Goal: Transaction & Acquisition: Purchase product/service

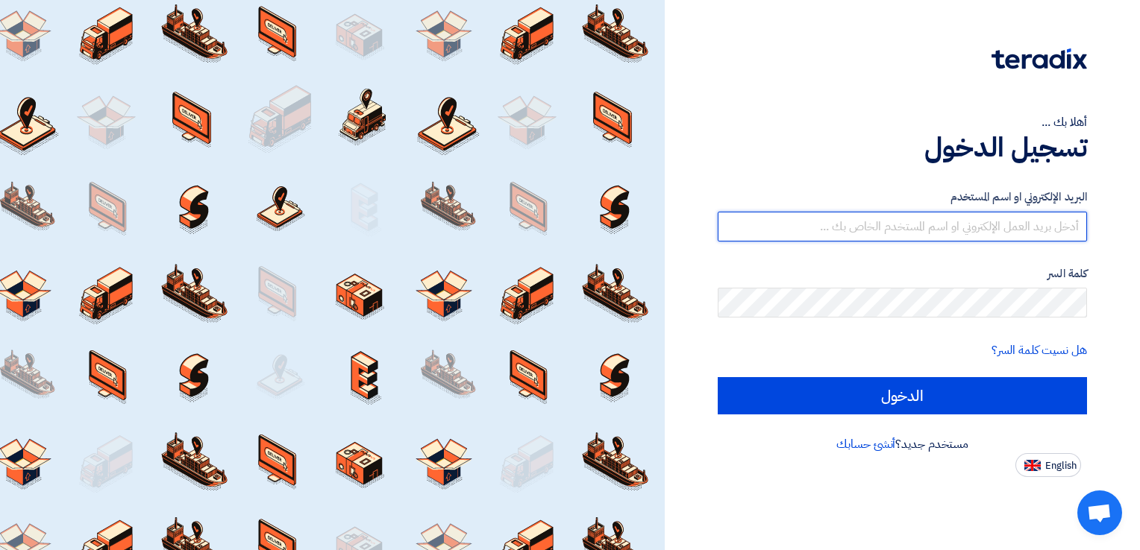
click at [856, 236] on input "text" at bounding box center [902, 227] width 369 height 30
type input "[EMAIL_ADDRESS][DOMAIN_NAME]"
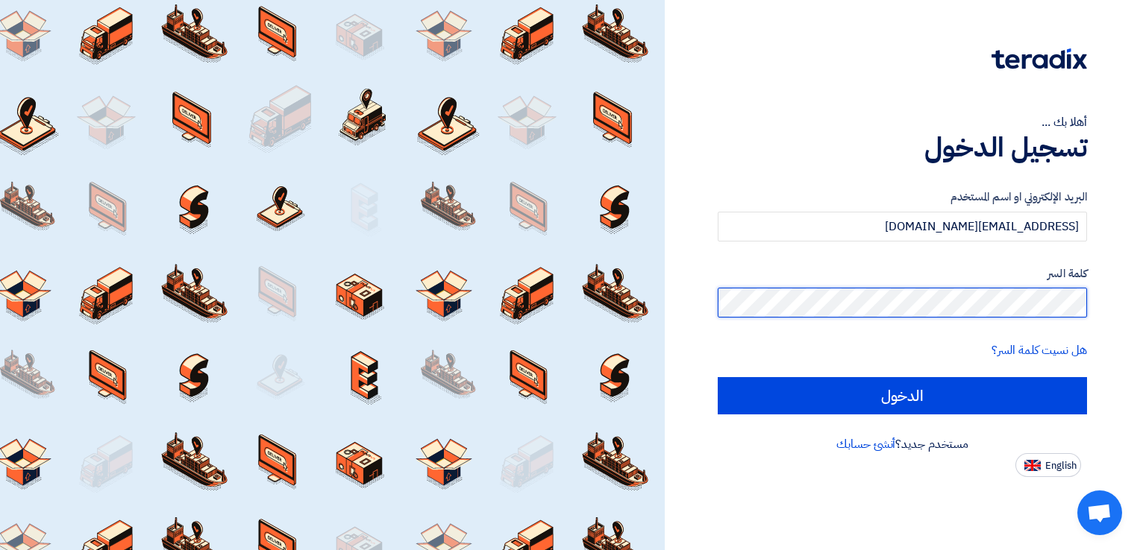
click at [718, 377] on input "الدخول" at bounding box center [902, 395] width 369 height 37
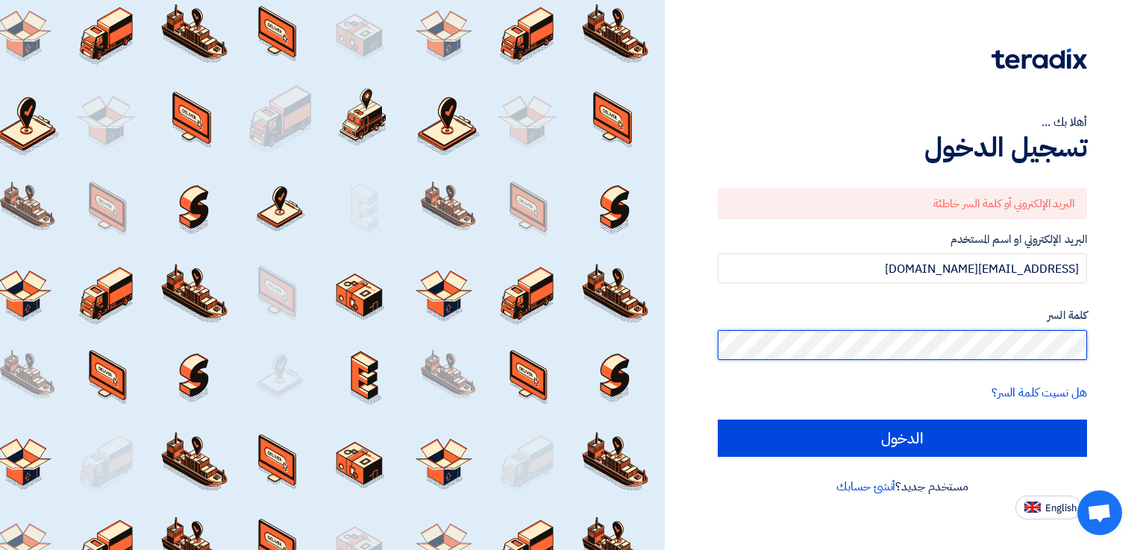
click at [718, 420] on input "الدخول" at bounding box center [902, 438] width 369 height 37
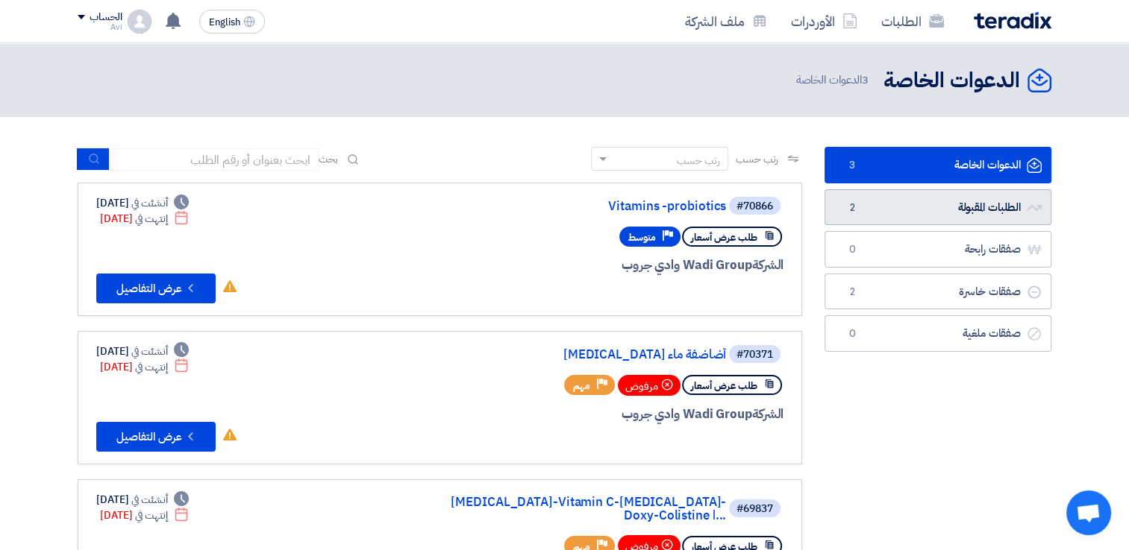
click at [905, 222] on link "الطلبات المقبولة الطلبات المقبولة 2" at bounding box center [937, 207] width 227 height 37
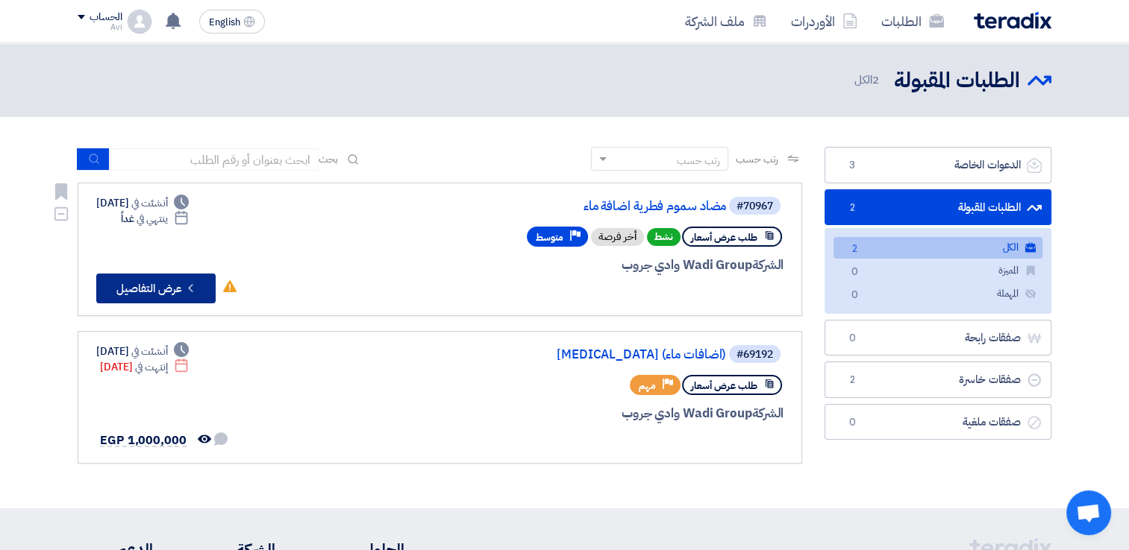
click at [194, 286] on icon "Check details" at bounding box center [190, 288] width 14 height 14
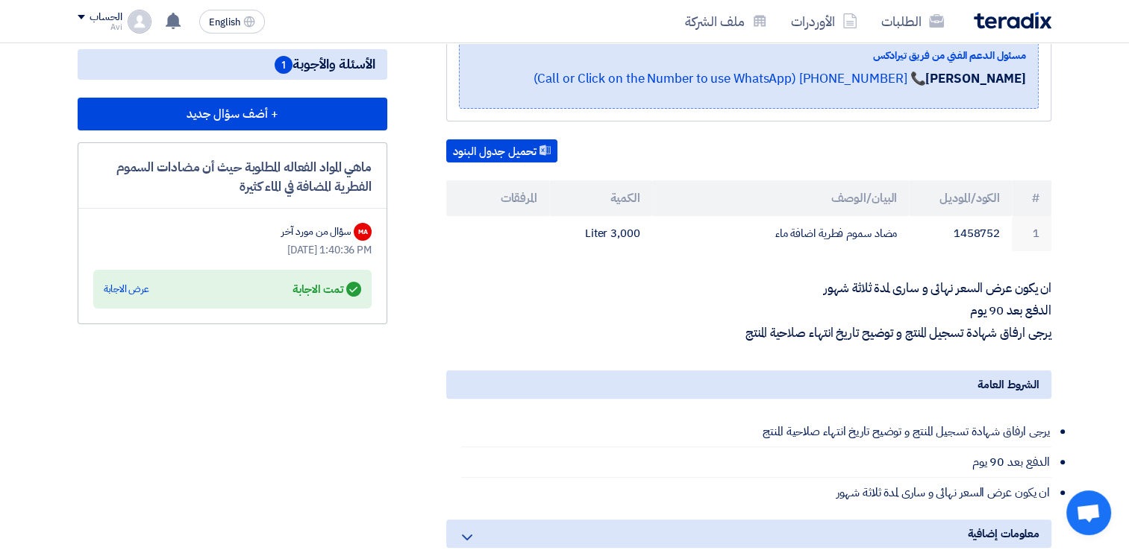
scroll to position [322, 0]
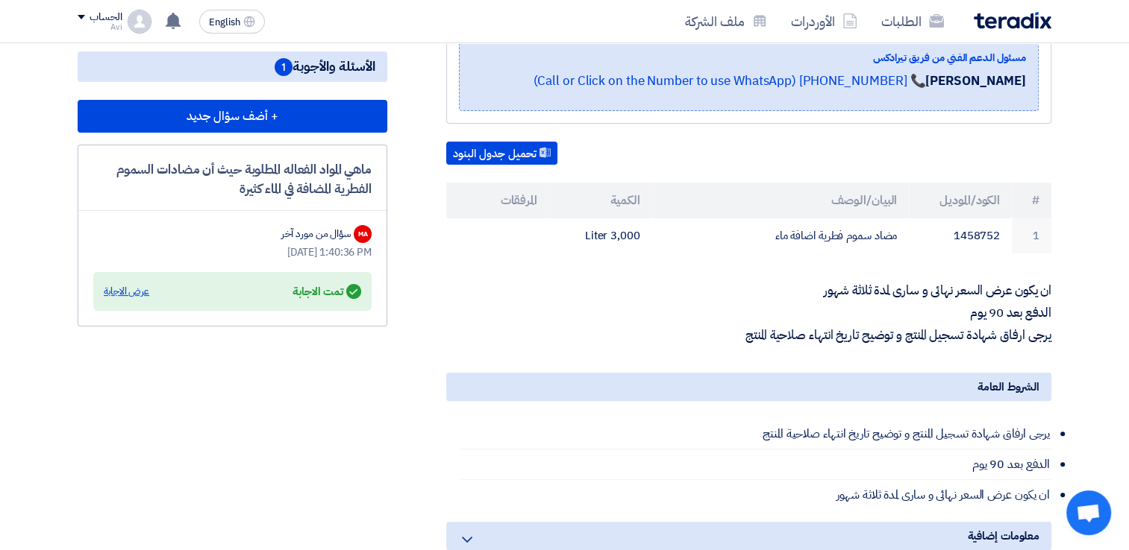
click at [116, 286] on div "عرض الاجابة" at bounding box center [126, 291] width 45 height 15
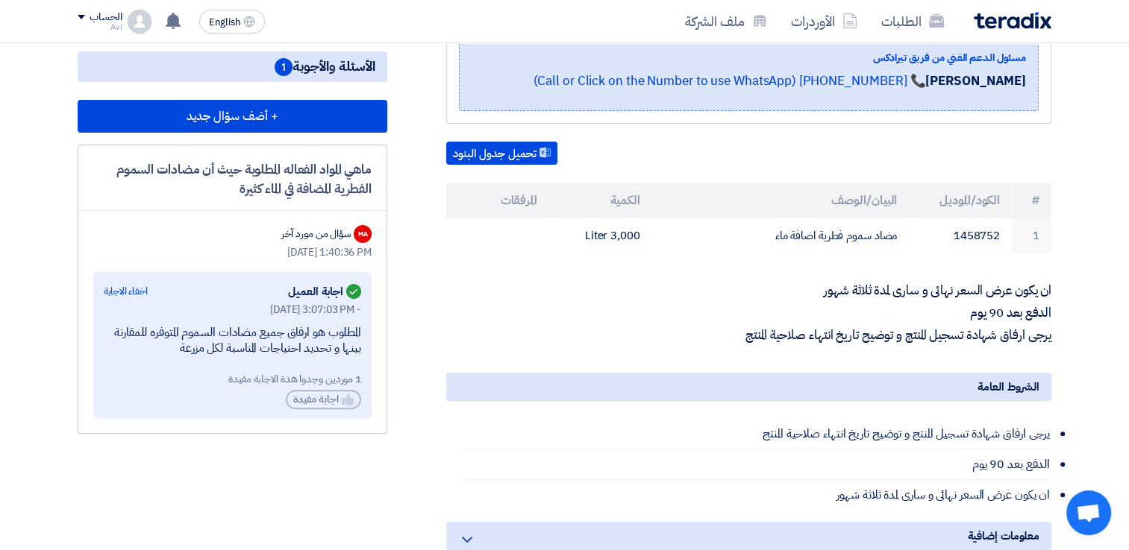
click at [500, 145] on div "تحميل جدول البنود # الكود/الموديل البيان/الوصف الكمية المرفقات 1 1458752 مضاد س…" at bounding box center [748, 198] width 605 height 112
click at [498, 143] on div "تحميل جدول البنود # الكود/الموديل البيان/الوصف الكمية المرفقات 1 1458752 مضاد س…" at bounding box center [748, 198] width 605 height 112
click at [501, 142] on button "تحميل جدول البنود" at bounding box center [501, 154] width 111 height 24
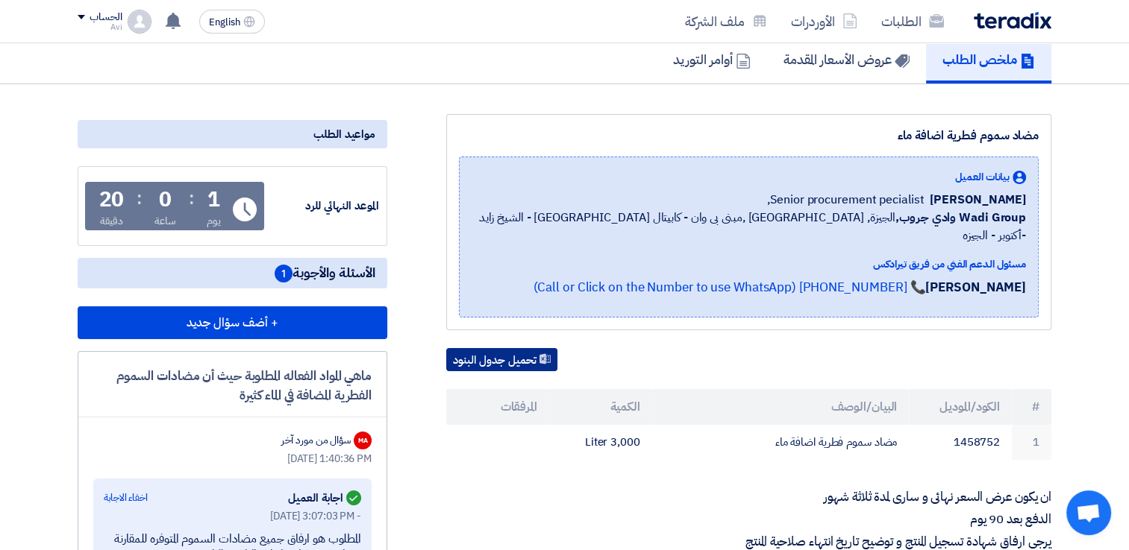
scroll to position [0, 0]
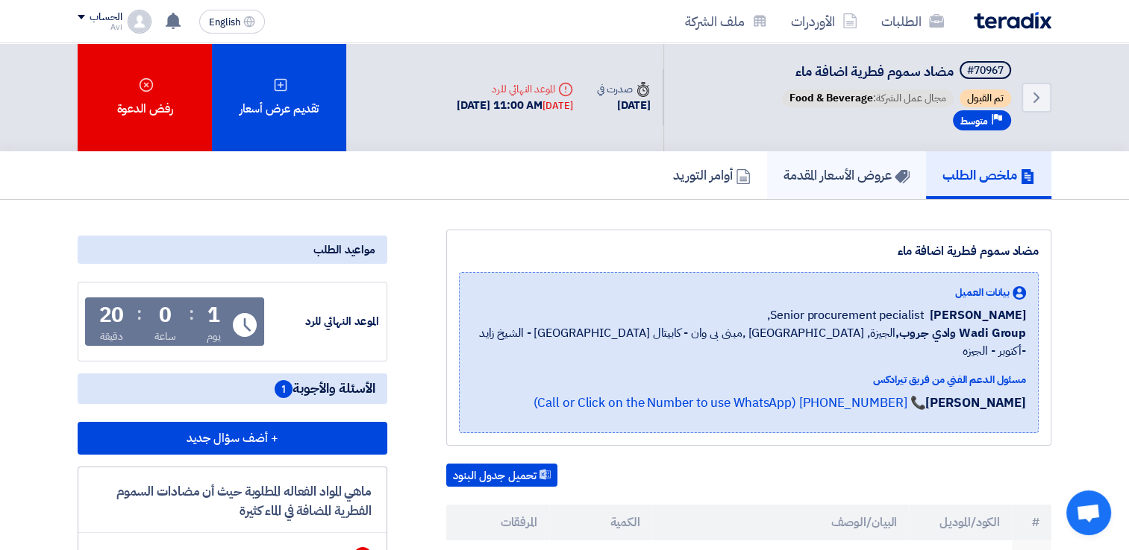
click at [817, 186] on link "عروض الأسعار المقدمة" at bounding box center [846, 175] width 159 height 48
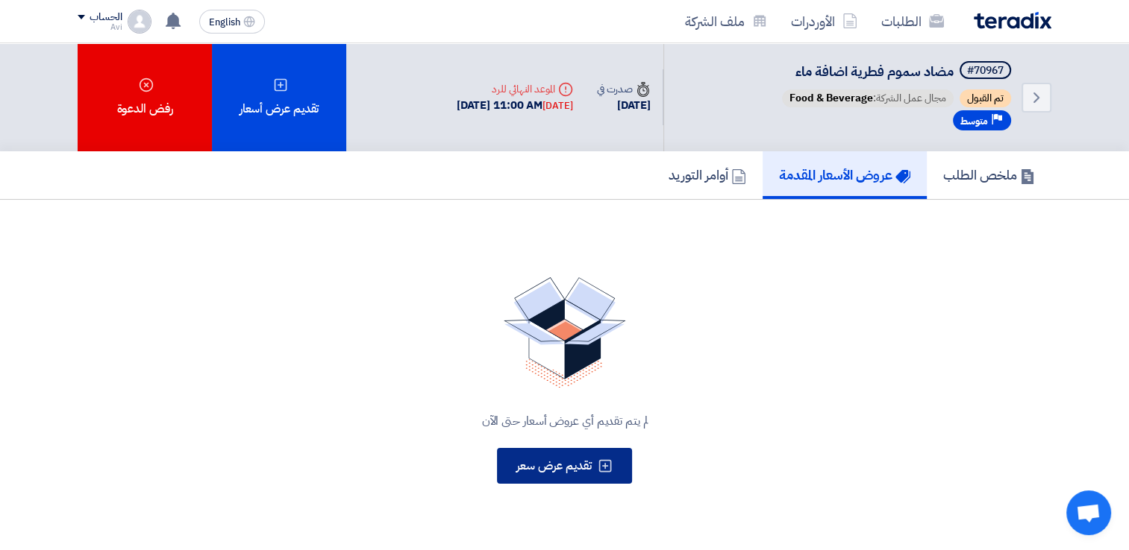
click at [537, 471] on span "تقديم عرض سعر" at bounding box center [553, 466] width 75 height 18
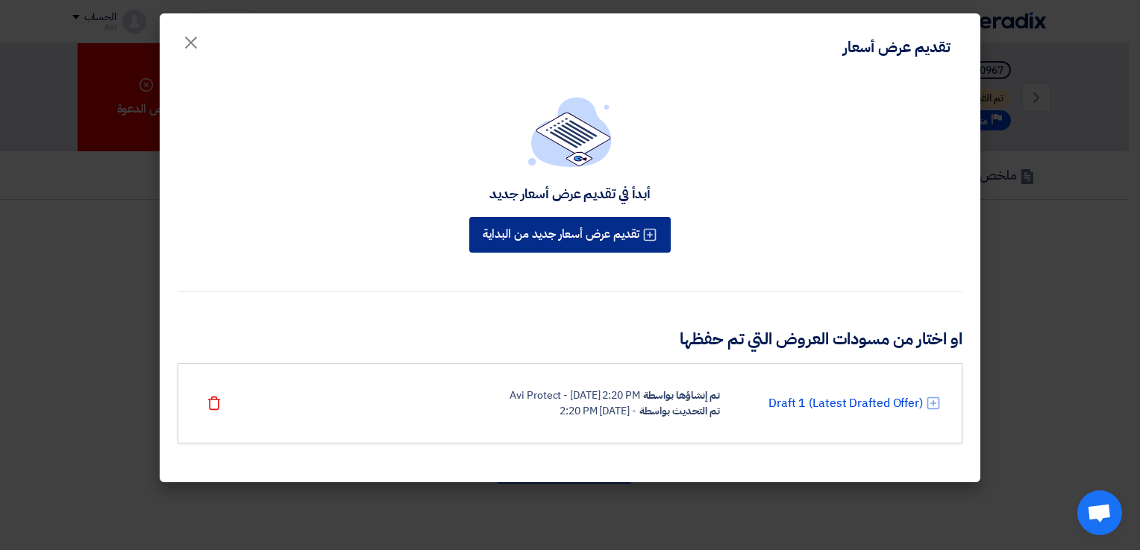
click at [624, 231] on button "تقديم عرض أسعار جديد من البداية" at bounding box center [569, 235] width 201 height 36
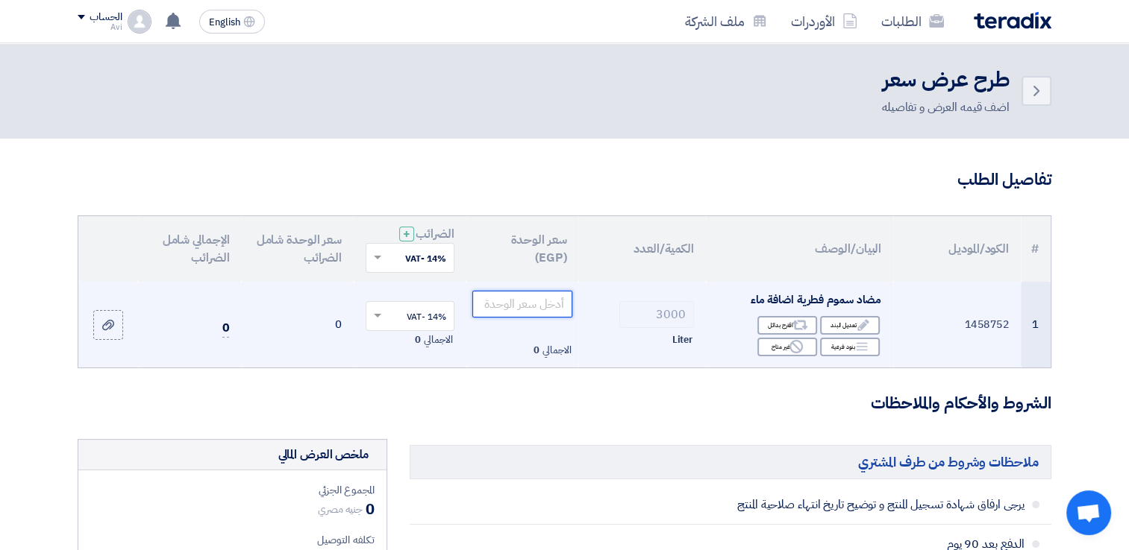
click at [528, 316] on input "number" at bounding box center [522, 304] width 101 height 27
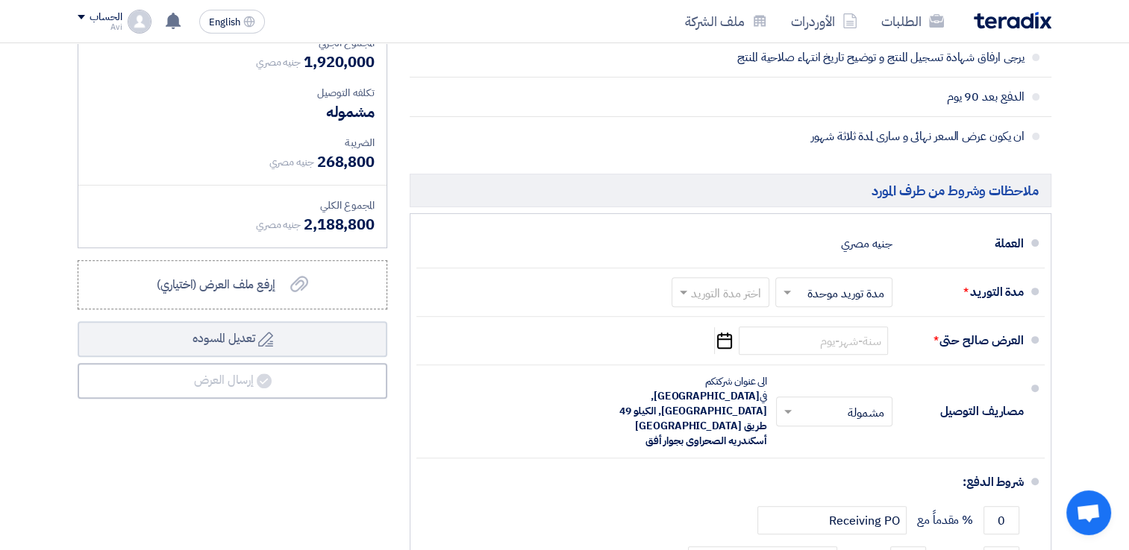
scroll to position [454, 0]
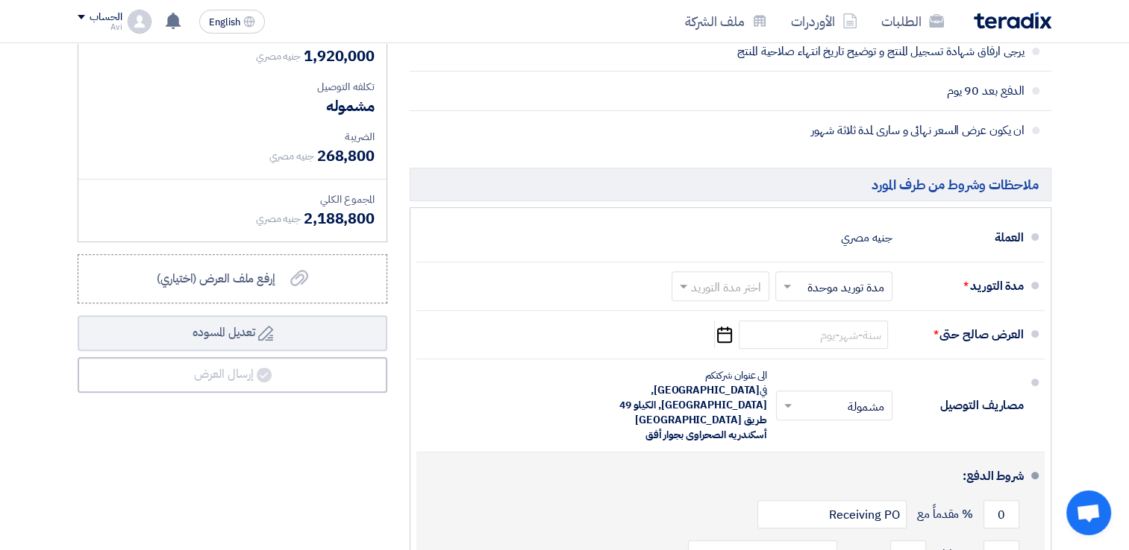
type input "640"
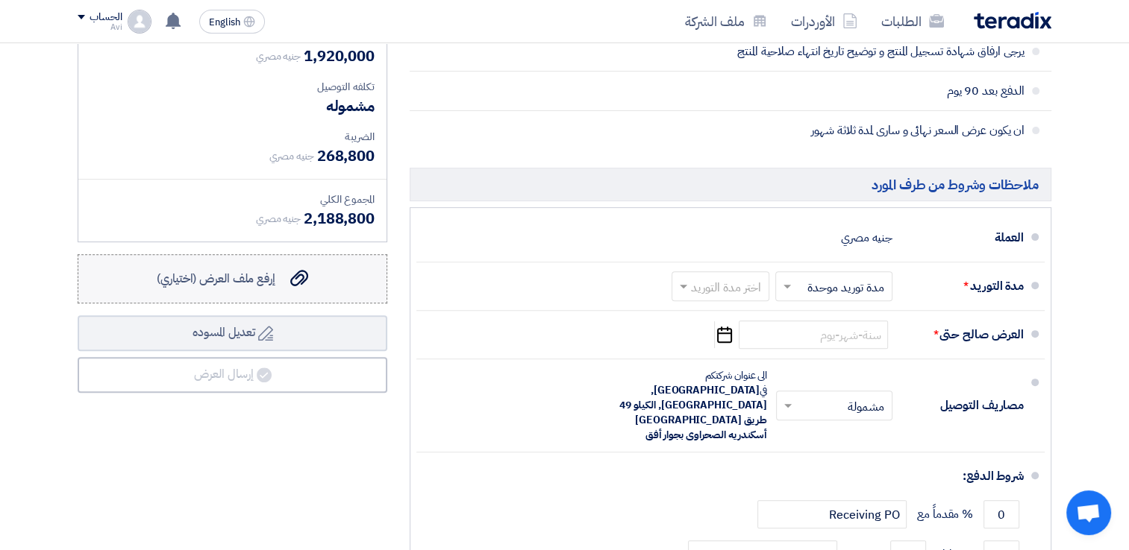
click at [287, 289] on label "إرفع ملف العرض (اختياري) إرفع ملف العرض (اختياري)" at bounding box center [233, 278] width 310 height 49
click at [0, 0] on input "إرفع ملف العرض (اختياري) إرفع ملف العرض (اختياري)" at bounding box center [0, 0] width 0 height 0
click at [271, 284] on span "إرفع ملف العرض (اختياري)" at bounding box center [216, 279] width 119 height 18
click at [0, 0] on input "إرفع ملف العرض (اختياري) إرفع ملف العرض (اختياري)" at bounding box center [0, 0] width 0 height 0
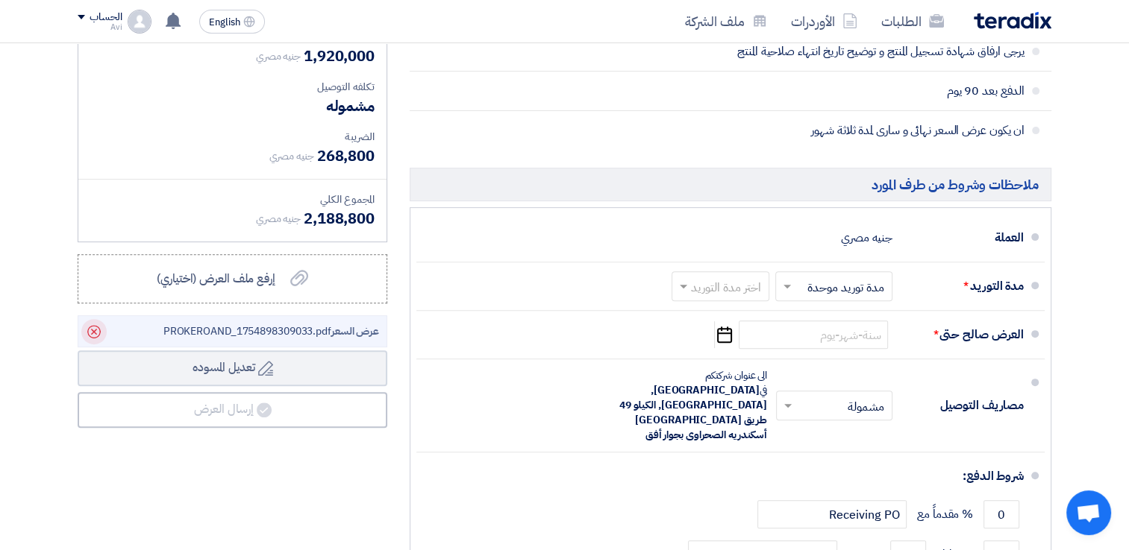
click at [96, 330] on icon "Delete" at bounding box center [93, 331] width 25 height 25
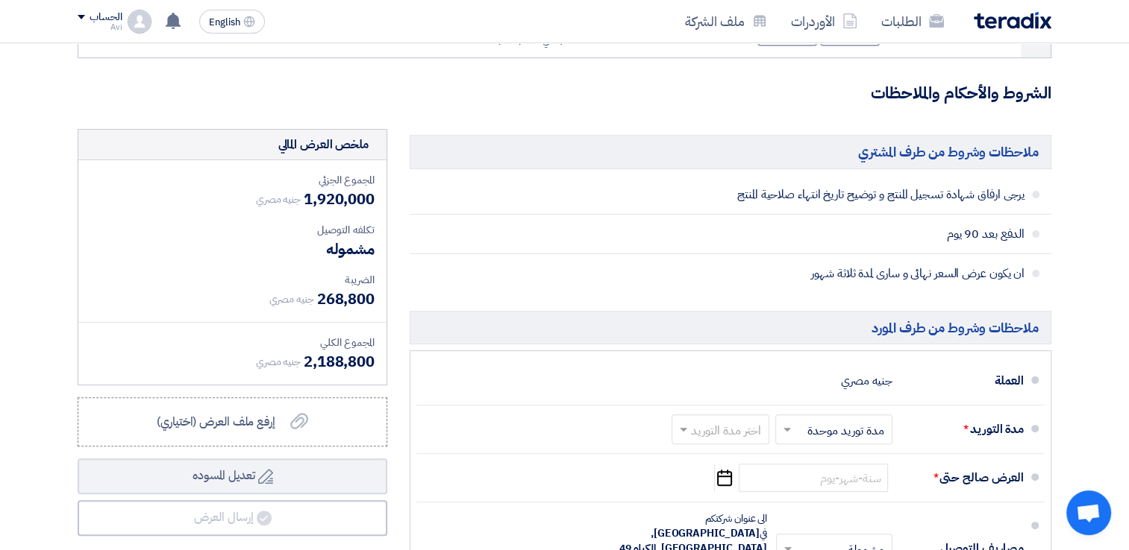
scroll to position [304, 0]
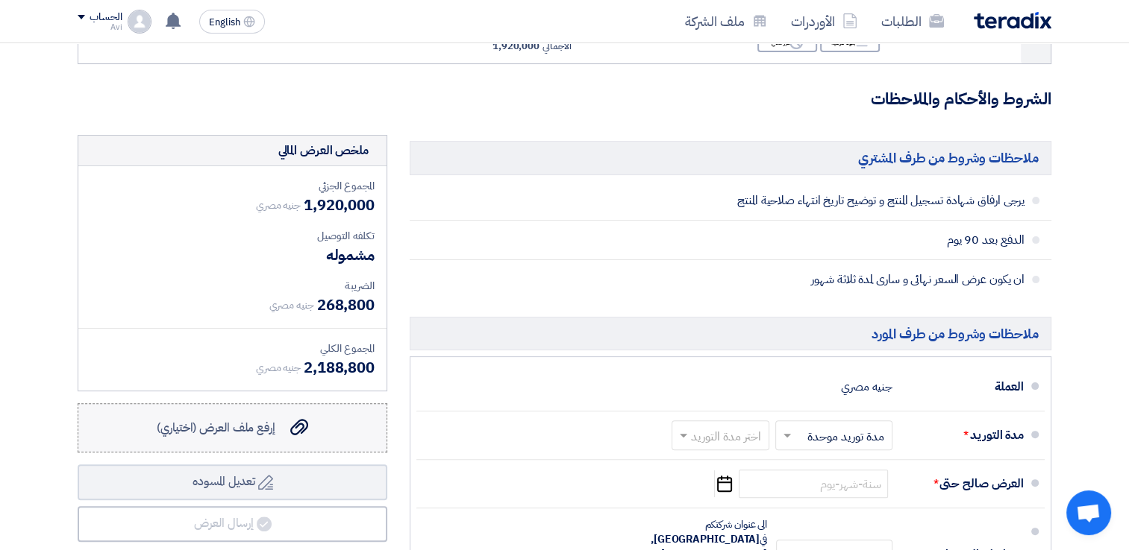
click at [227, 424] on span "إرفع ملف العرض (اختياري)" at bounding box center [216, 428] width 119 height 18
click at [0, 0] on input "إرفع ملف العرض (اختياري) إرفع ملف العرض (اختياري)" at bounding box center [0, 0] width 0 height 0
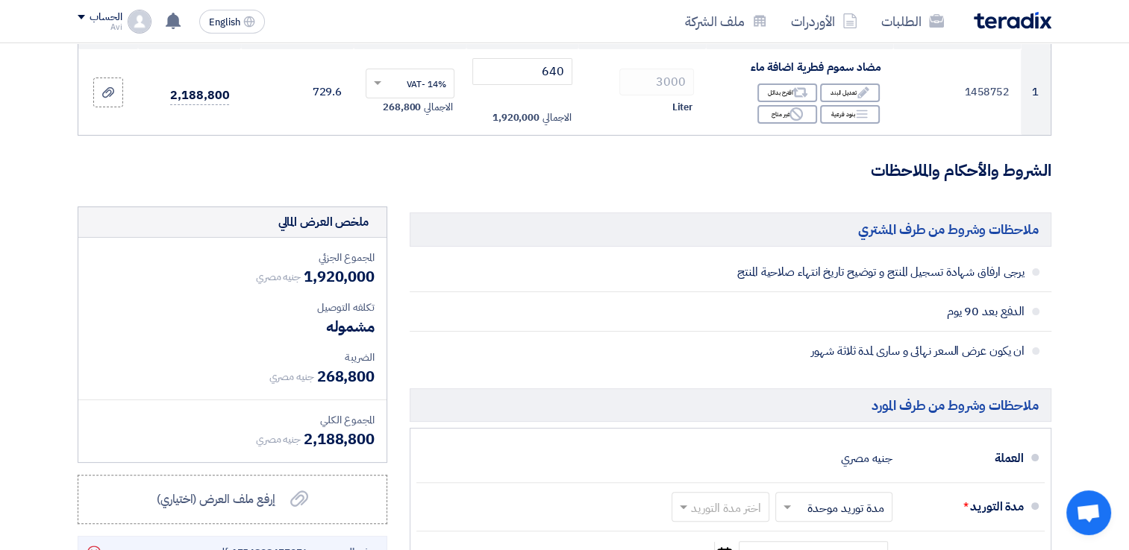
scroll to position [155, 0]
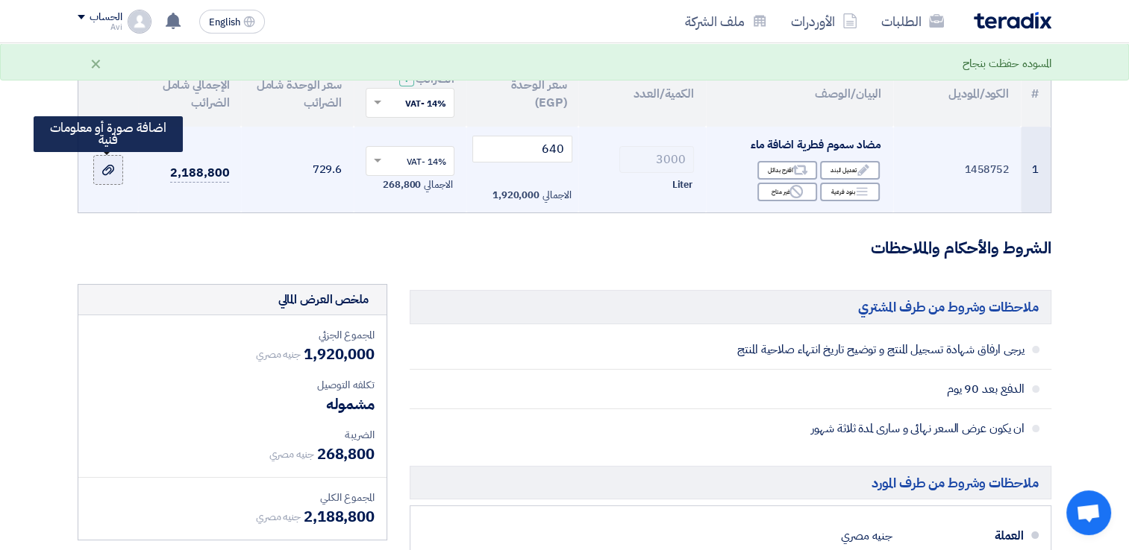
click at [110, 167] on icon at bounding box center [108, 170] width 12 height 12
click at [0, 0] on input "file" at bounding box center [0, 0] width 0 height 0
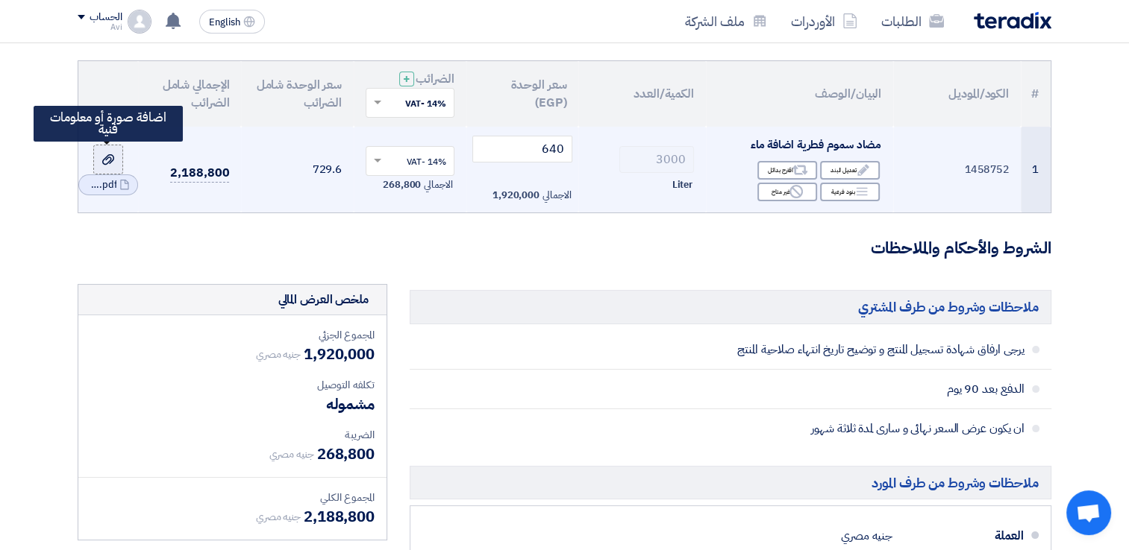
click at [116, 166] on label at bounding box center [108, 160] width 30 height 30
click at [0, 0] on input "file" at bounding box center [0, 0] width 0 height 0
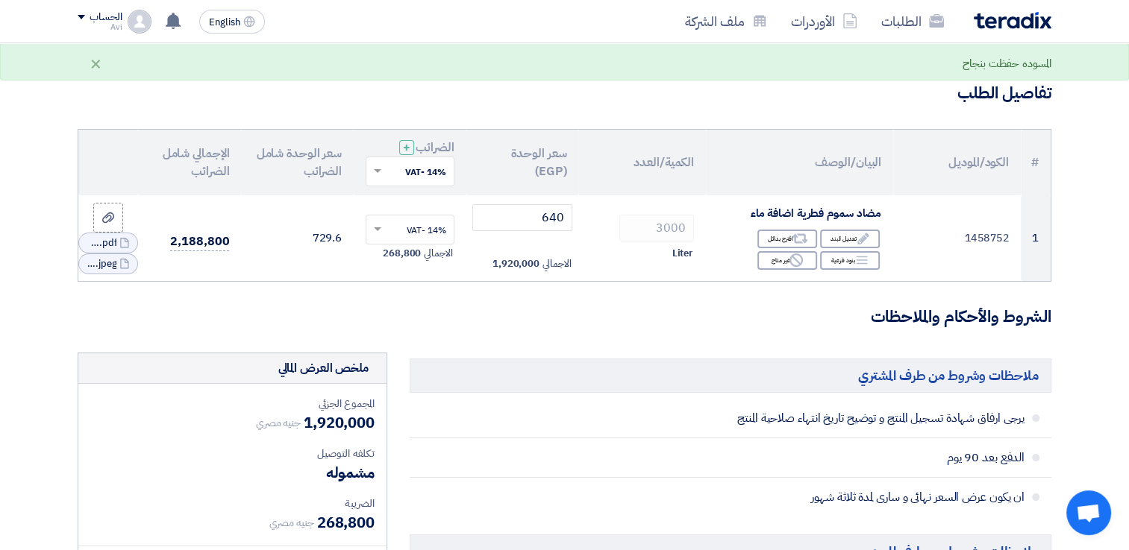
scroll to position [6, 0]
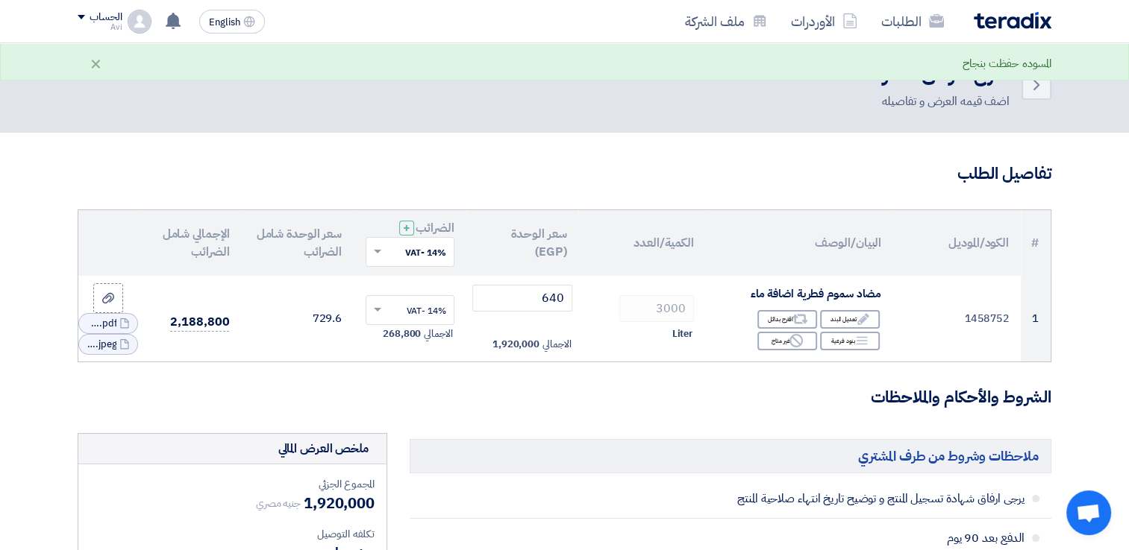
click at [373, 246] on span at bounding box center [375, 251] width 19 height 13
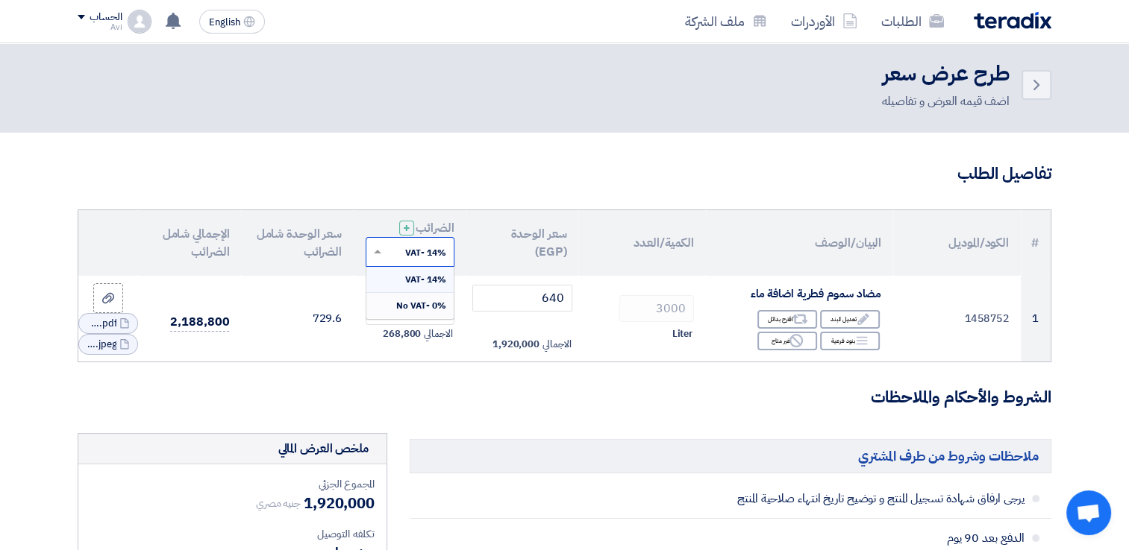
click at [427, 302] on span "0% -No VAT" at bounding box center [421, 305] width 50 height 13
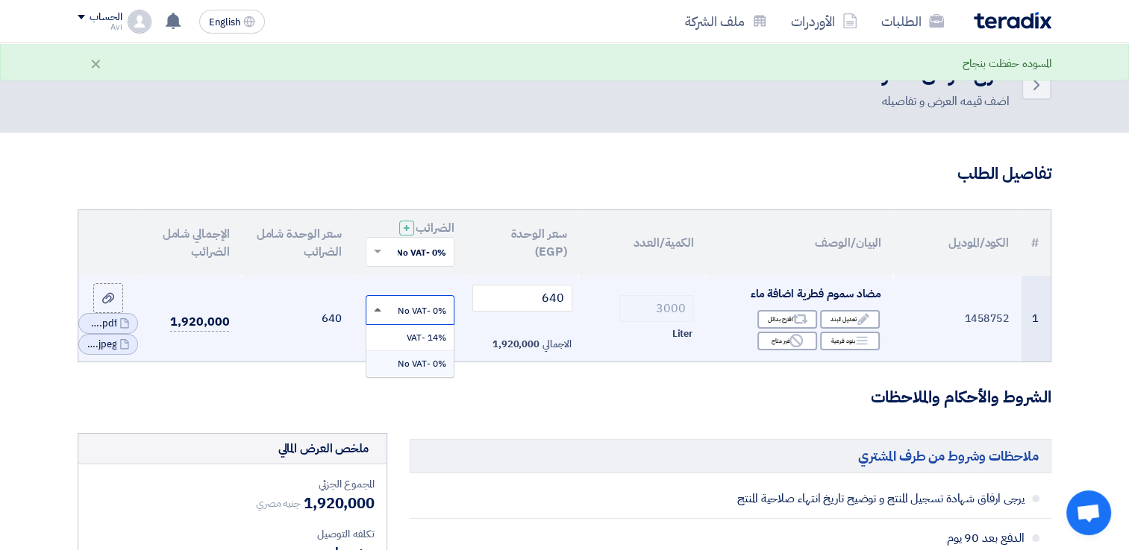
click at [375, 312] on span at bounding box center [375, 310] width 19 height 13
click at [427, 372] on div "0% -No VAT" at bounding box center [409, 363] width 87 height 25
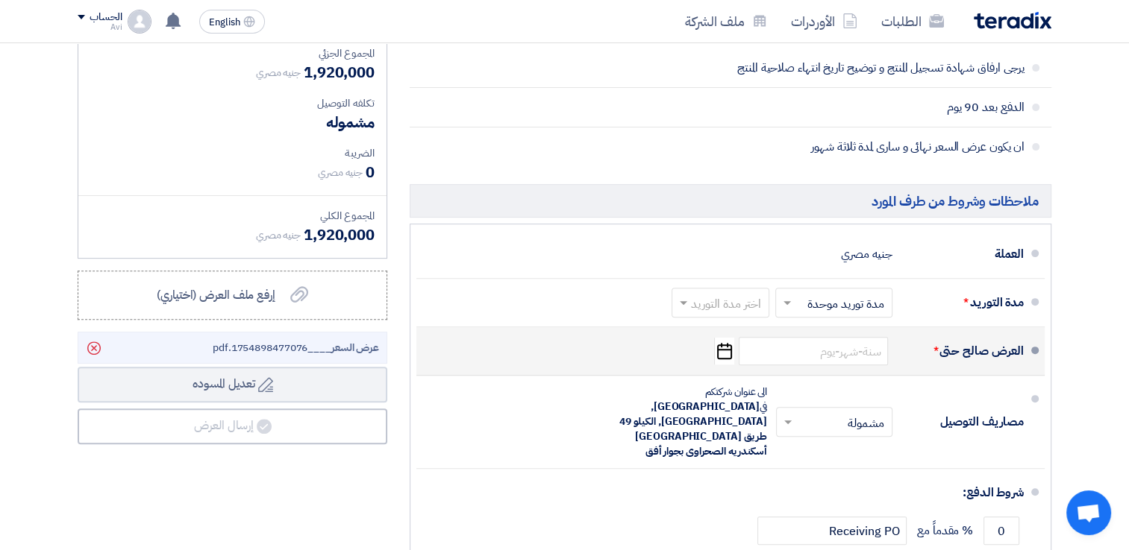
scroll to position [454, 0]
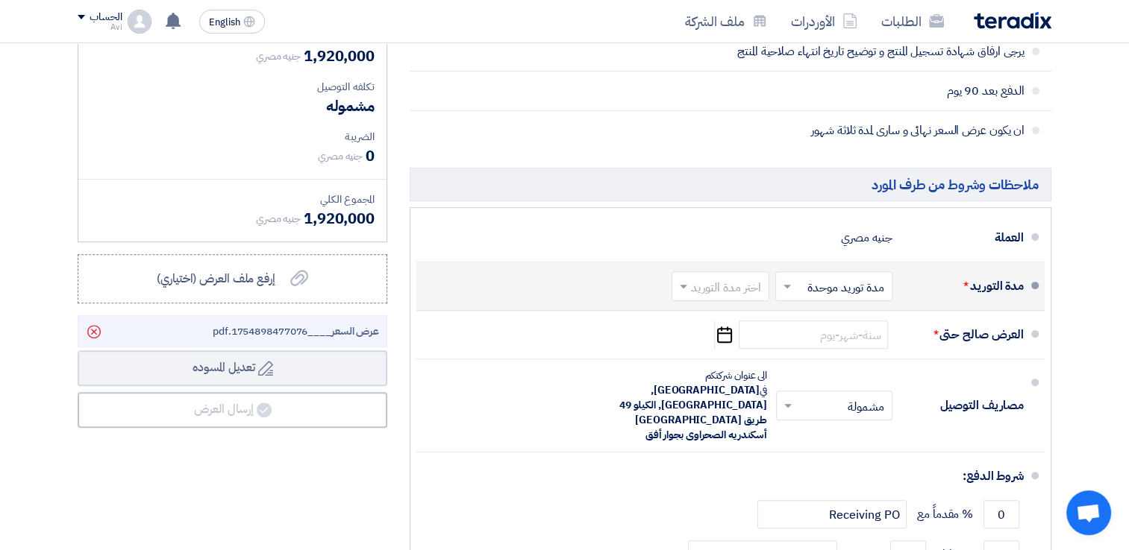
click at [685, 289] on span at bounding box center [681, 286] width 19 height 15
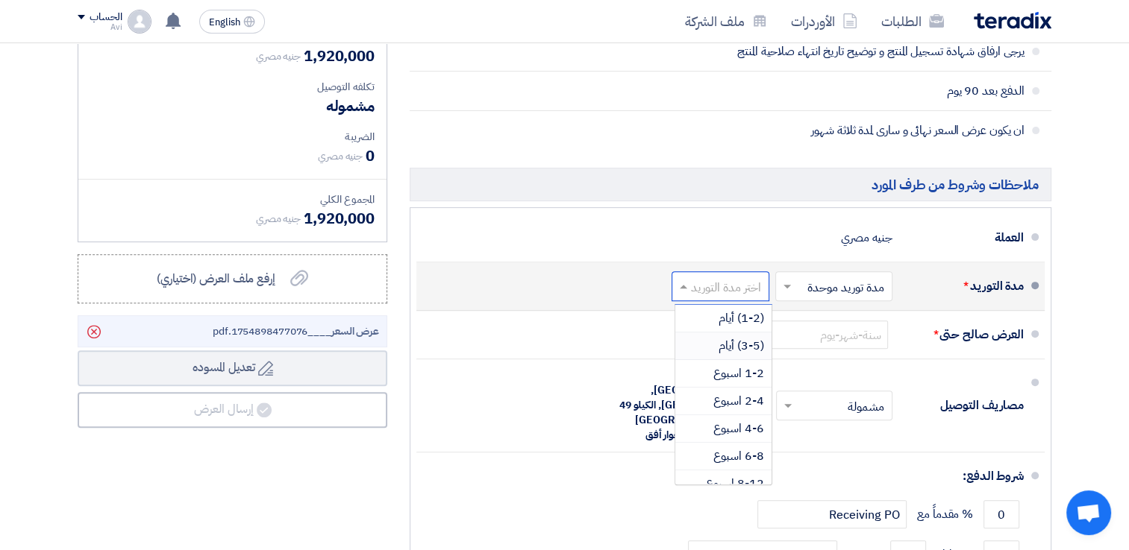
click at [760, 348] on span "(3-5) أيام" at bounding box center [740, 346] width 45 height 18
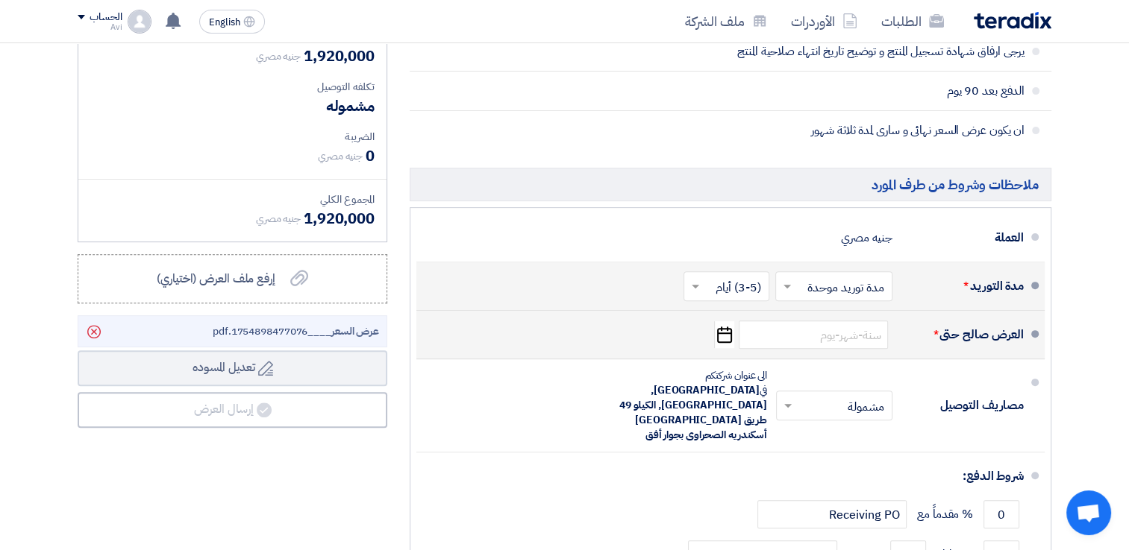
click at [846, 348] on div "العرض صالح حتى * Pick a date" at bounding box center [725, 335] width 595 height 36
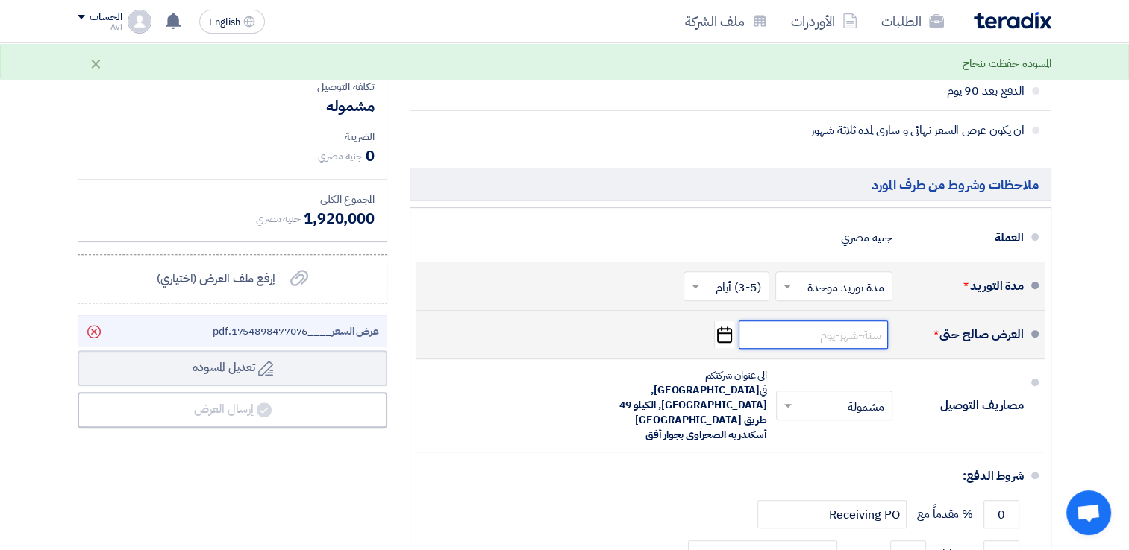
click at [842, 344] on input at bounding box center [812, 335] width 149 height 28
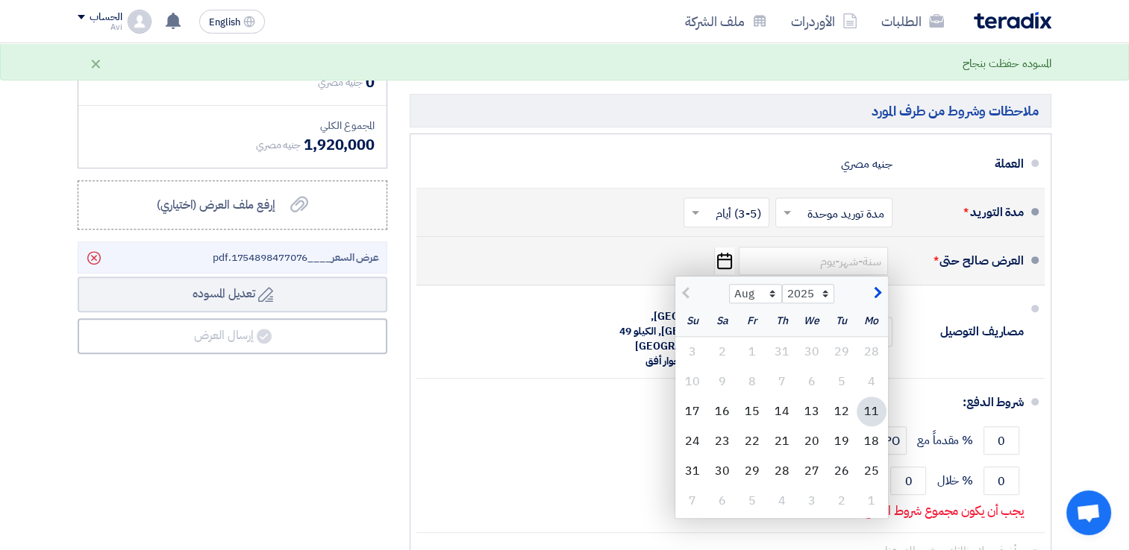
scroll to position [528, 0]
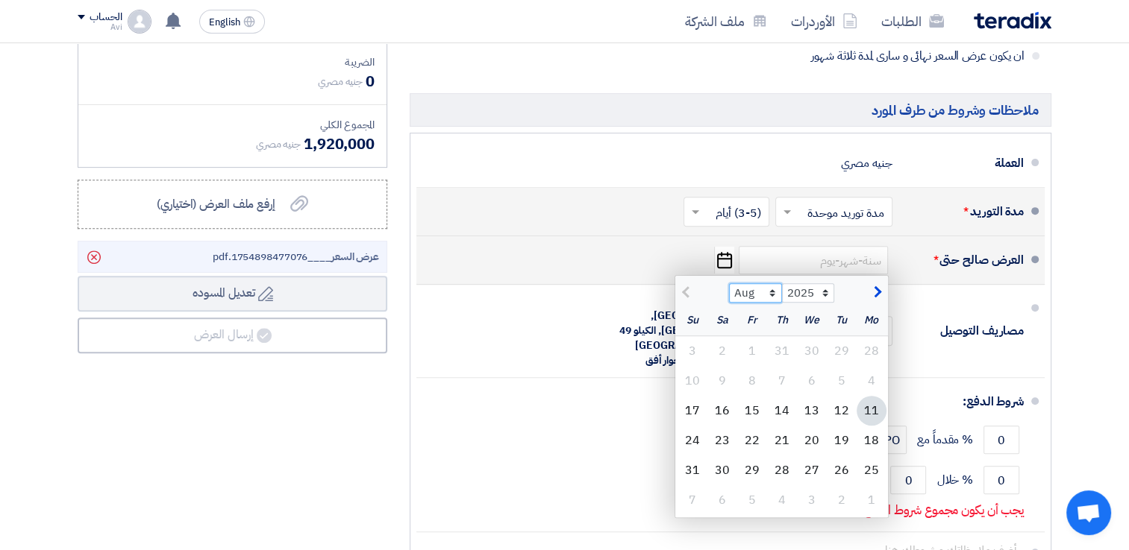
click at [773, 290] on select "Aug Sep Oct Nov Dec" at bounding box center [755, 292] width 53 height 19
select select "12"
click at [729, 283] on select "Aug Sep Oct Nov Dec" at bounding box center [755, 292] width 53 height 19
click at [916, 270] on div "العرض صالح حتى *" at bounding box center [963, 260] width 119 height 36
click at [781, 386] on div "11" at bounding box center [782, 381] width 30 height 30
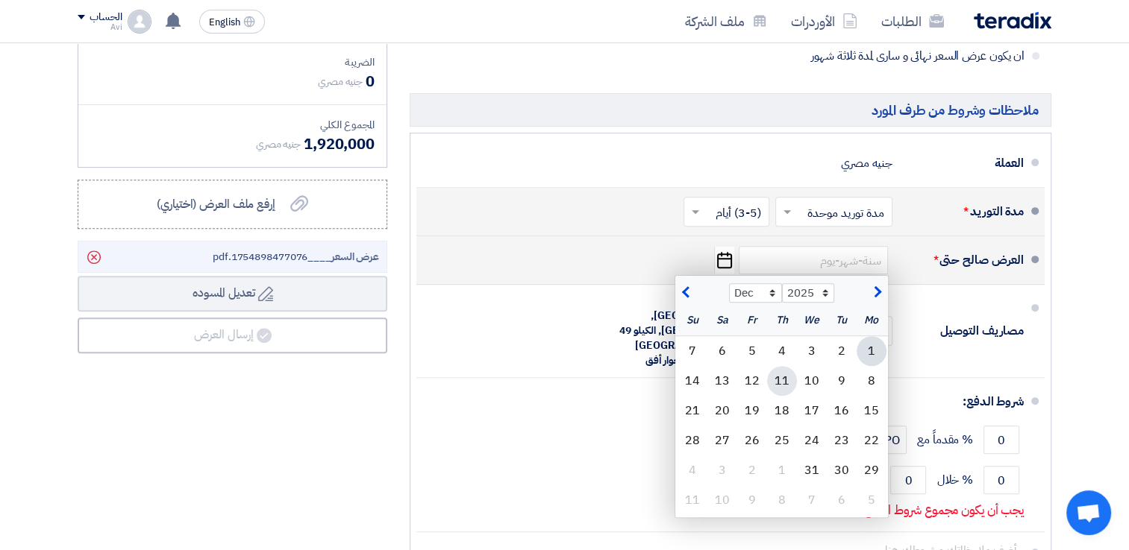
type input "[DATE]"
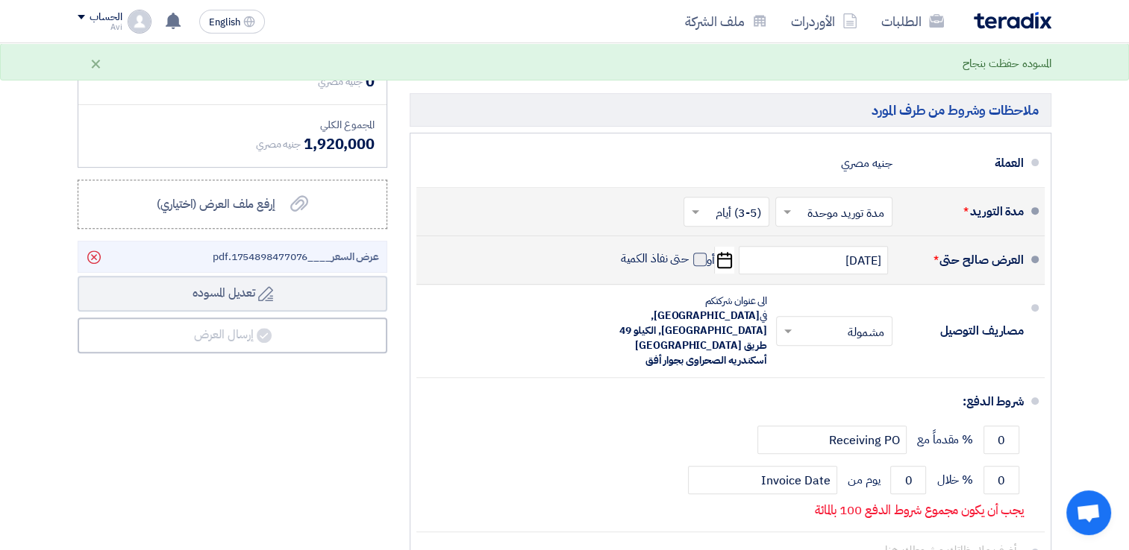
click at [694, 261] on span at bounding box center [699, 259] width 13 height 13
click at [689, 261] on input "حتى نفاذ الكمية" at bounding box center [654, 265] width 72 height 28
checkbox input "true"
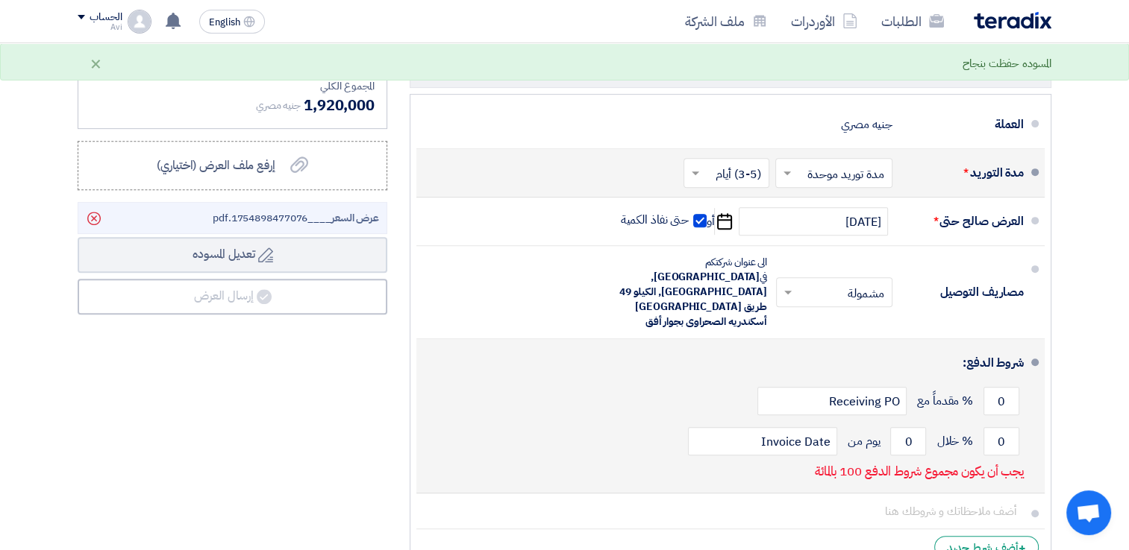
scroll to position [677, 0]
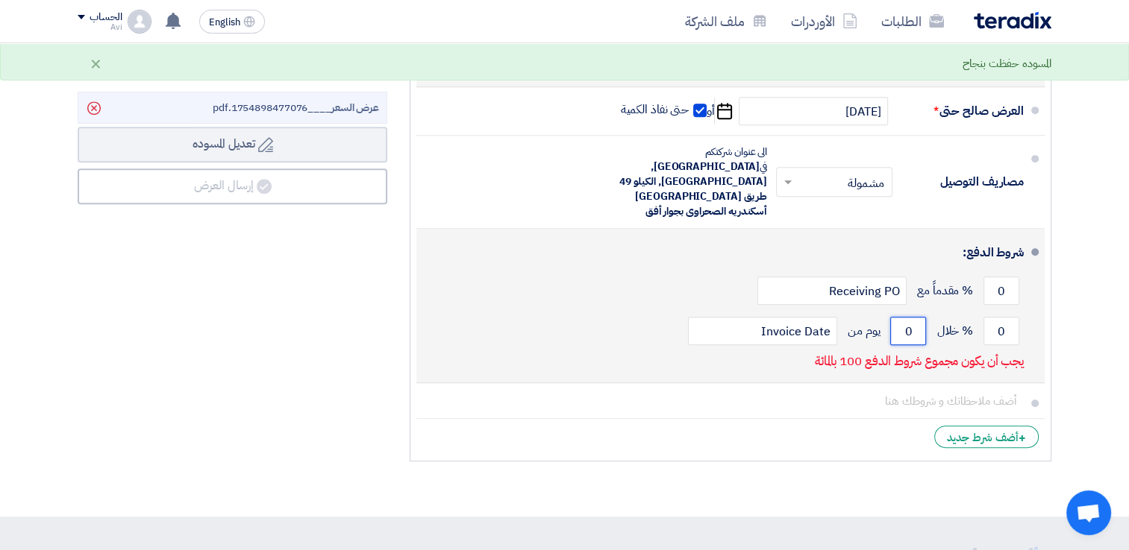
drag, startPoint x: 913, startPoint y: 301, endPoint x: 893, endPoint y: 303, distance: 20.3
click at [893, 317] on input "0" at bounding box center [908, 331] width 36 height 28
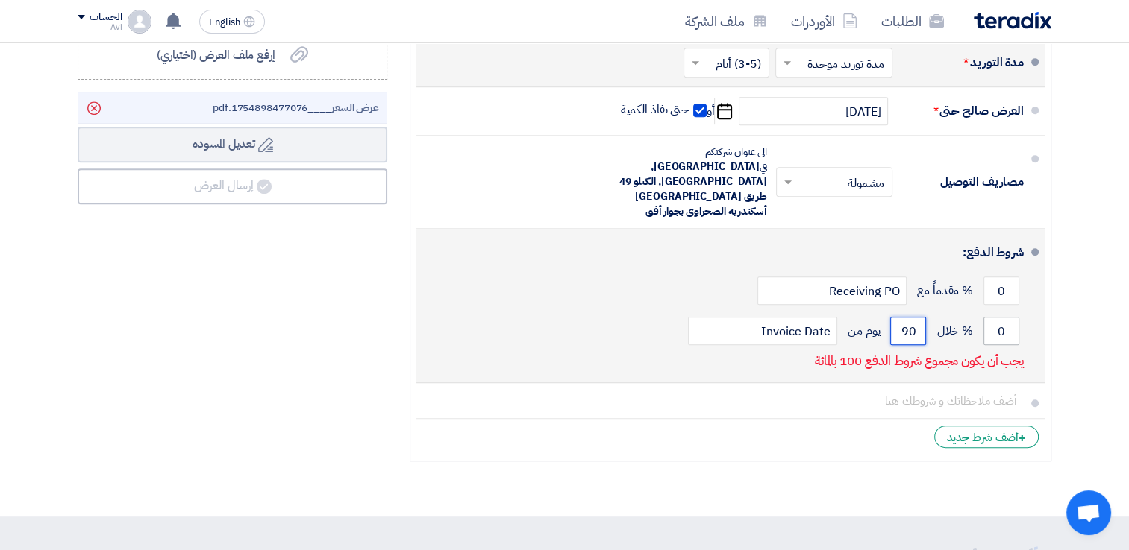
type input "90"
drag, startPoint x: 1008, startPoint y: 303, endPoint x: 984, endPoint y: 301, distance: 24.7
click at [984, 317] on input "0" at bounding box center [1001, 331] width 36 height 28
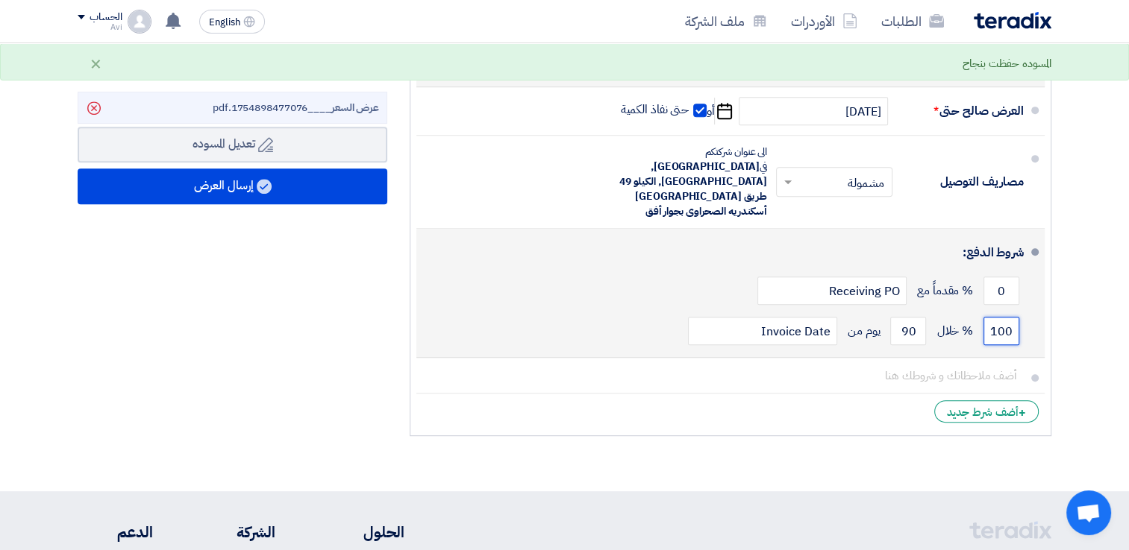
type input "100"
click at [78, 127] on button "Draft تعديل المسوده" at bounding box center [233, 145] width 310 height 36
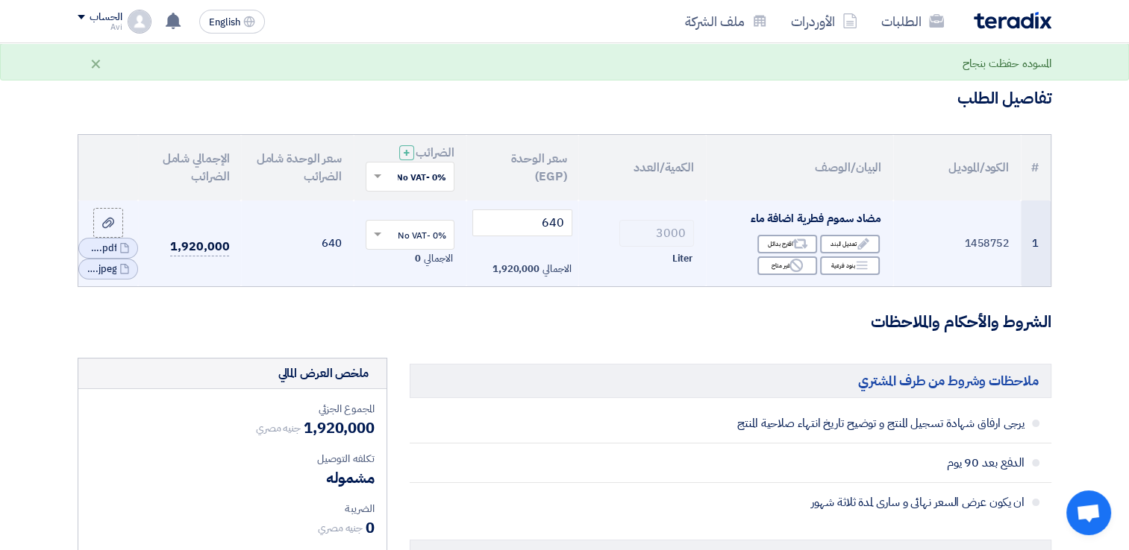
scroll to position [0, 0]
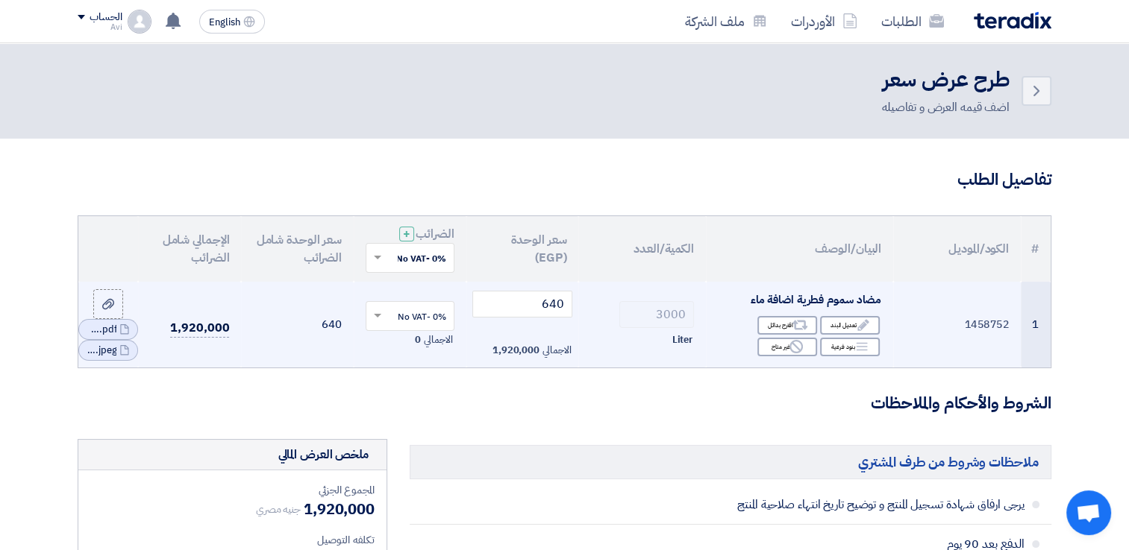
drag, startPoint x: 360, startPoint y: 251, endPoint x: 287, endPoint y: 269, distance: 75.4
click at [635, 180] on h3 "تفاصيل الطلب" at bounding box center [564, 180] width 973 height 23
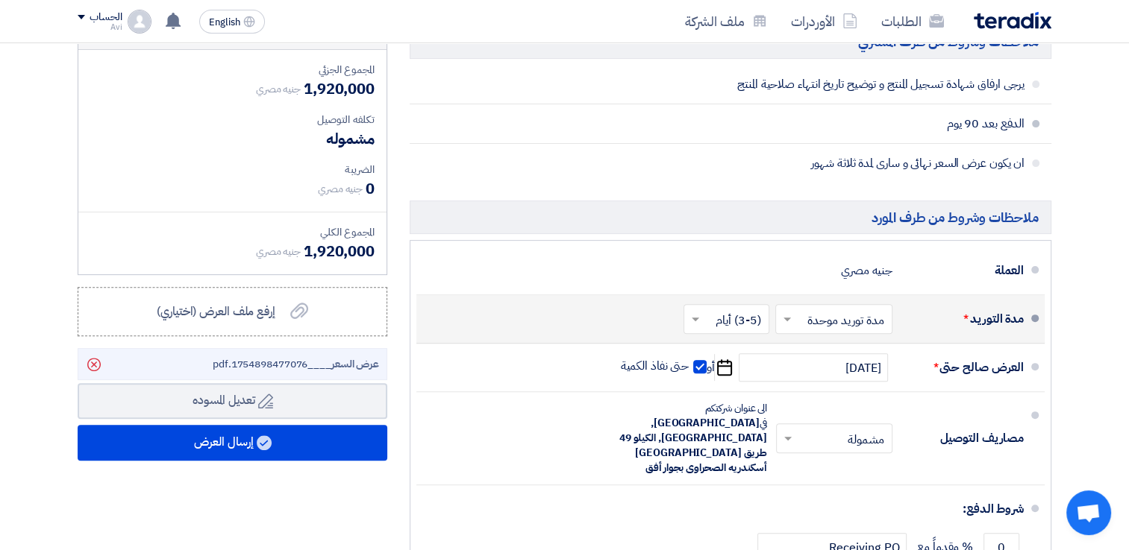
scroll to position [597, 0]
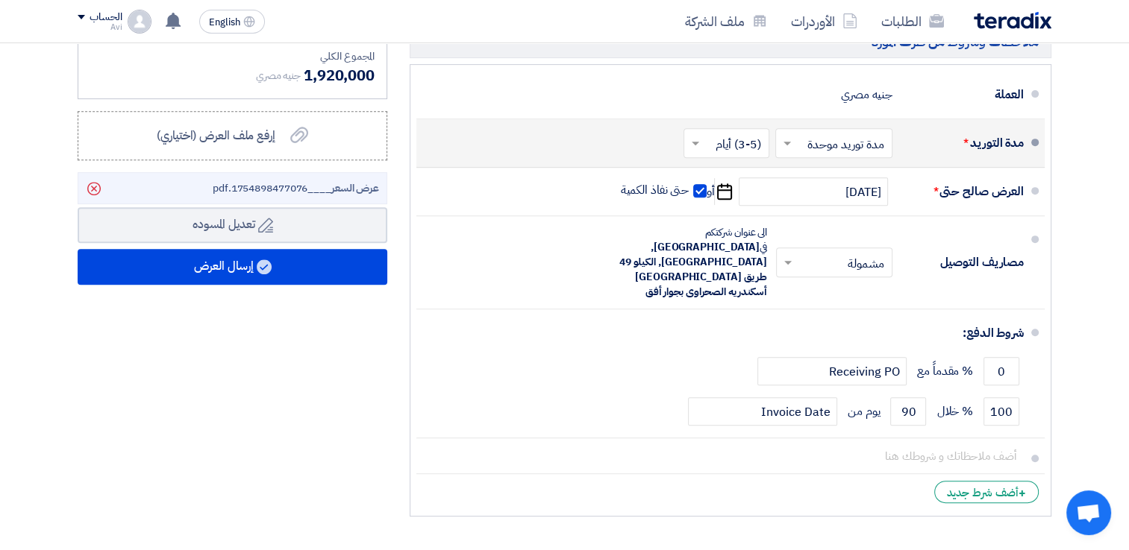
click at [316, 181] on span "عرض السعر ____1754898477076.pdf" at bounding box center [296, 189] width 166 height 16
click at [308, 192] on span "عرض السعر ____1754898477076.pdf" at bounding box center [296, 189] width 166 height 16
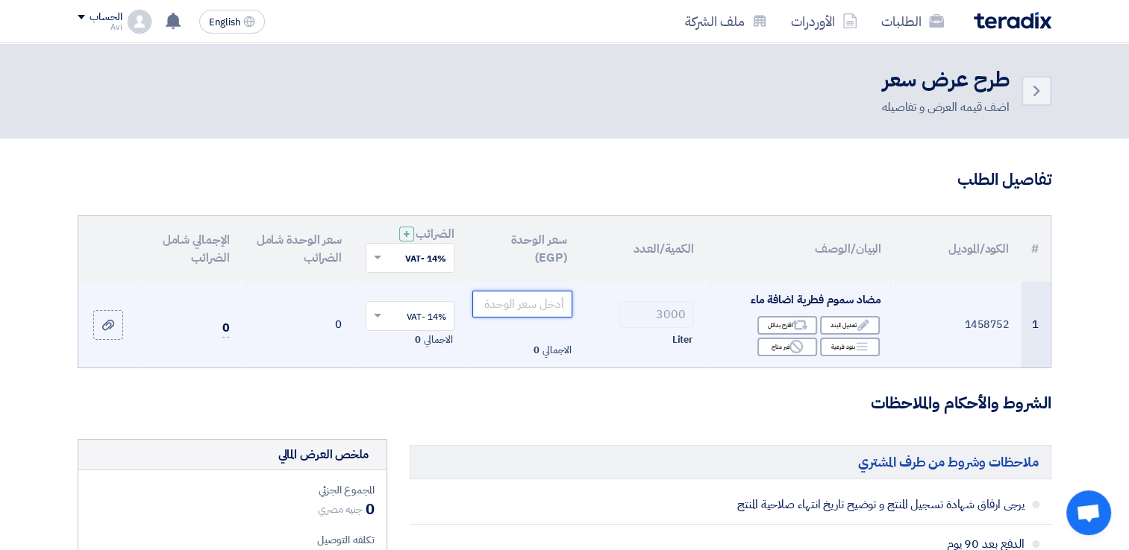
drag, startPoint x: 537, startPoint y: 299, endPoint x: 505, endPoint y: 294, distance: 32.5
click at [534, 298] on input "number" at bounding box center [522, 304] width 101 height 27
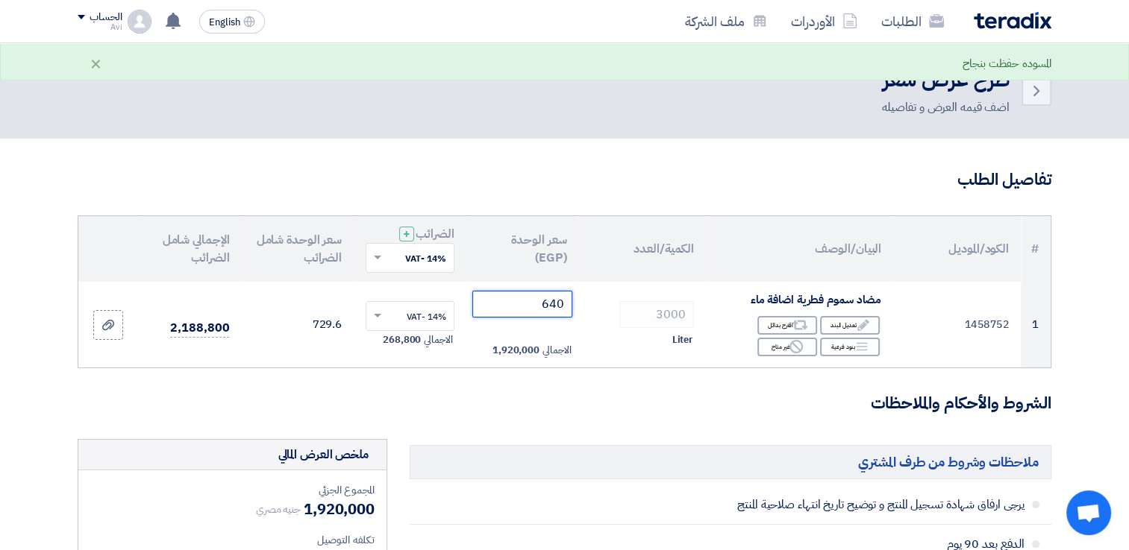
type input "640"
click at [377, 261] on span at bounding box center [375, 257] width 19 height 13
click at [402, 313] on span "0% -No VAT" at bounding box center [421, 311] width 50 height 13
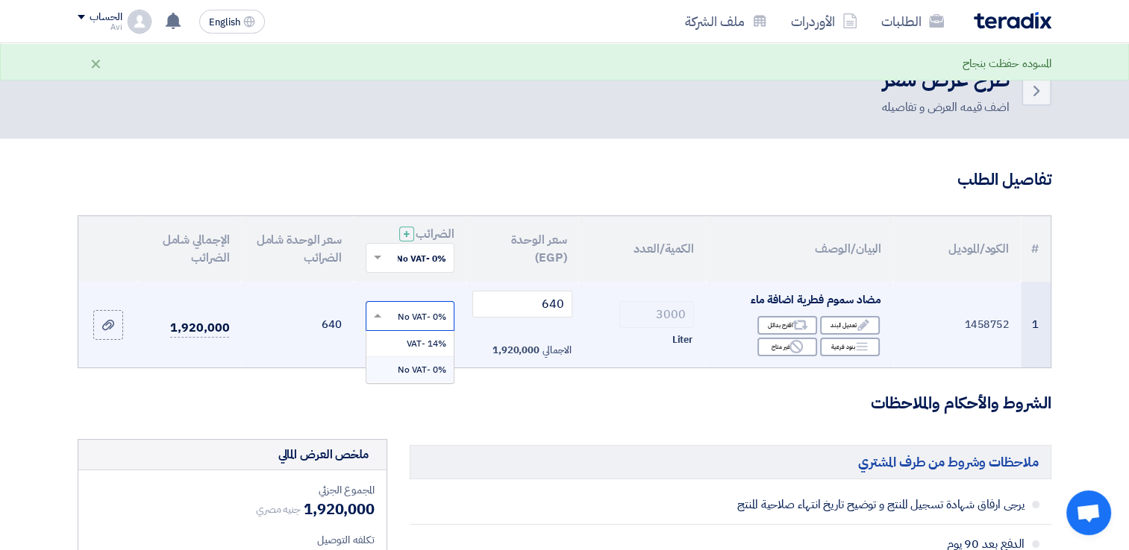
click at [381, 313] on span at bounding box center [375, 316] width 19 height 13
click at [430, 363] on span "0% -No VAT" at bounding box center [422, 369] width 48 height 13
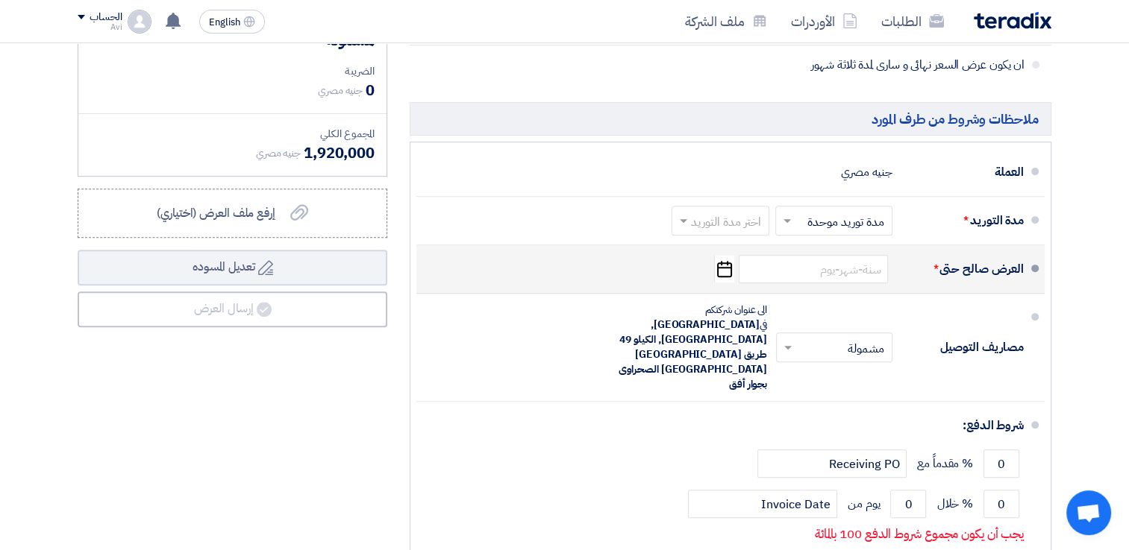
scroll to position [522, 0]
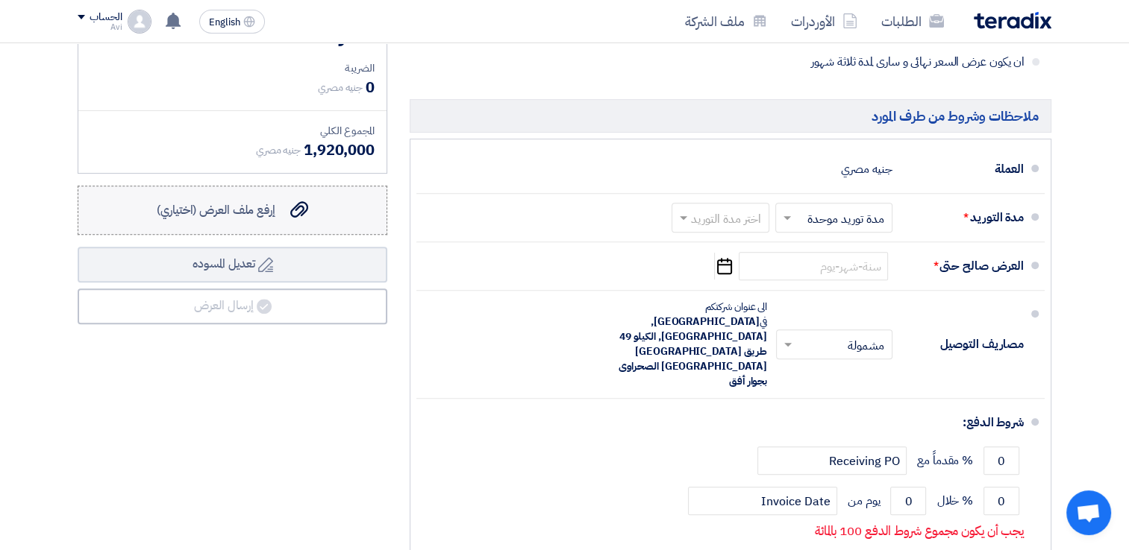
click at [245, 216] on span "إرفع ملف العرض (اختياري)" at bounding box center [216, 210] width 119 height 18
click at [0, 0] on input "إرفع ملف العرض (اختياري) إرفع ملف العرض (اختياري)" at bounding box center [0, 0] width 0 height 0
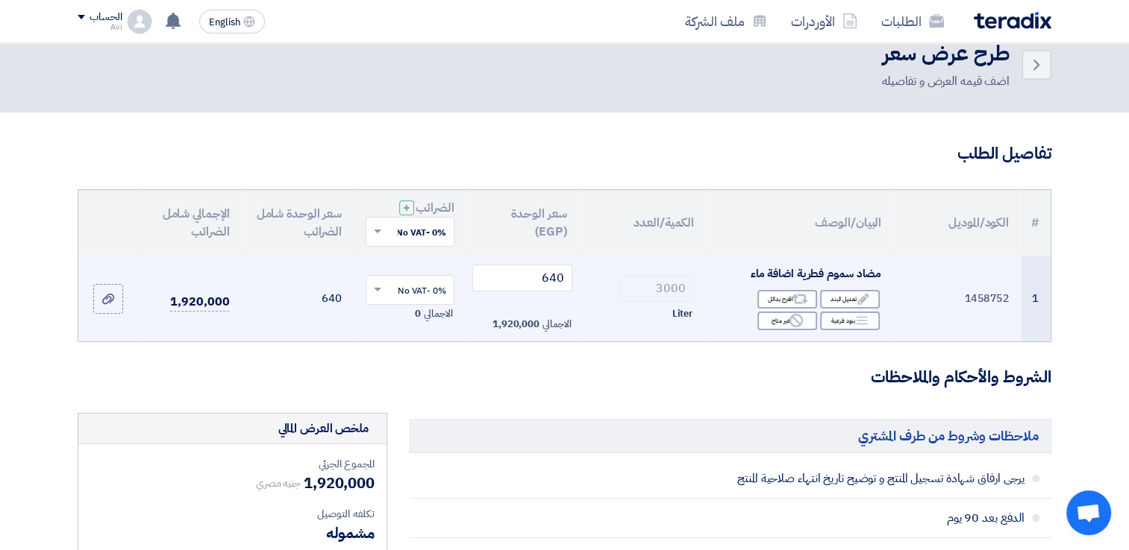
scroll to position [0, 0]
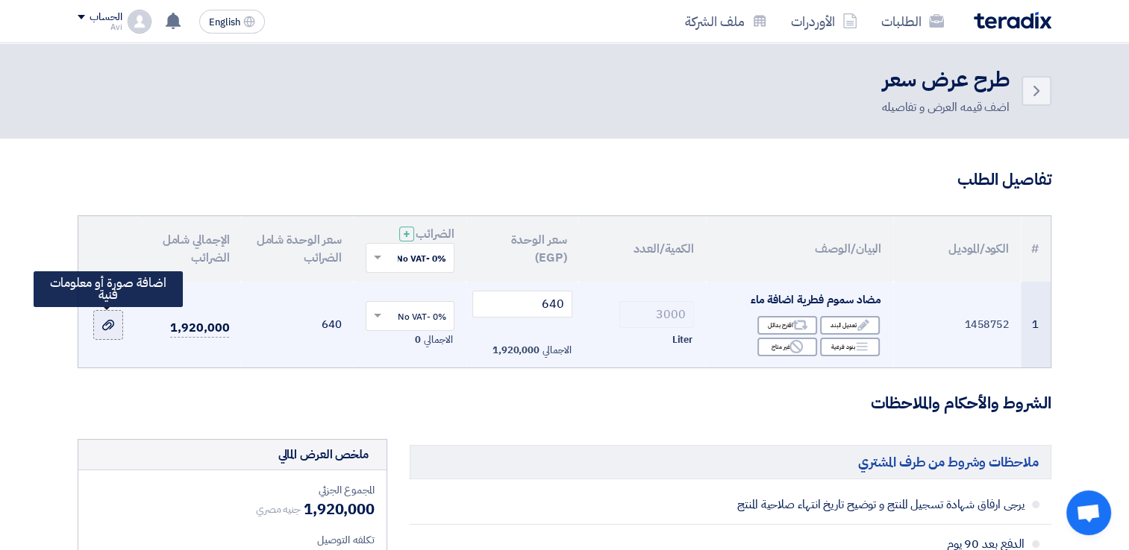
click at [114, 321] on div at bounding box center [108, 324] width 15 height 17
click at [0, 0] on input "file" at bounding box center [0, 0] width 0 height 0
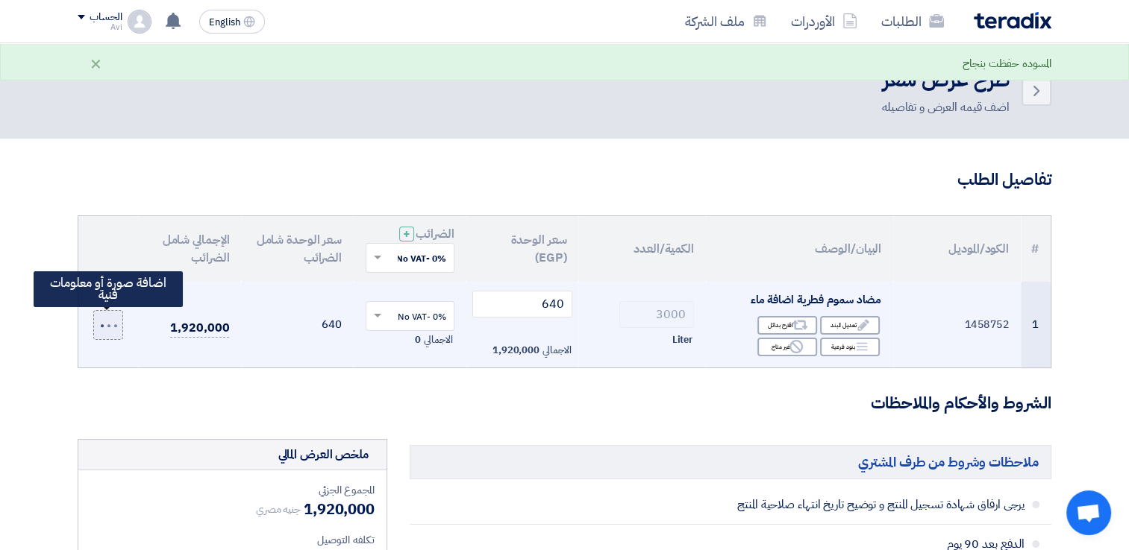
click at [104, 324] on div at bounding box center [108, 323] width 19 height 9
click at [0, 0] on input "file" at bounding box center [0, 0] width 0 height 0
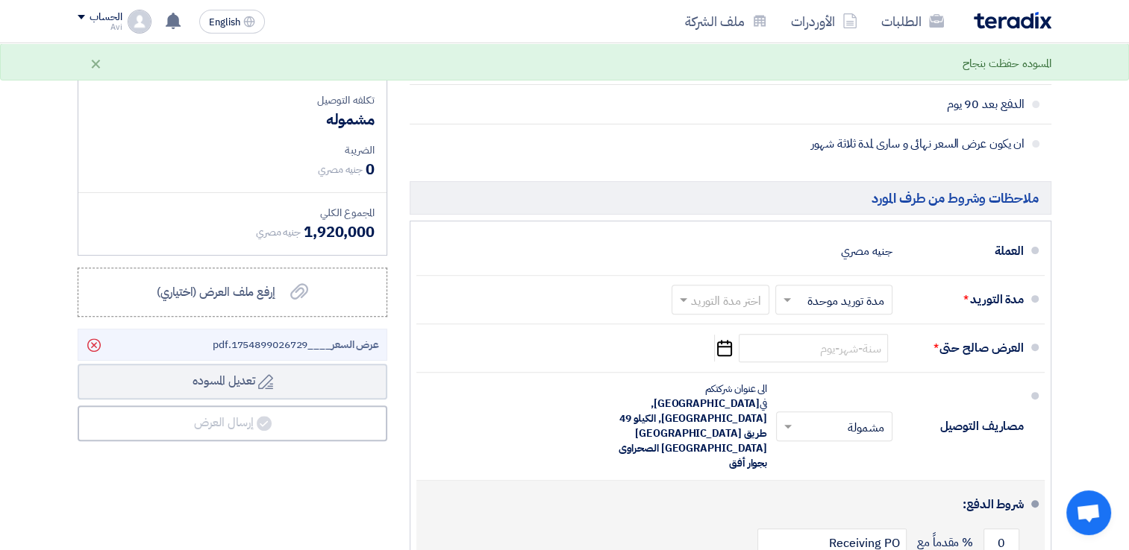
scroll to position [522, 0]
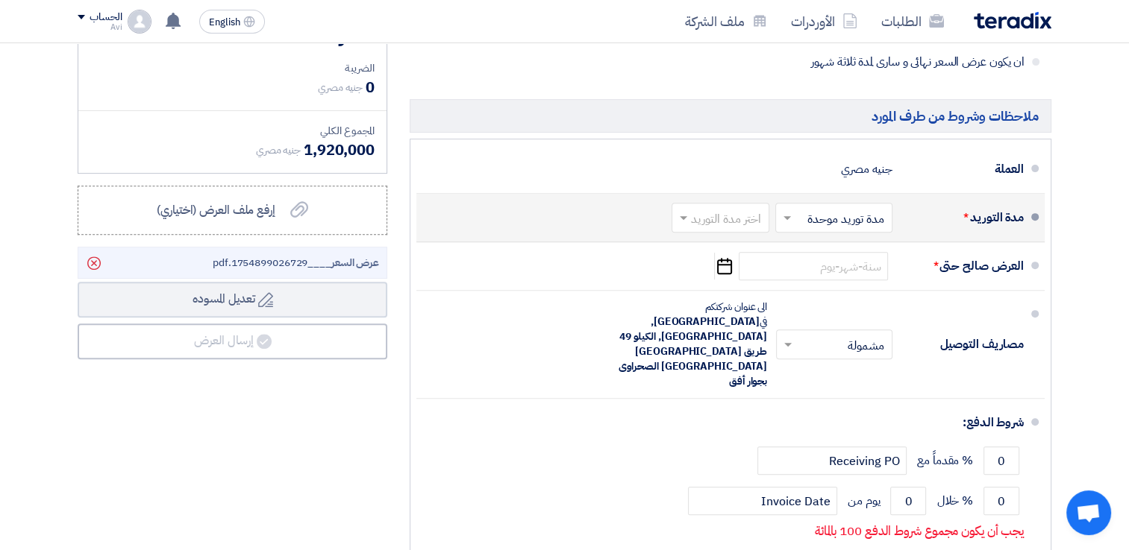
click at [698, 213] on input "text" at bounding box center [717, 220] width 90 height 22
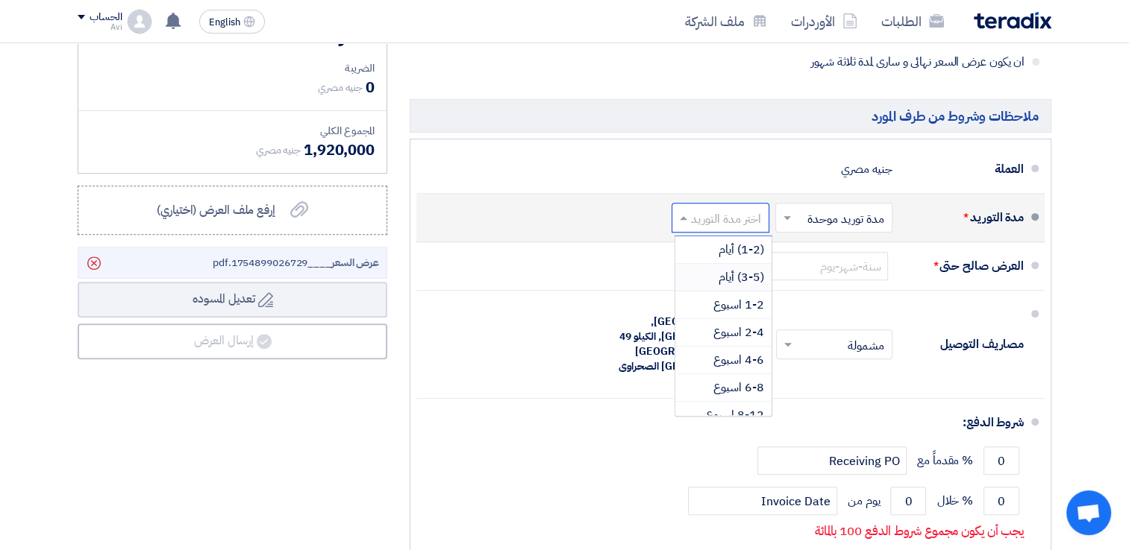
click at [710, 276] on div "(3-5) أيام" at bounding box center [723, 278] width 96 height 28
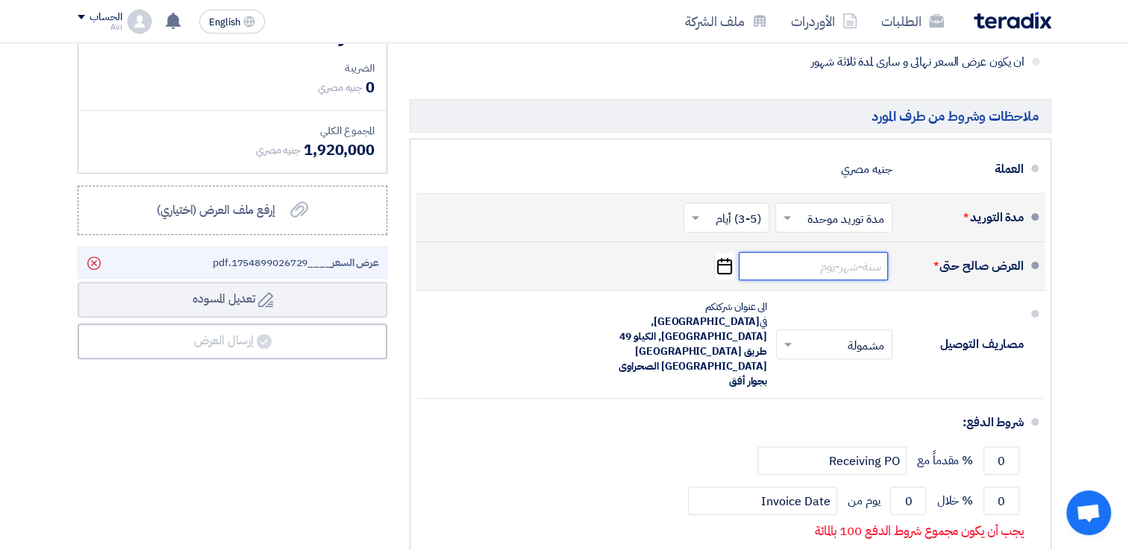
click at [768, 261] on input at bounding box center [812, 266] width 149 height 28
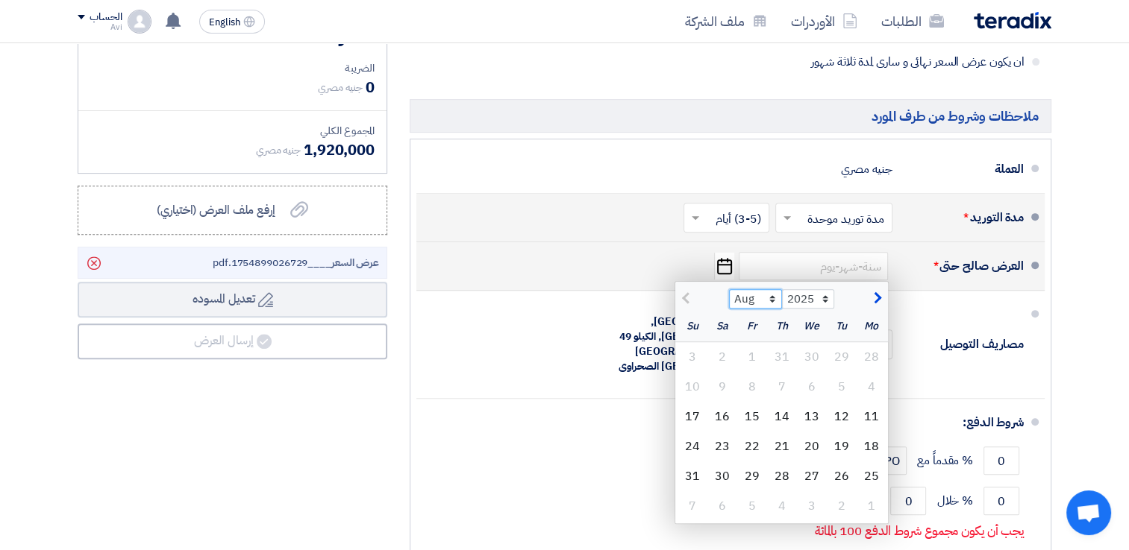
click at [776, 295] on select "Aug Sep Oct Nov Dec" at bounding box center [755, 298] width 53 height 19
select select "12"
click at [729, 289] on select "Aug Sep Oct Nov Dec" at bounding box center [755, 298] width 53 height 19
click at [782, 389] on div "11" at bounding box center [782, 387] width 30 height 30
type input "[DATE]"
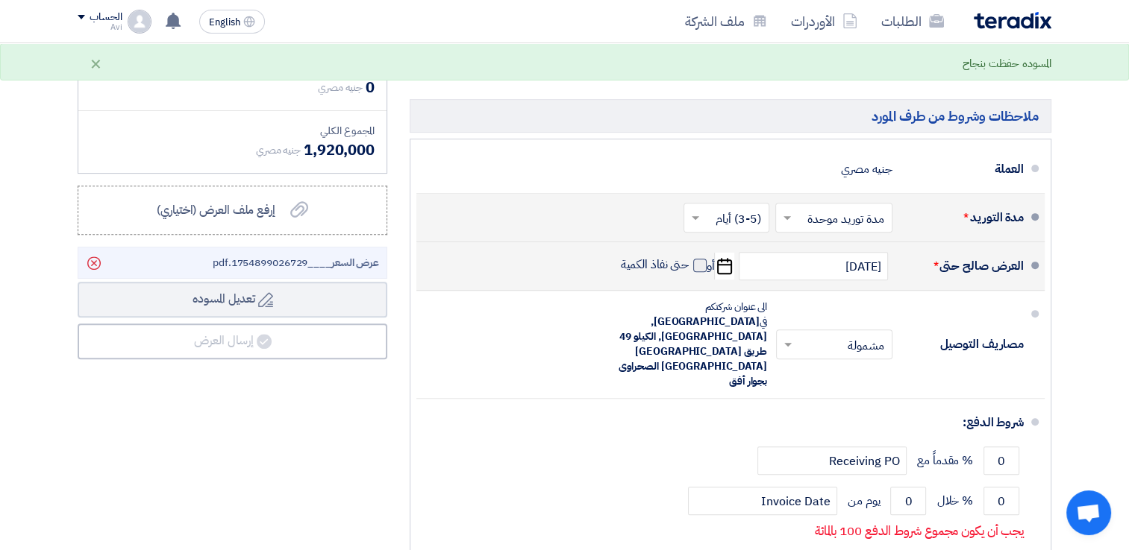
click at [695, 268] on span at bounding box center [699, 265] width 13 height 13
click at [689, 268] on input "حتى نفاذ الكمية" at bounding box center [654, 271] width 72 height 28
click at [698, 264] on span at bounding box center [699, 265] width 13 height 13
click at [689, 264] on input "حتى نفاذ الكمية" at bounding box center [654, 271] width 72 height 28
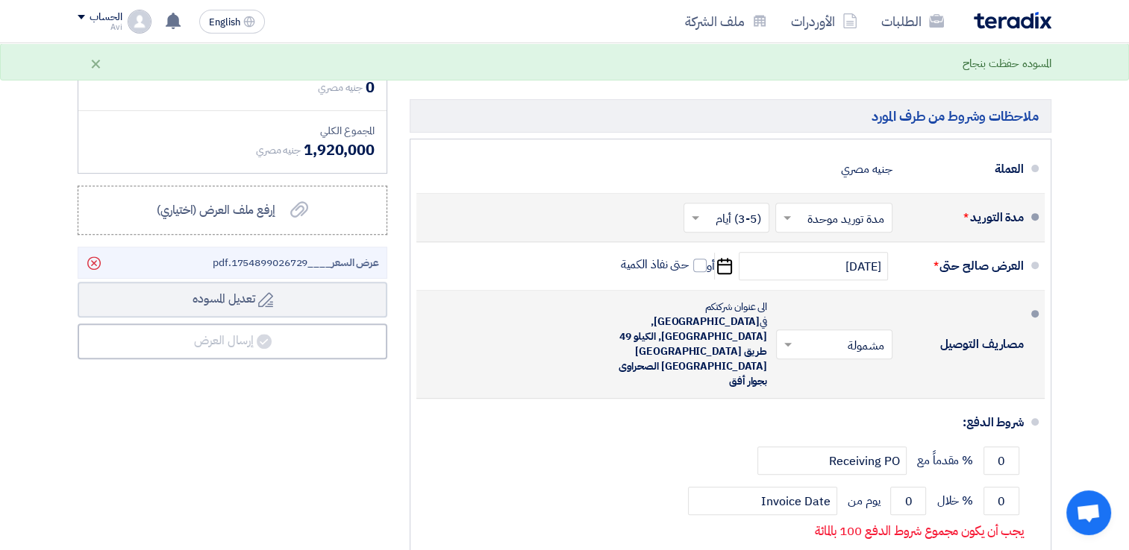
click at [779, 337] on span at bounding box center [785, 344] width 19 height 15
click at [810, 363] on div "مشمولة" at bounding box center [836, 377] width 115 height 28
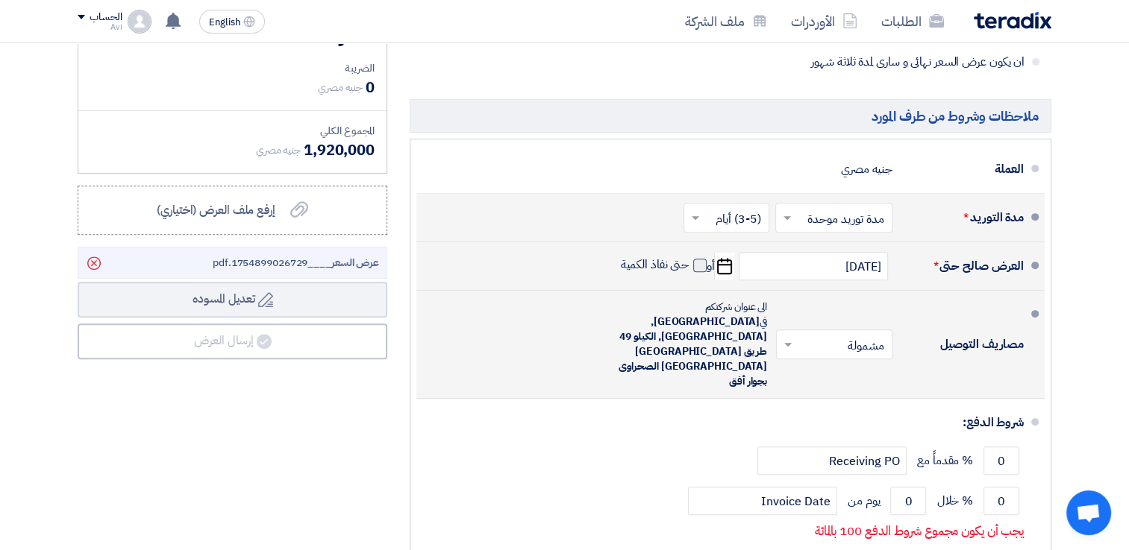
click at [691, 269] on label "حتى نفاذ الكمية" at bounding box center [664, 264] width 87 height 15
click at [689, 269] on input "حتى نفاذ الكمية" at bounding box center [654, 271] width 72 height 28
checkbox input "true"
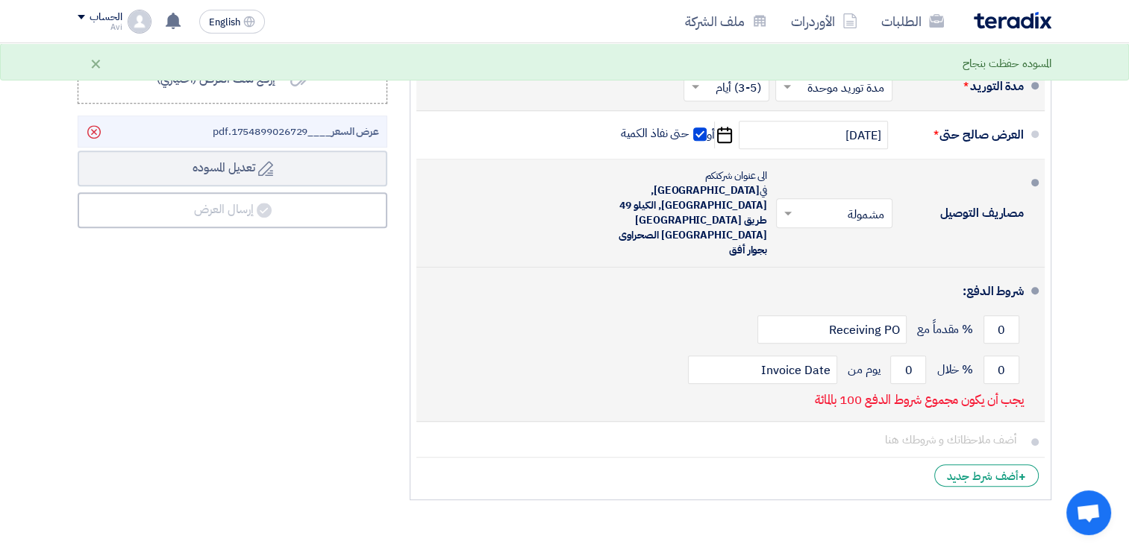
scroll to position [671, 0]
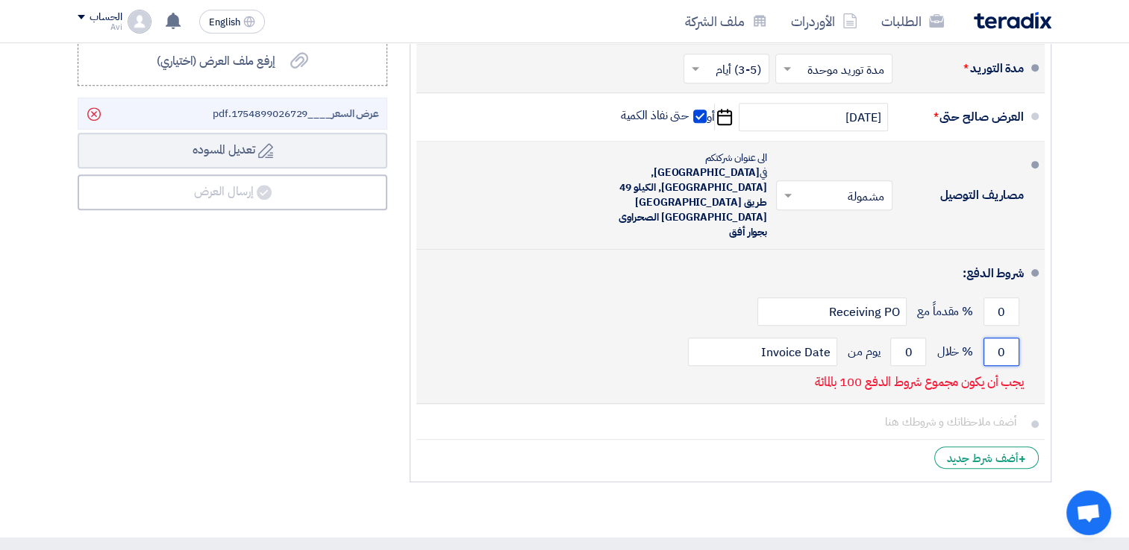
drag, startPoint x: 1004, startPoint y: 309, endPoint x: 994, endPoint y: 304, distance: 11.7
click at [994, 338] on input "0" at bounding box center [1001, 352] width 36 height 28
type input "100"
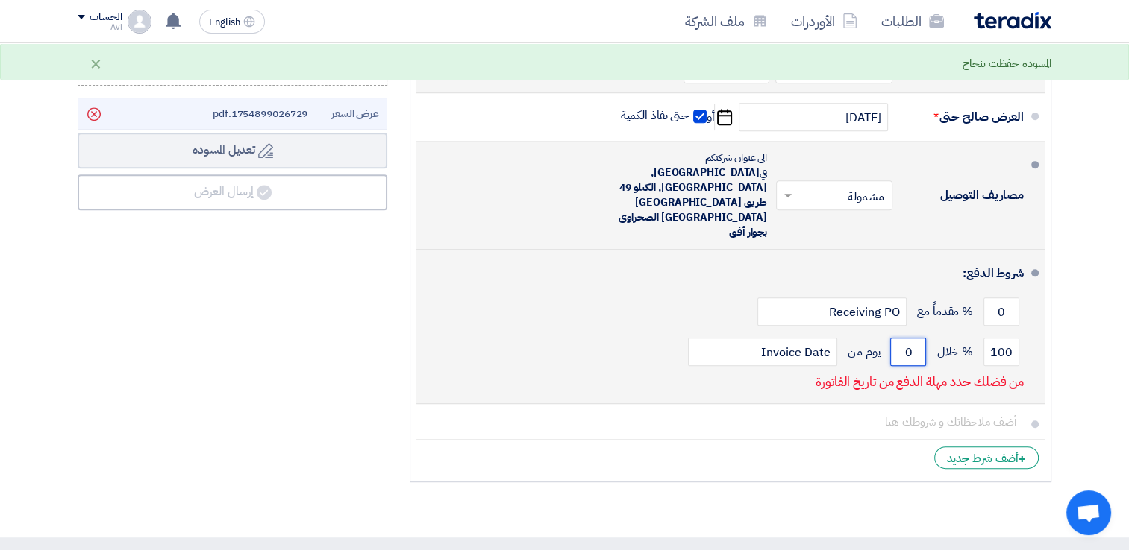
drag, startPoint x: 910, startPoint y: 311, endPoint x: 896, endPoint y: 312, distance: 14.2
click at [896, 338] on input "0" at bounding box center [908, 352] width 36 height 28
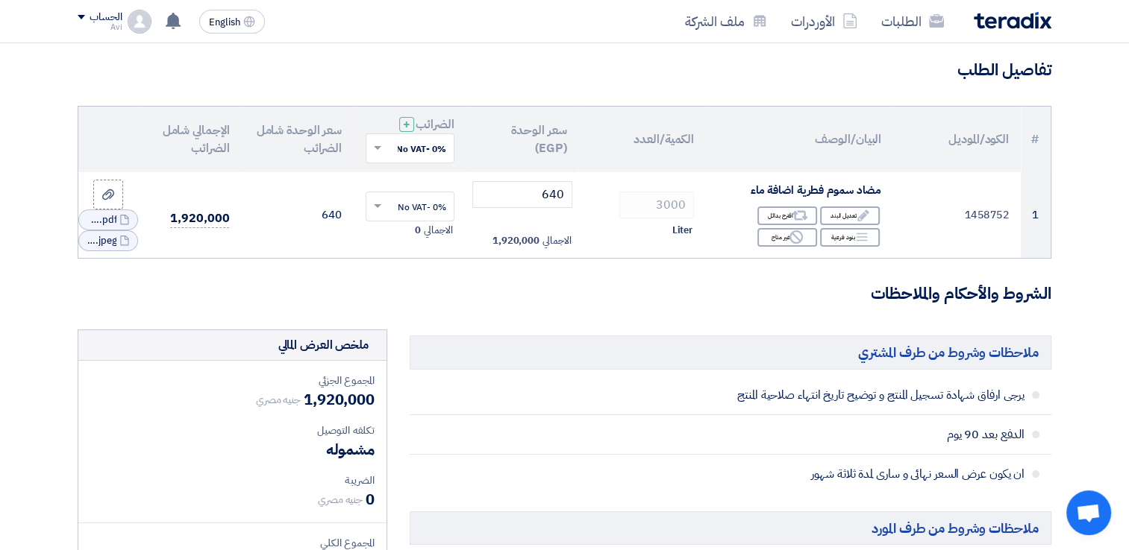
scroll to position [0, 0]
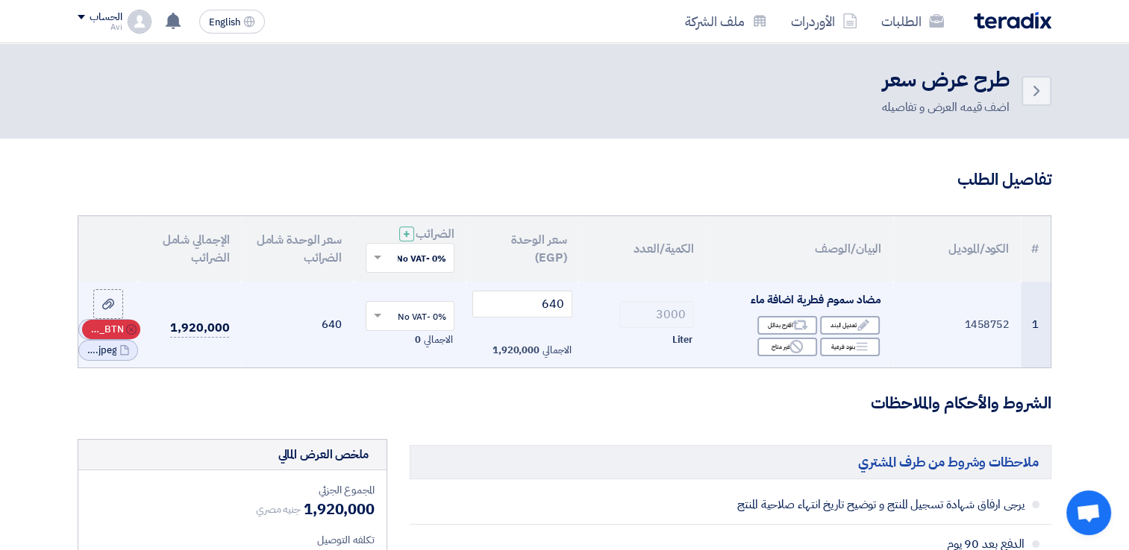
type input "90"
click at [109, 333] on span "RFQ_STEP1.ITEMS_DELETE_BTN" at bounding box center [105, 329] width 36 height 15
click at [95, 348] on div "Cancel RFQ_STEP1.ITEMS_DELETE_BTN" at bounding box center [111, 339] width 58 height 19
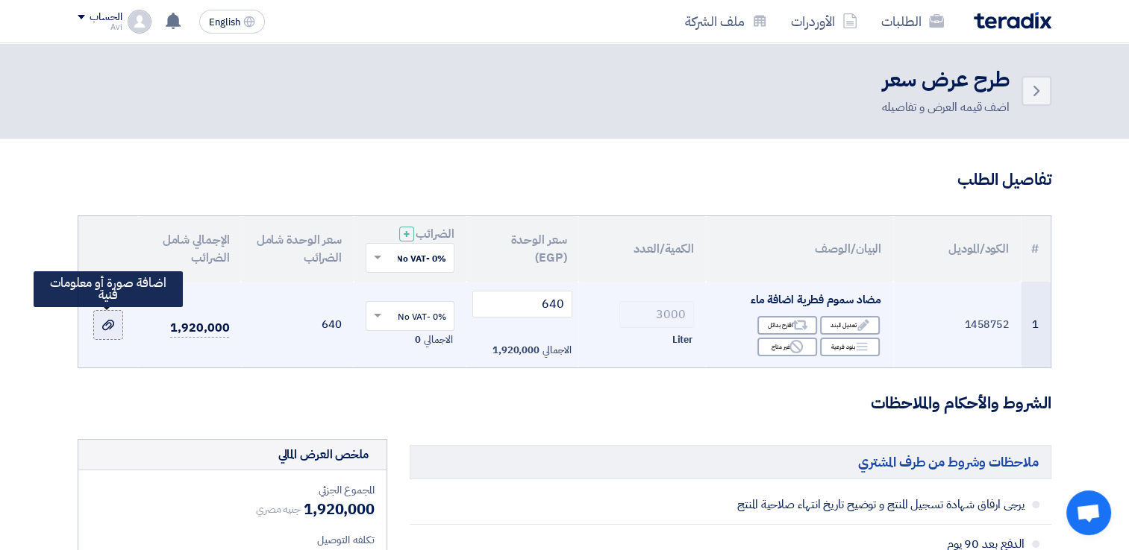
click at [105, 330] on use at bounding box center [108, 325] width 12 height 10
click at [0, 0] on input "file" at bounding box center [0, 0] width 0 height 0
click at [110, 326] on div at bounding box center [108, 323] width 19 height 9
click at [0, 0] on input "file" at bounding box center [0, 0] width 0 height 0
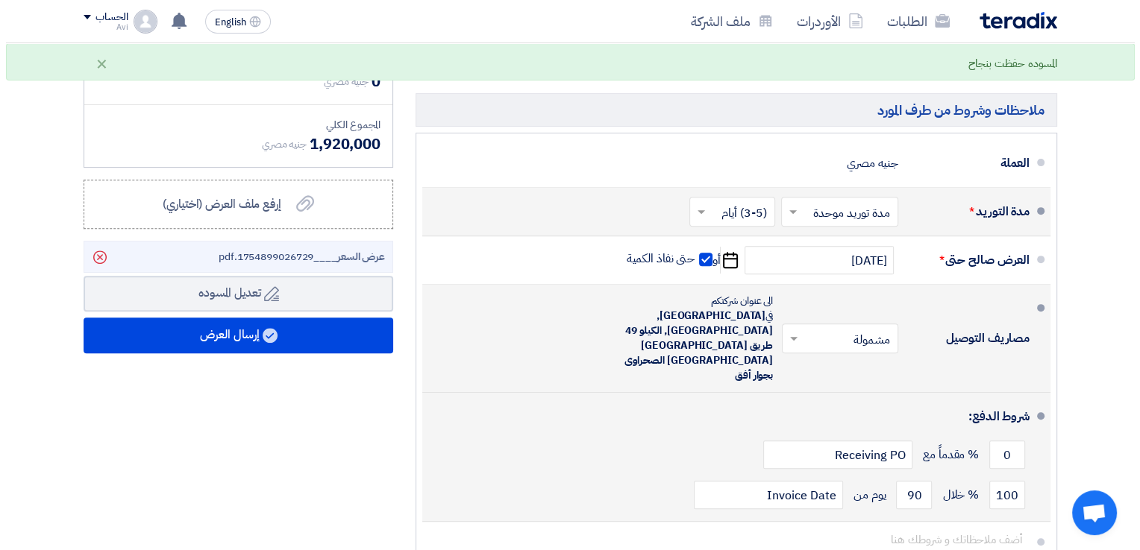
scroll to position [597, 0]
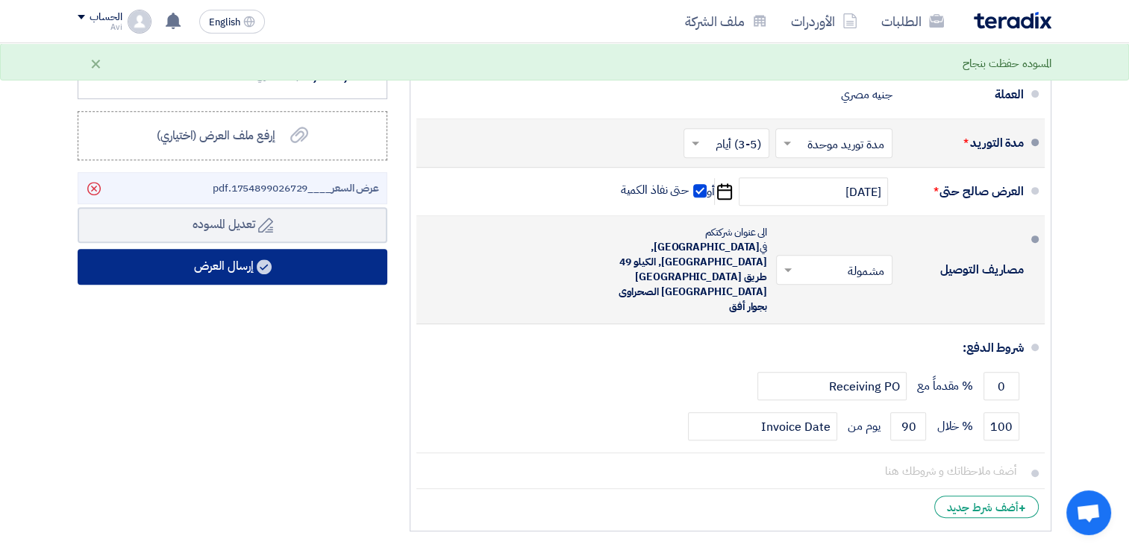
click at [269, 273] on button "إرسال العرض" at bounding box center [233, 267] width 310 height 36
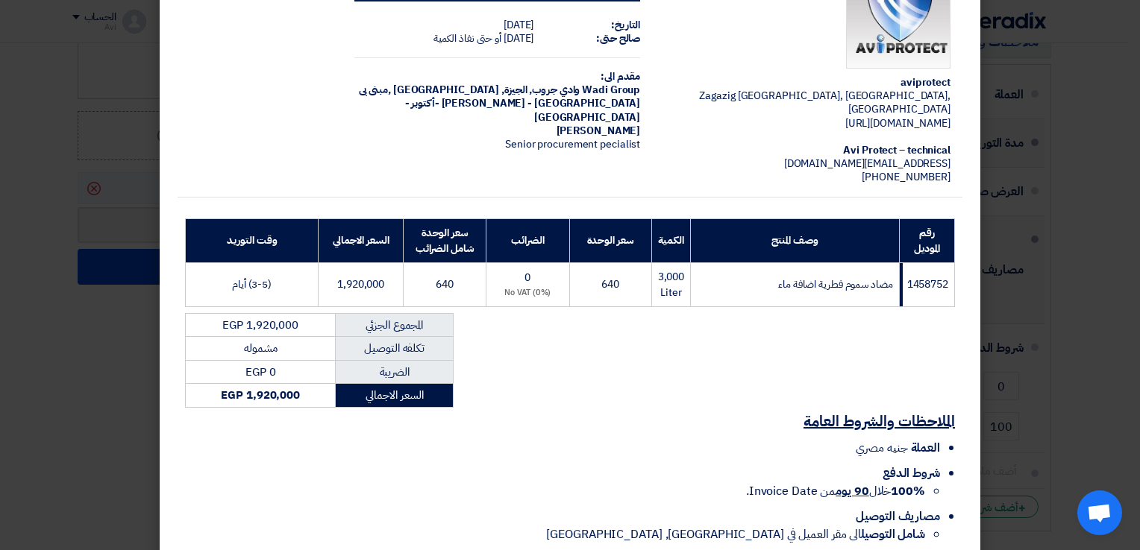
scroll to position [193, 0]
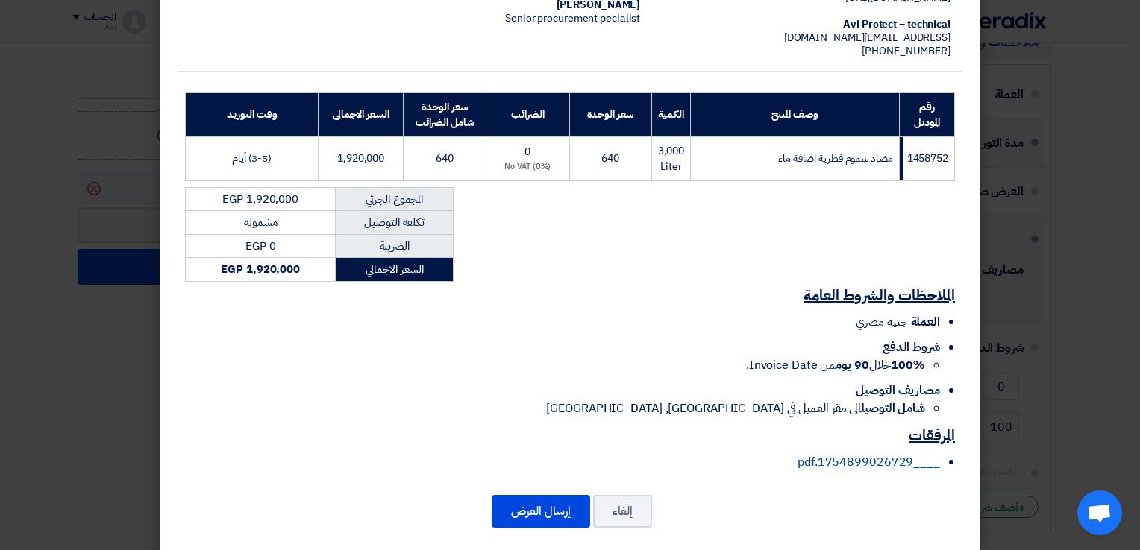
click at [846, 455] on link "____1754899026729.pdf" at bounding box center [868, 463] width 142 height 18
click at [836, 454] on link "____1754899026729.pdf" at bounding box center [868, 463] width 142 height 18
click at [633, 497] on button "إلغاء" at bounding box center [622, 511] width 59 height 33
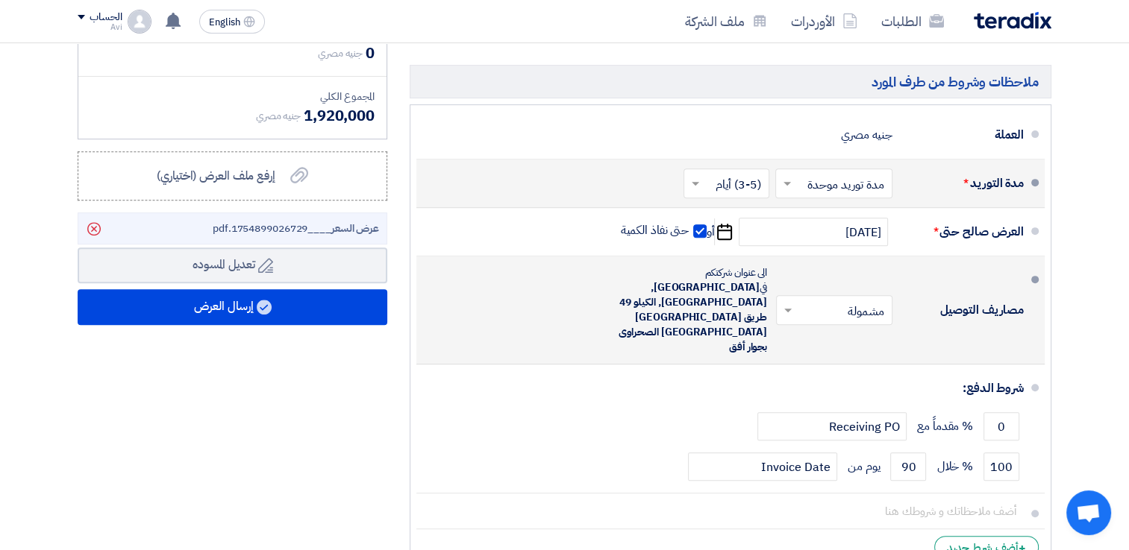
scroll to position [522, 0]
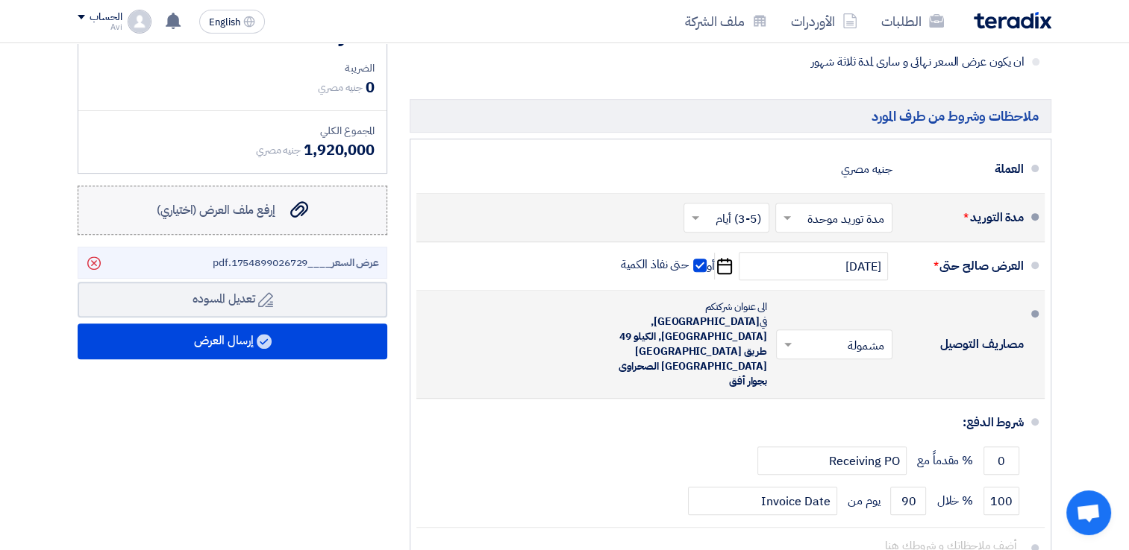
click at [290, 219] on label "إرفع ملف العرض (اختياري) إرفع ملف العرض (اختياري)" at bounding box center [233, 210] width 310 height 49
click at [0, 0] on input "إرفع ملف العرض (اختياري) إرفع ملف العرض (اختياري)" at bounding box center [0, 0] width 0 height 0
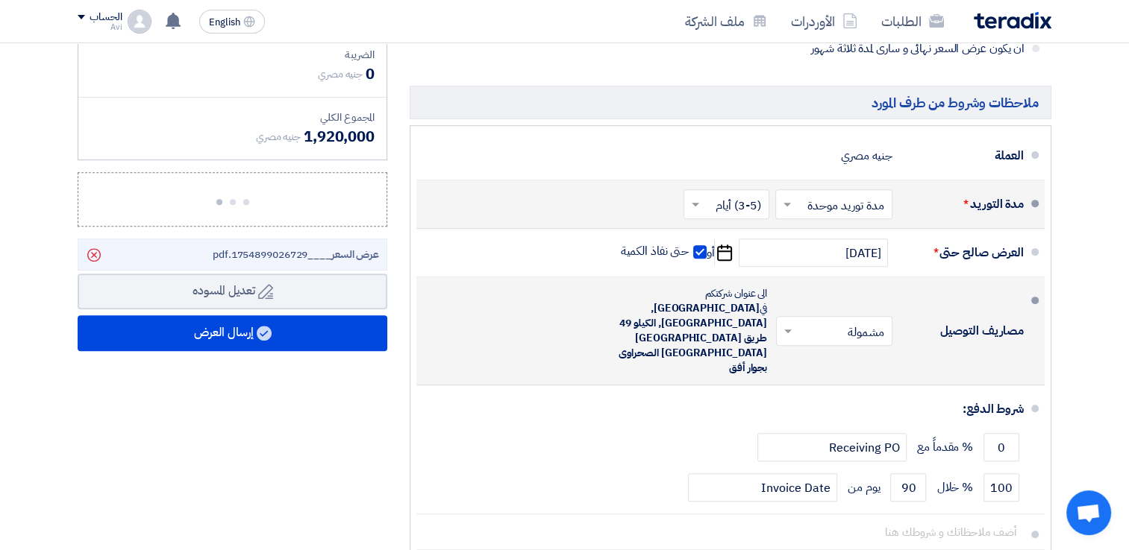
scroll to position [448, 0]
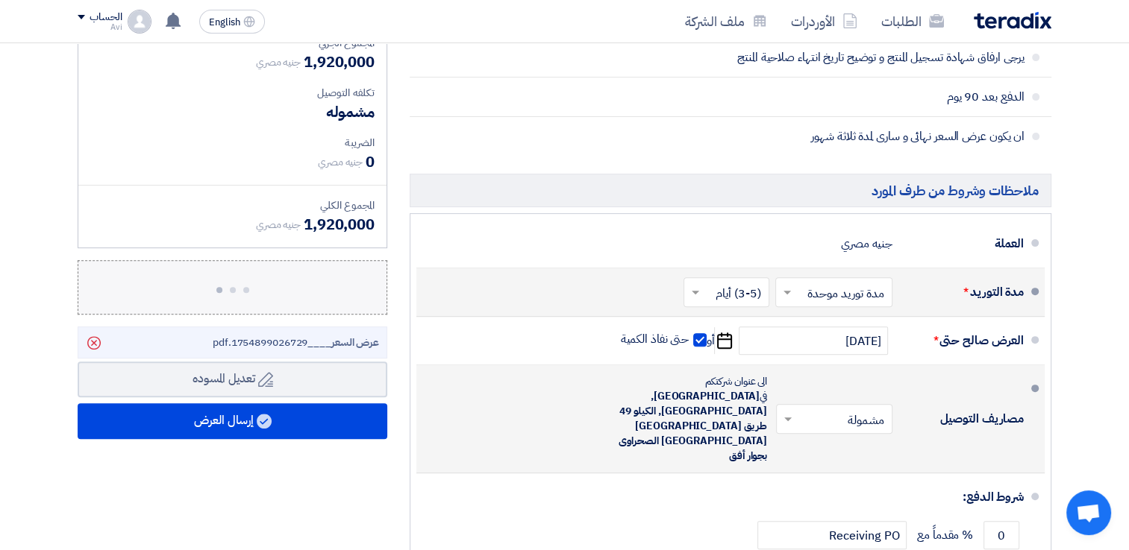
click at [250, 285] on div at bounding box center [232, 285] width 39 height 18
click at [0, 0] on input "إرفع ملف العرض (اختياري) إرفع ملف العرض (اختياري)" at bounding box center [0, 0] width 0 height 0
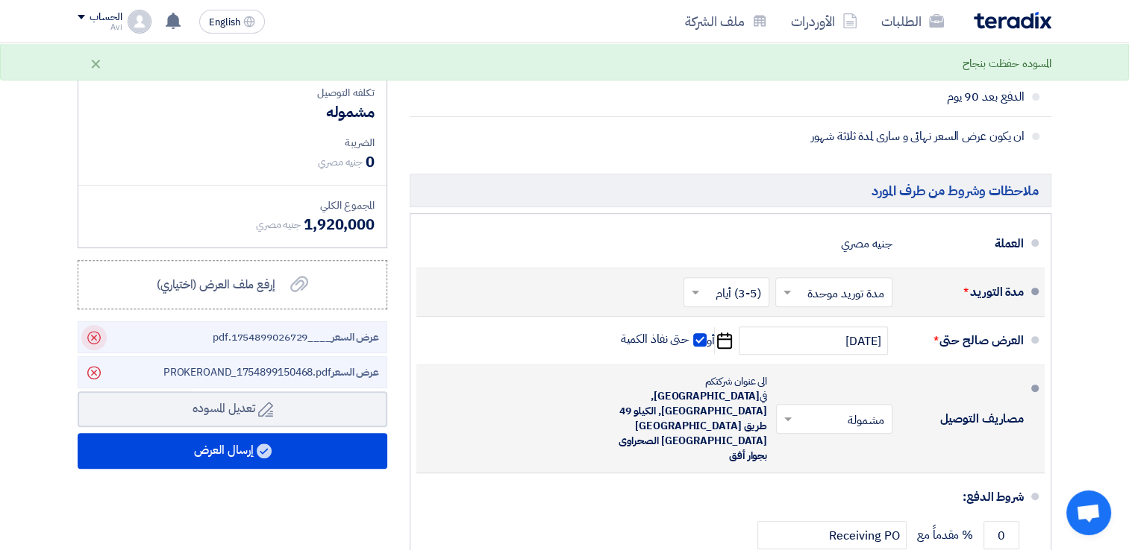
click at [92, 336] on icon "Delete" at bounding box center [93, 337] width 25 height 25
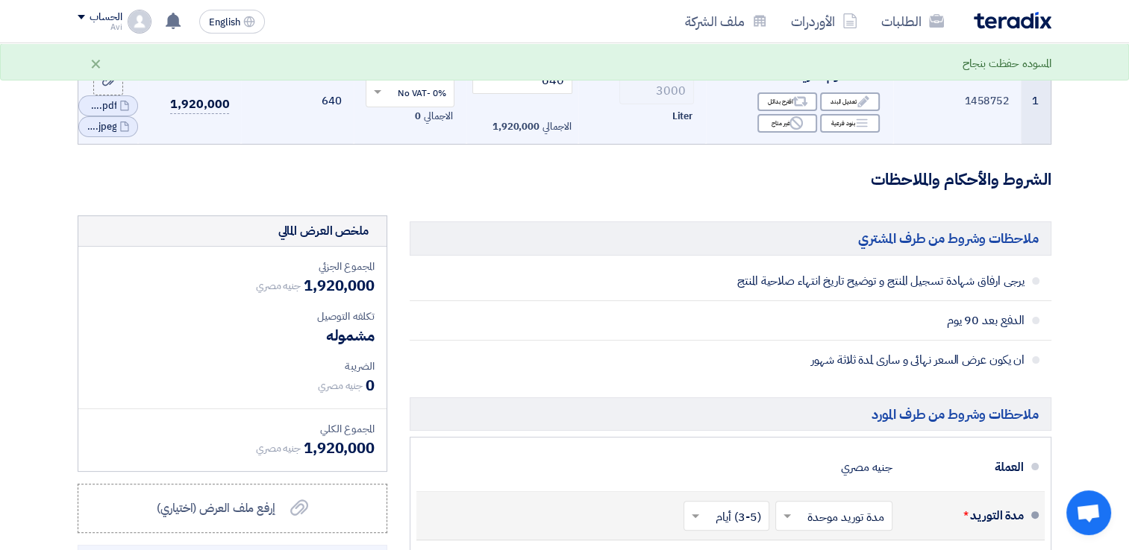
scroll to position [0, 0]
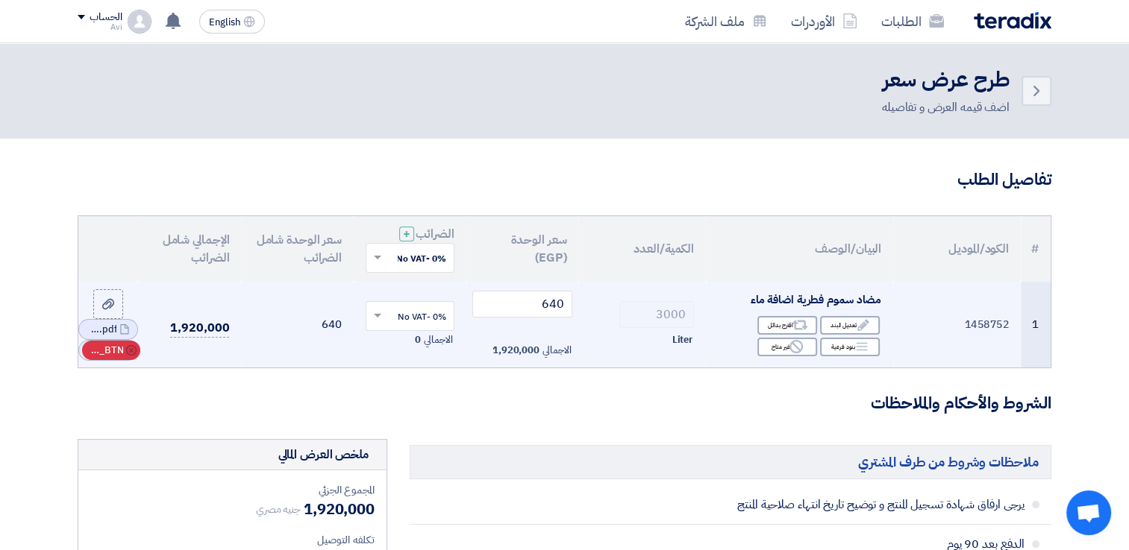
click at [128, 354] on icon "Cancel" at bounding box center [131, 350] width 10 height 10
click at [128, 339] on icon "Cancel" at bounding box center [131, 340] width 10 height 10
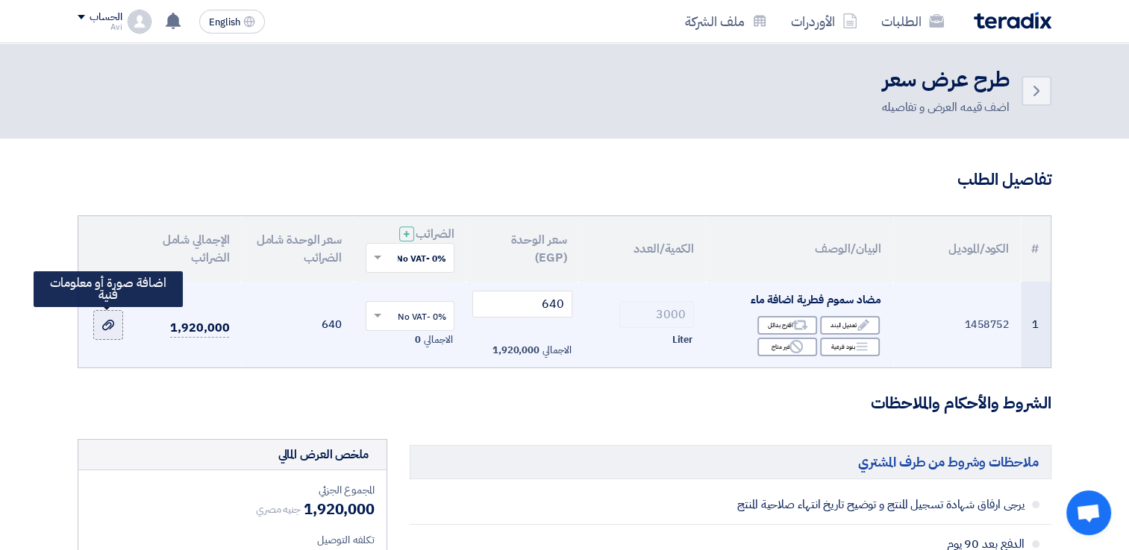
click at [107, 324] on icon at bounding box center [108, 325] width 12 height 12
click at [0, 0] on input "file" at bounding box center [0, 0] width 0 height 0
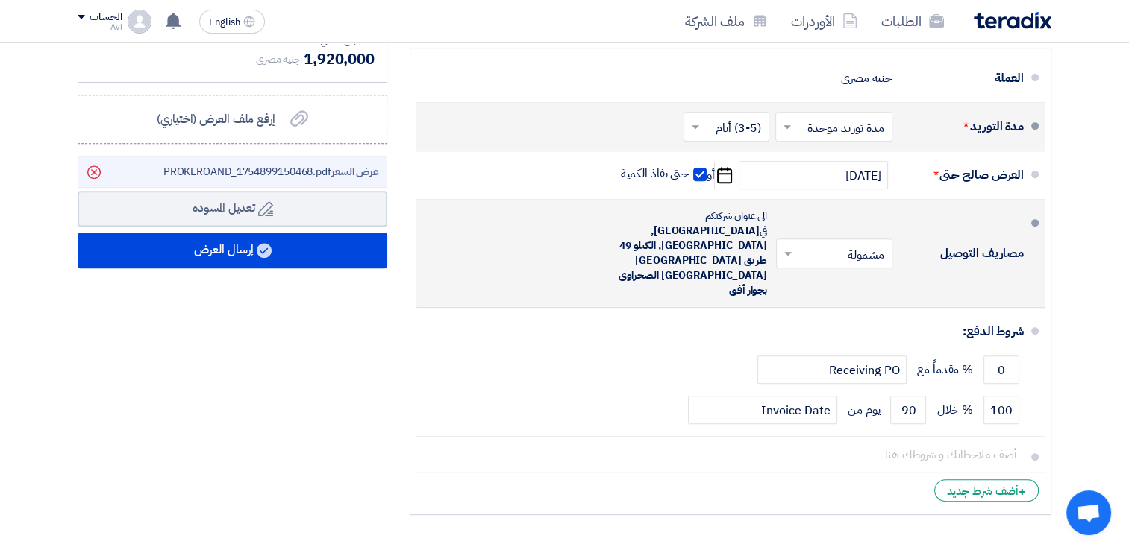
scroll to position [522, 0]
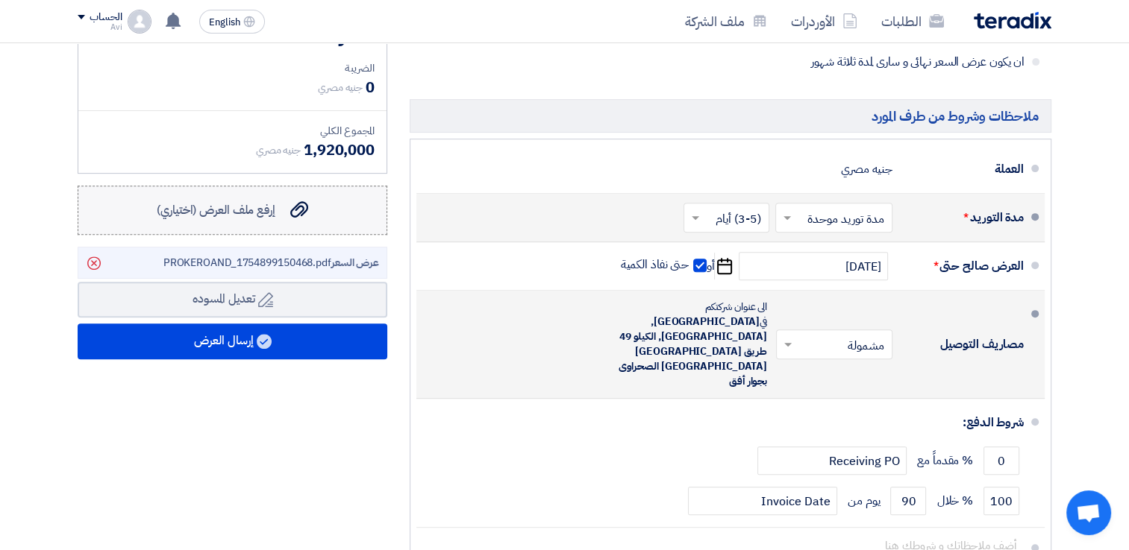
click at [281, 225] on label "إرفع ملف العرض (اختياري) إرفع ملف العرض (اختياري)" at bounding box center [233, 210] width 310 height 49
click at [0, 0] on input "إرفع ملف العرض (اختياري) إرفع ملف العرض (اختياري)" at bounding box center [0, 0] width 0 height 0
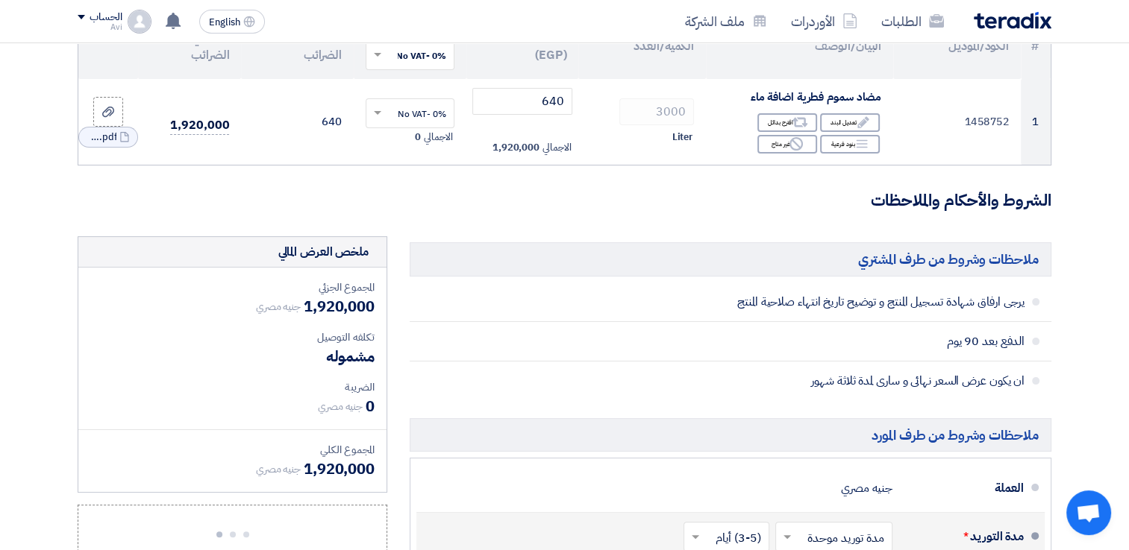
scroll to position [0, 0]
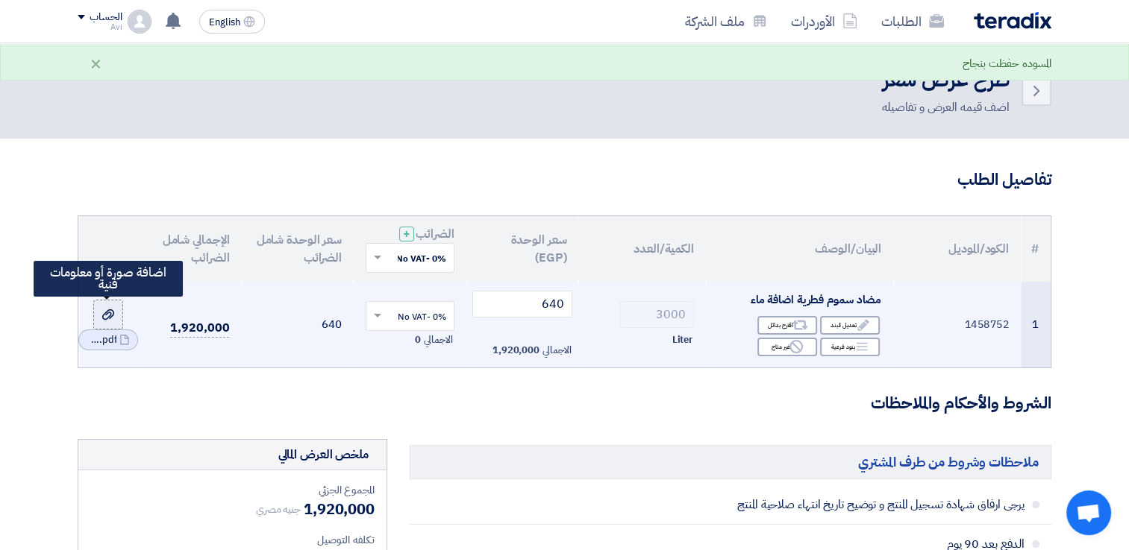
click at [107, 307] on div at bounding box center [108, 314] width 15 height 17
click at [0, 0] on input "file" at bounding box center [0, 0] width 0 height 0
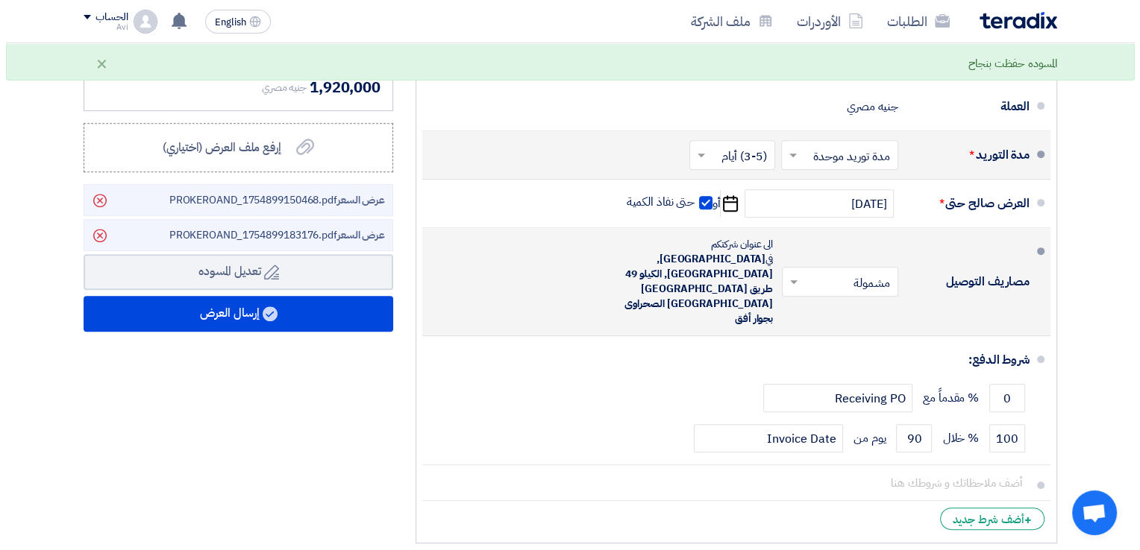
scroll to position [597, 0]
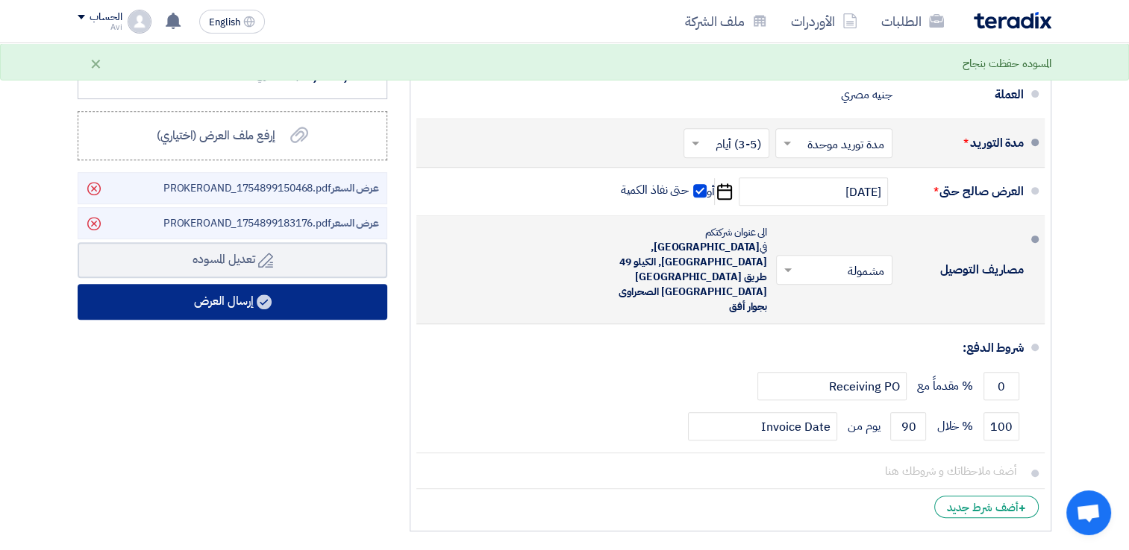
click at [292, 309] on button "إرسال العرض" at bounding box center [233, 302] width 310 height 36
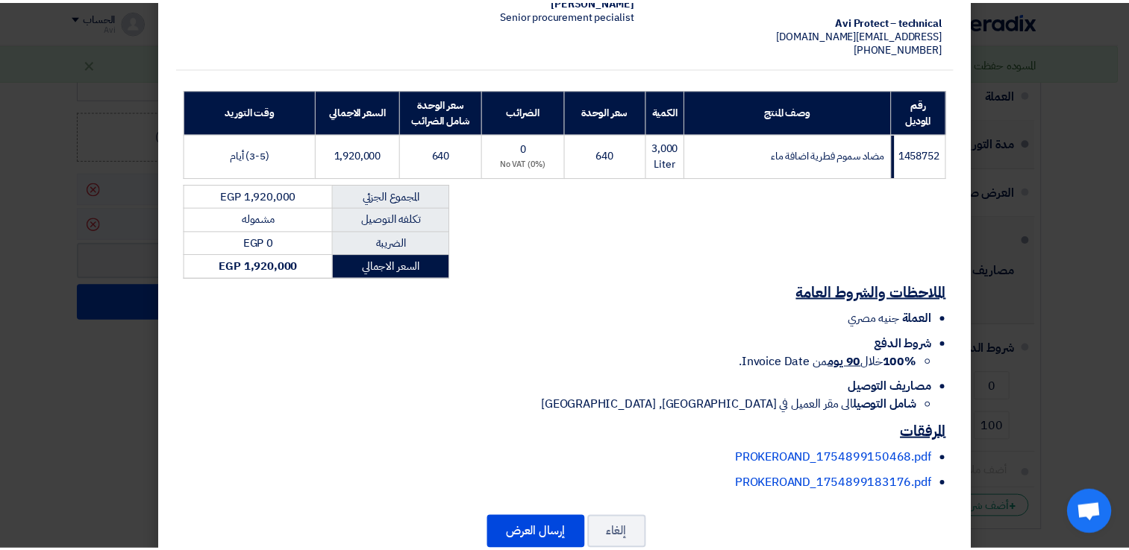
scroll to position [218, 0]
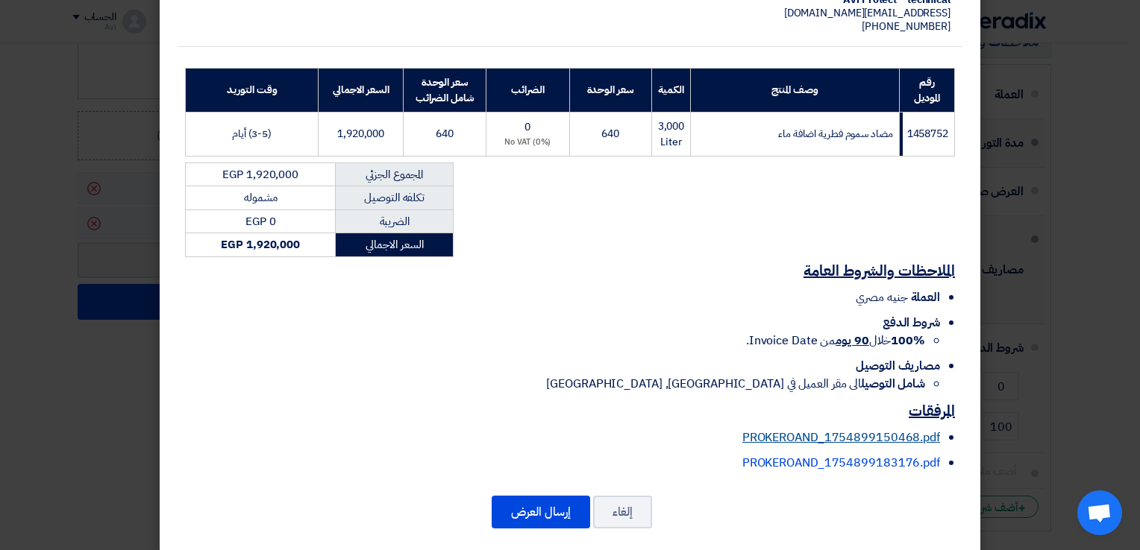
click at [835, 429] on link "PROKEROAND_1754899150468.pdf" at bounding box center [841, 438] width 198 height 18
click at [772, 454] on link "PROKEROAND_1754899183176.pdf" at bounding box center [841, 463] width 198 height 18
click at [634, 496] on button "إلغاء" at bounding box center [622, 512] width 59 height 33
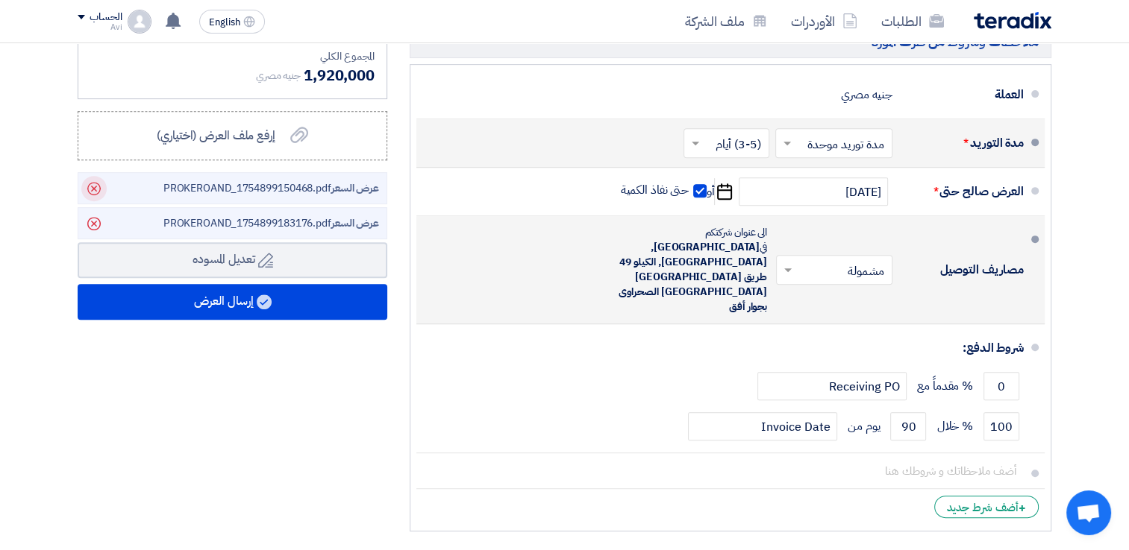
click at [90, 189] on icon "Delete" at bounding box center [93, 188] width 25 height 25
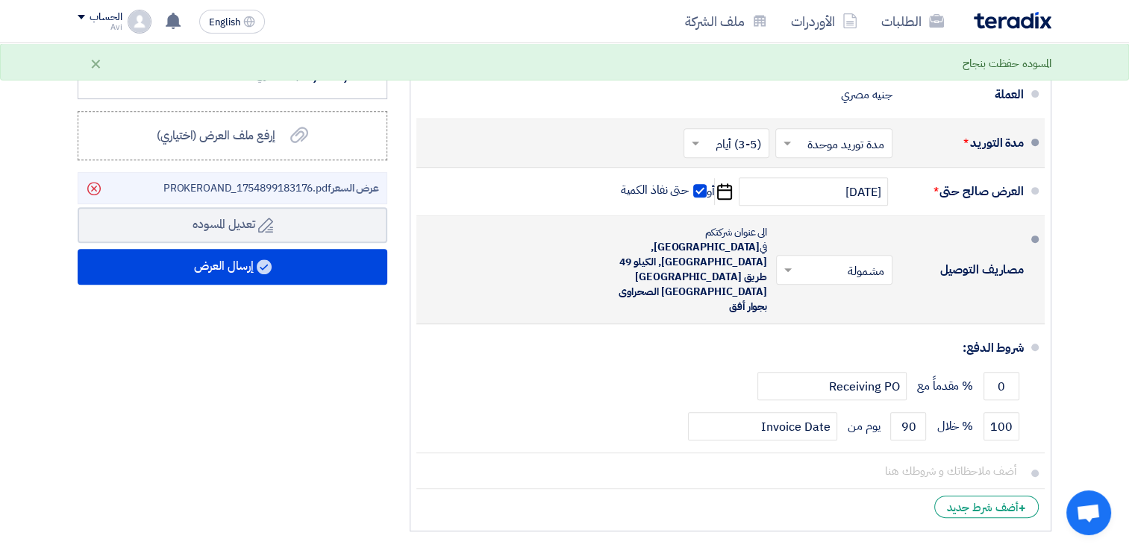
click at [364, 189] on span "عرض السعر" at bounding box center [355, 189] width 48 height 16
click at [90, 186] on icon "Delete" at bounding box center [93, 188] width 25 height 25
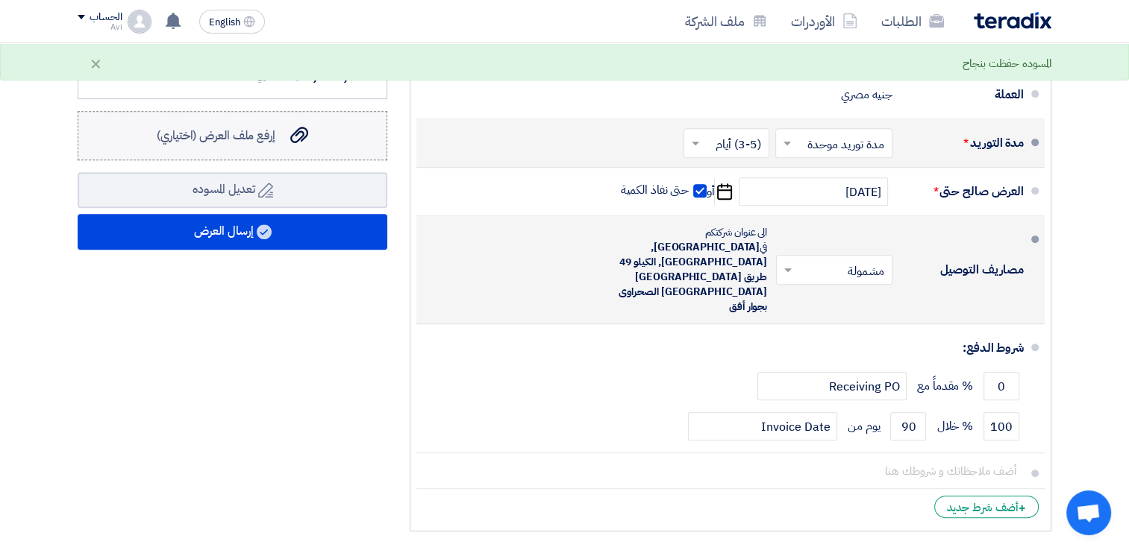
click at [248, 145] on label "إرفع ملف العرض (اختياري) إرفع ملف العرض (اختياري)" at bounding box center [233, 135] width 310 height 49
click at [0, 0] on input "إرفع ملف العرض (اختياري) إرفع ملف العرض (اختياري)" at bounding box center [0, 0] width 0 height 0
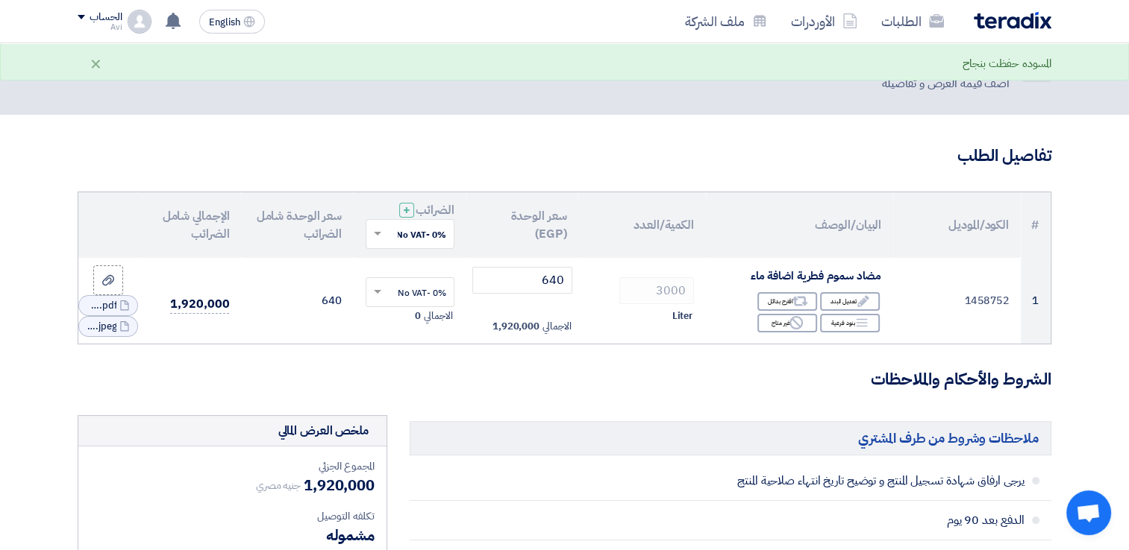
scroll to position [0, 0]
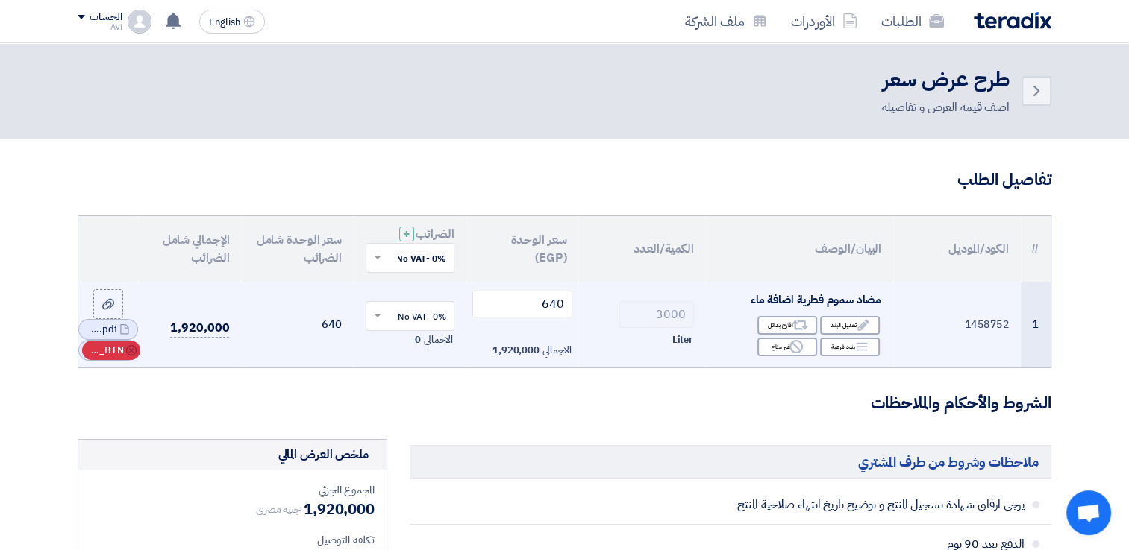
click at [0, 0] on span "RFQ_STEP1.ITEMS_DELETE_BTN" at bounding box center [0, 0] width 0 height 0
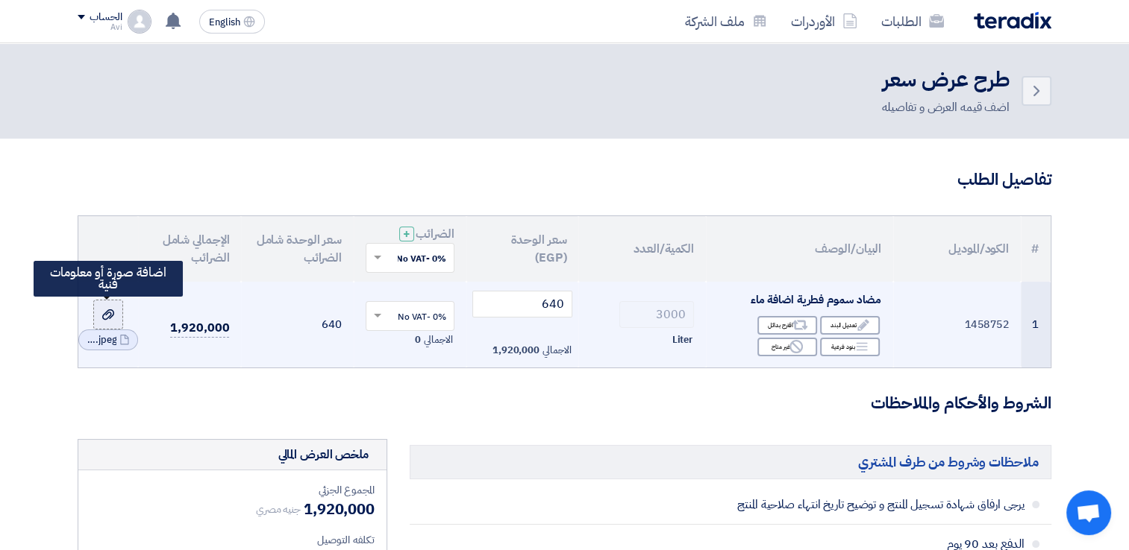
click at [104, 321] on div at bounding box center [108, 314] width 15 height 17
click at [0, 0] on input "file" at bounding box center [0, 0] width 0 height 0
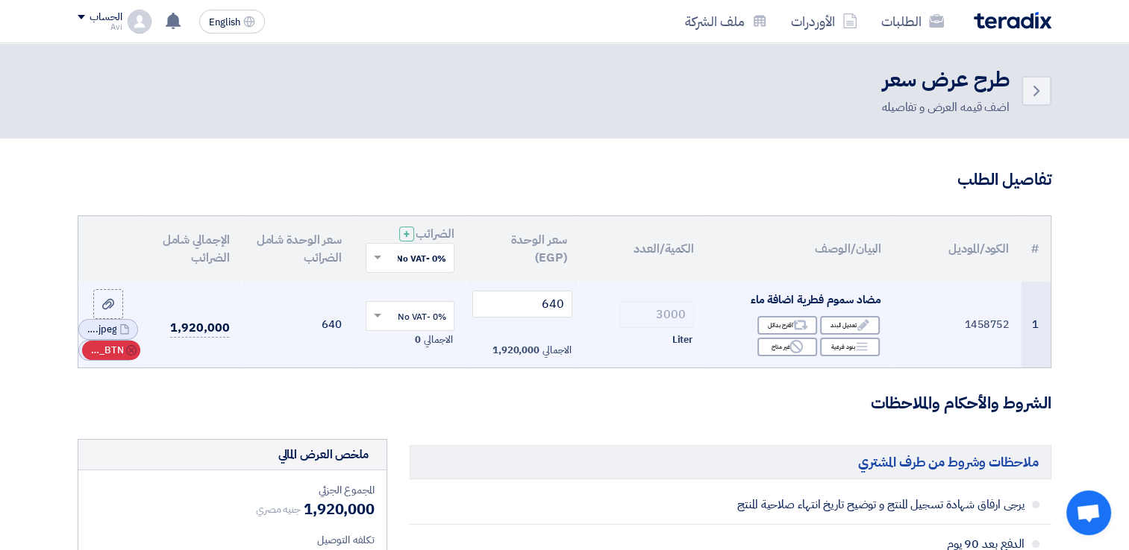
click at [130, 350] on icon "Cancel" at bounding box center [131, 350] width 10 height 10
click at [127, 340] on use at bounding box center [131, 340] width 10 height 10
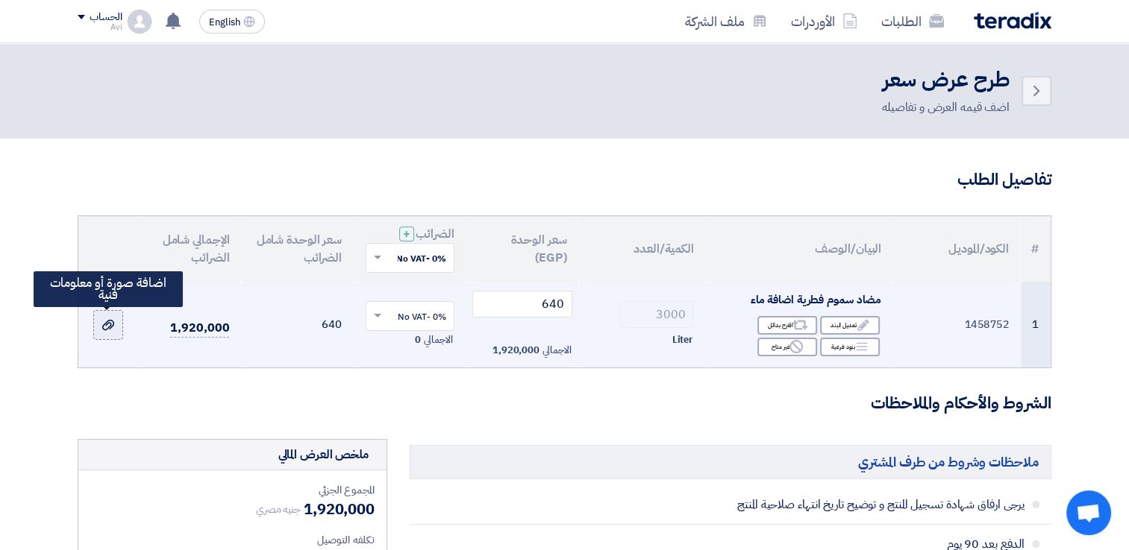
click at [107, 324] on use at bounding box center [108, 325] width 12 height 10
click at [0, 0] on input "file" at bounding box center [0, 0] width 0 height 0
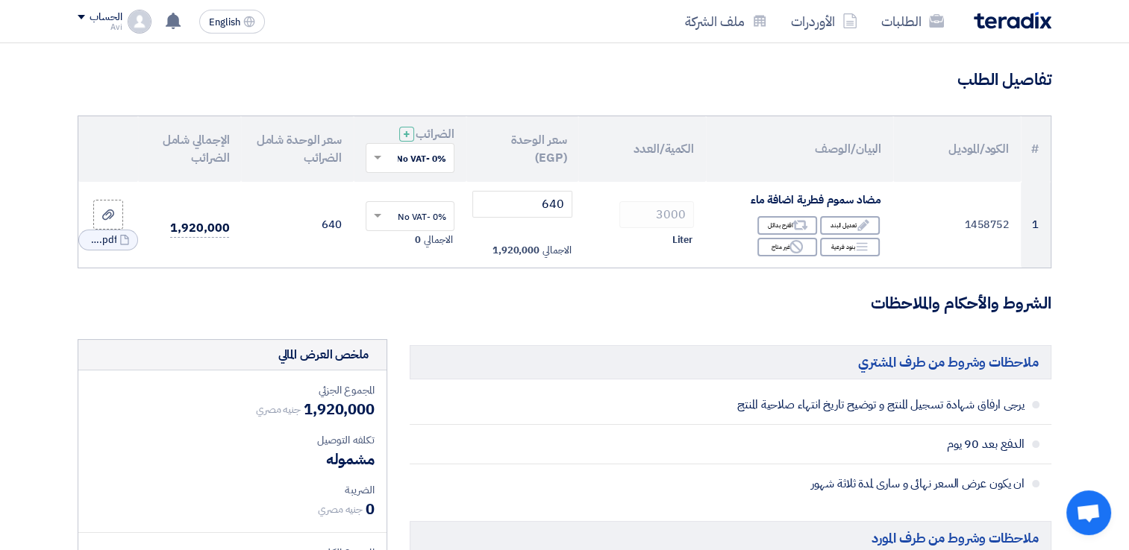
scroll to position [75, 0]
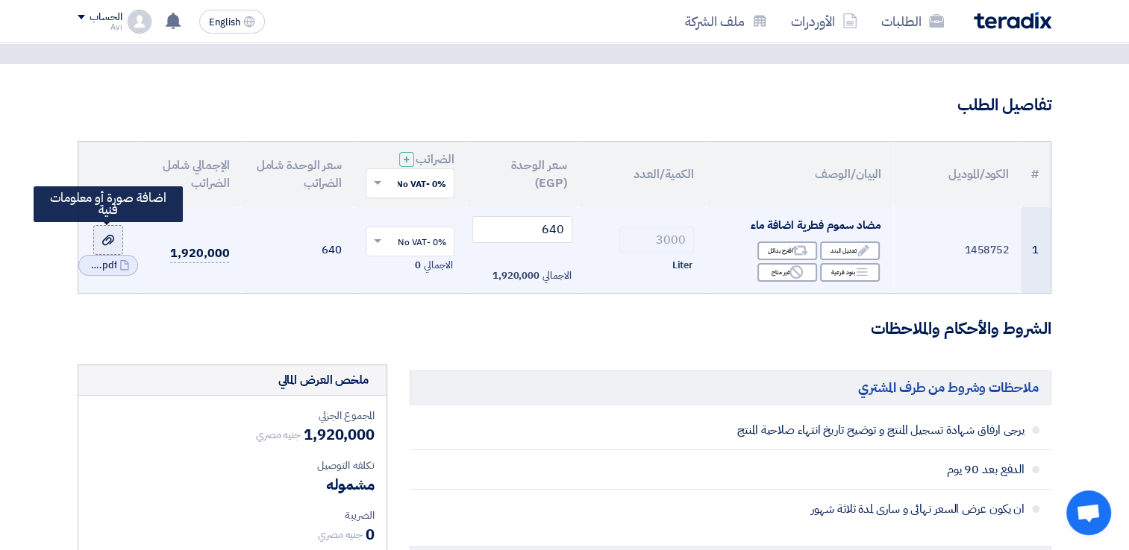
click at [104, 241] on icon at bounding box center [108, 240] width 12 height 12
click at [0, 0] on input "file" at bounding box center [0, 0] width 0 height 0
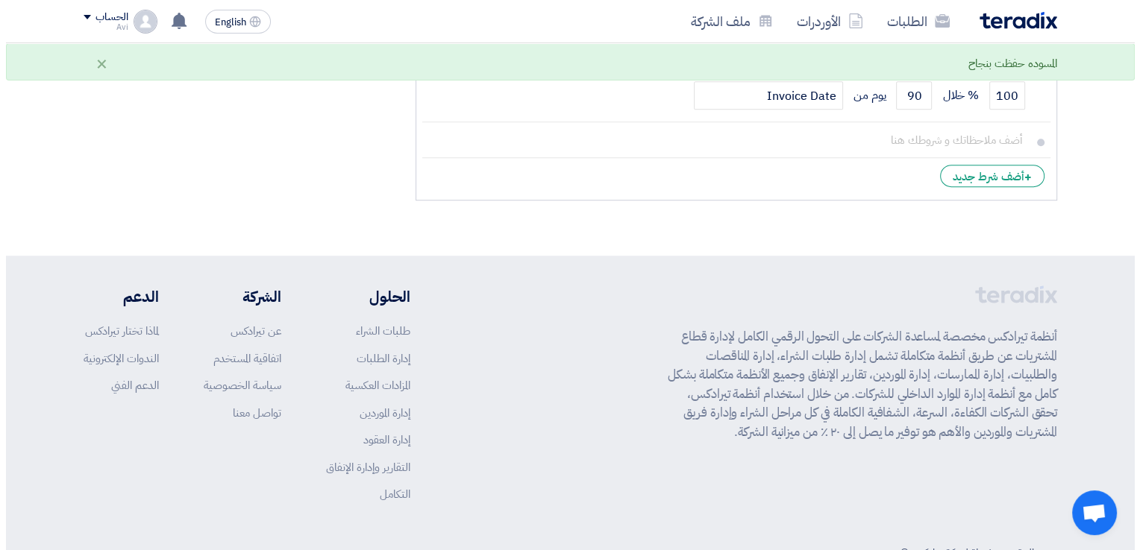
scroll to position [630, 0]
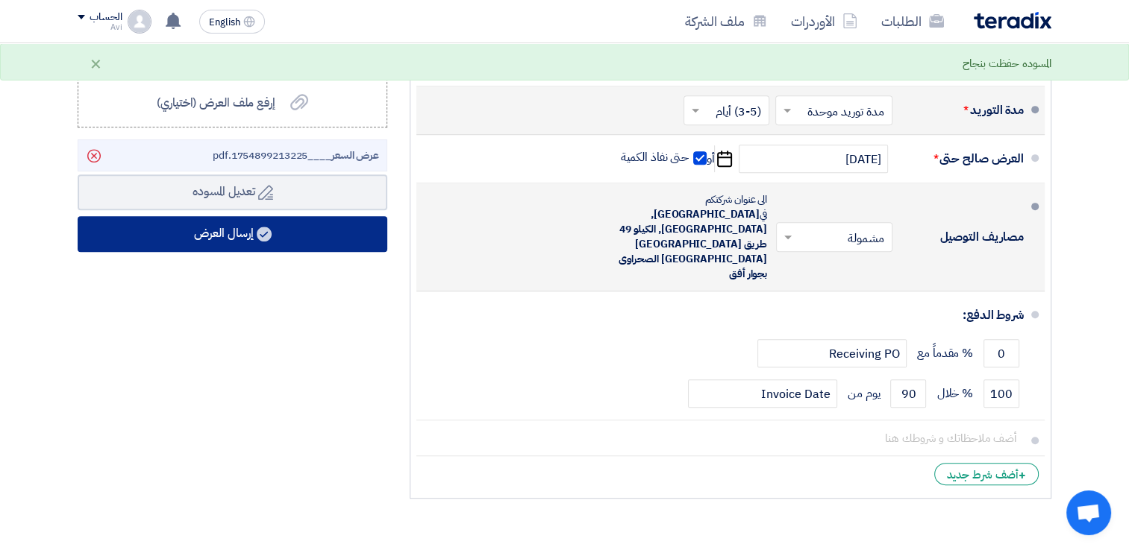
click at [283, 228] on button "إرسال العرض" at bounding box center [233, 234] width 310 height 36
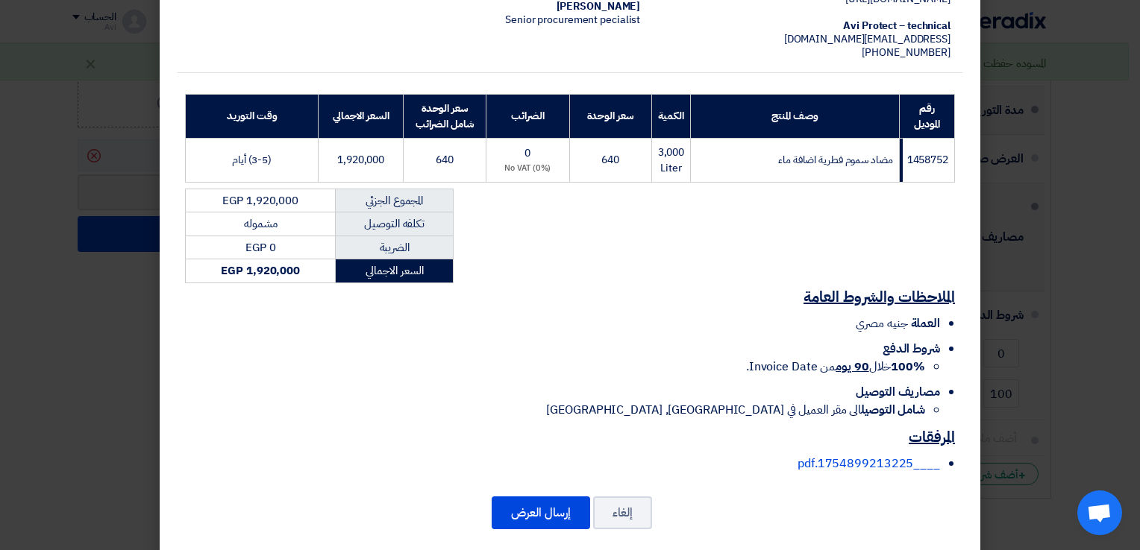
scroll to position [193, 0]
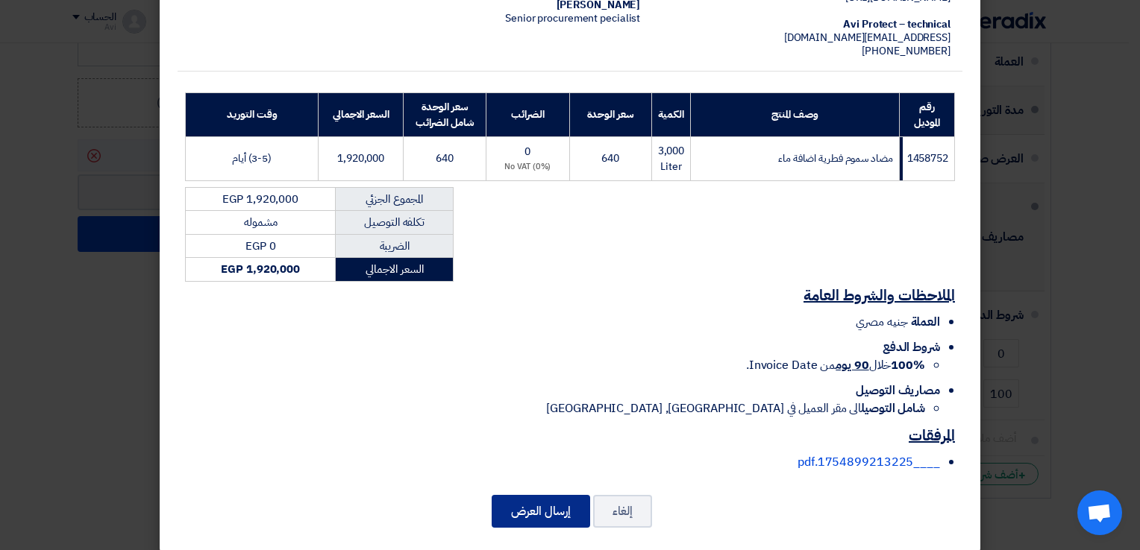
click at [543, 508] on button "إرسال العرض" at bounding box center [541, 511] width 98 height 33
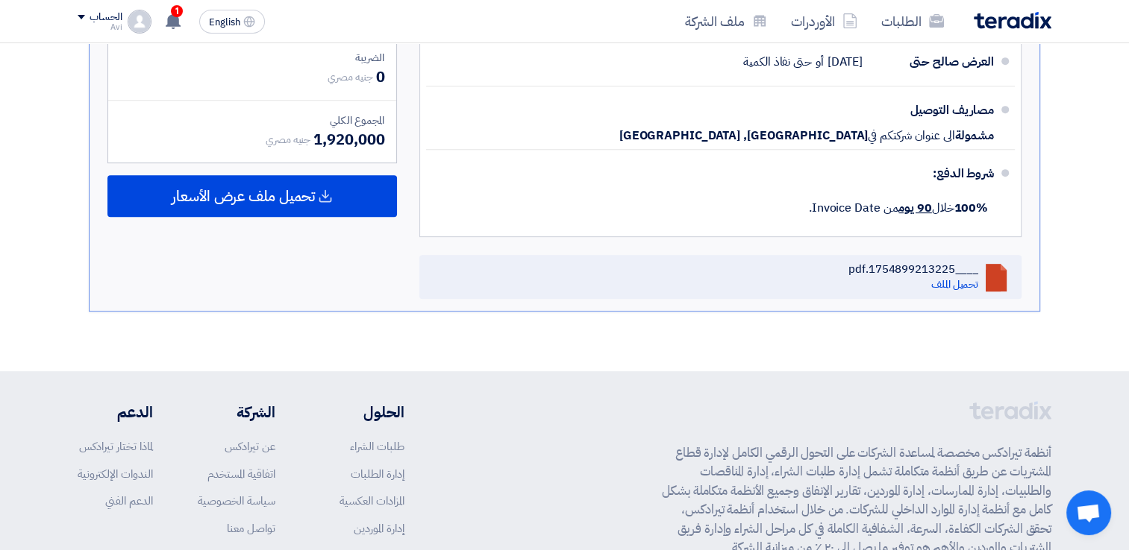
scroll to position [700, 0]
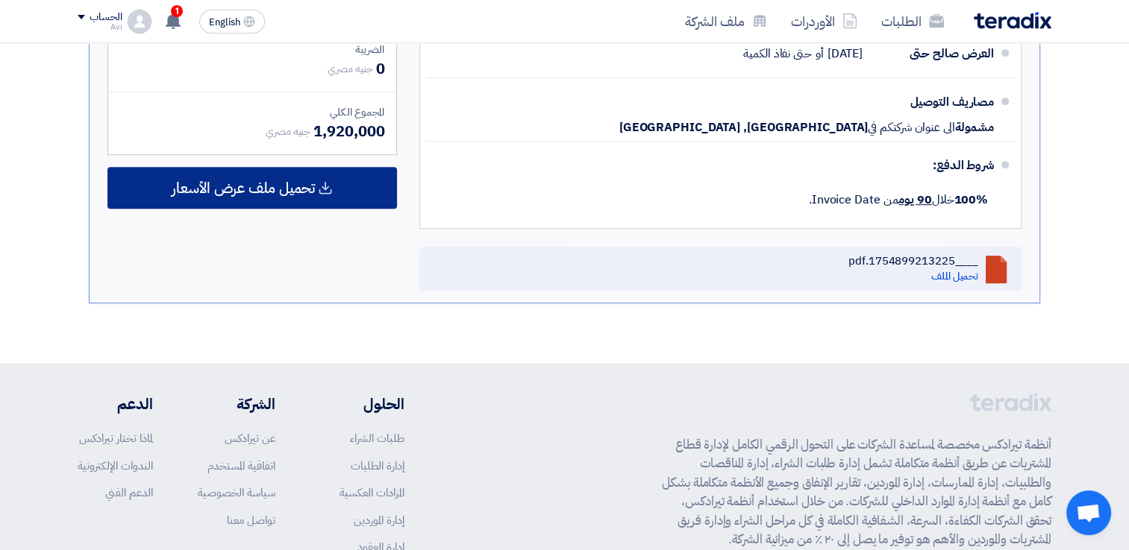
click at [261, 192] on span "تحميل ملف عرض الأسعار" at bounding box center [243, 187] width 143 height 13
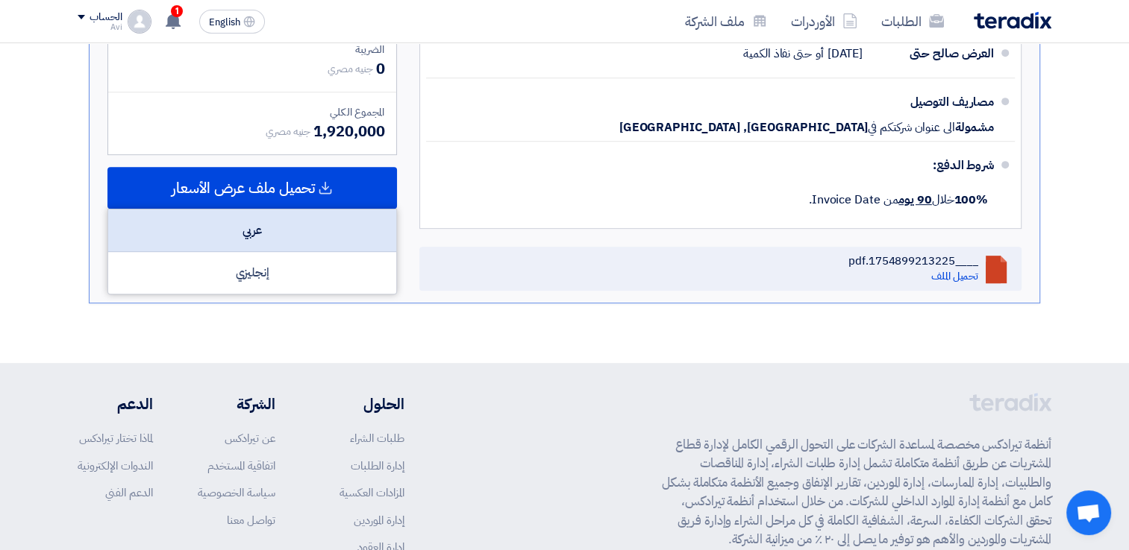
click at [298, 227] on div "عربي" at bounding box center [252, 231] width 288 height 43
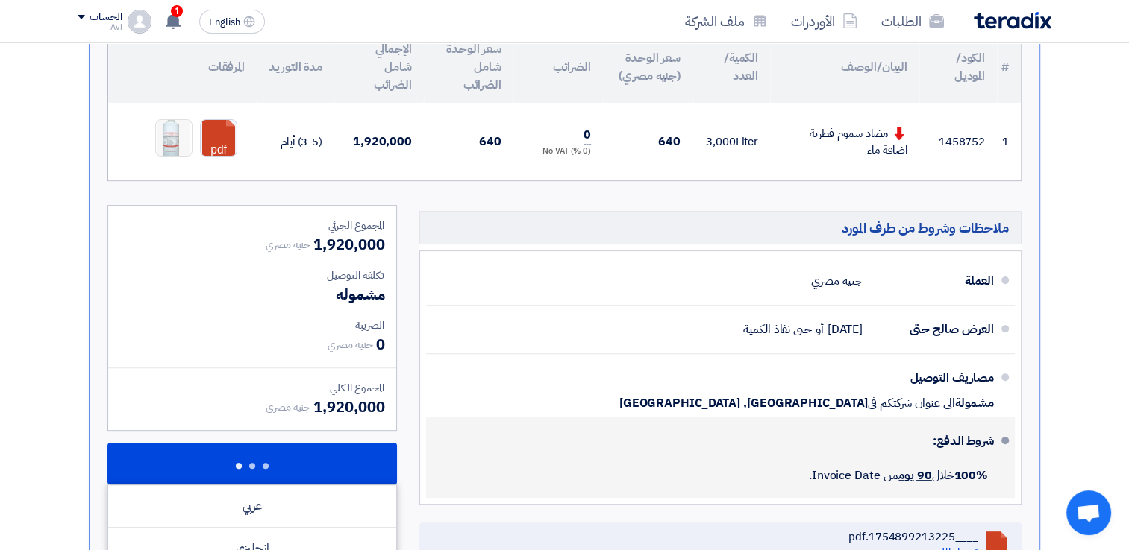
scroll to position [327, 0]
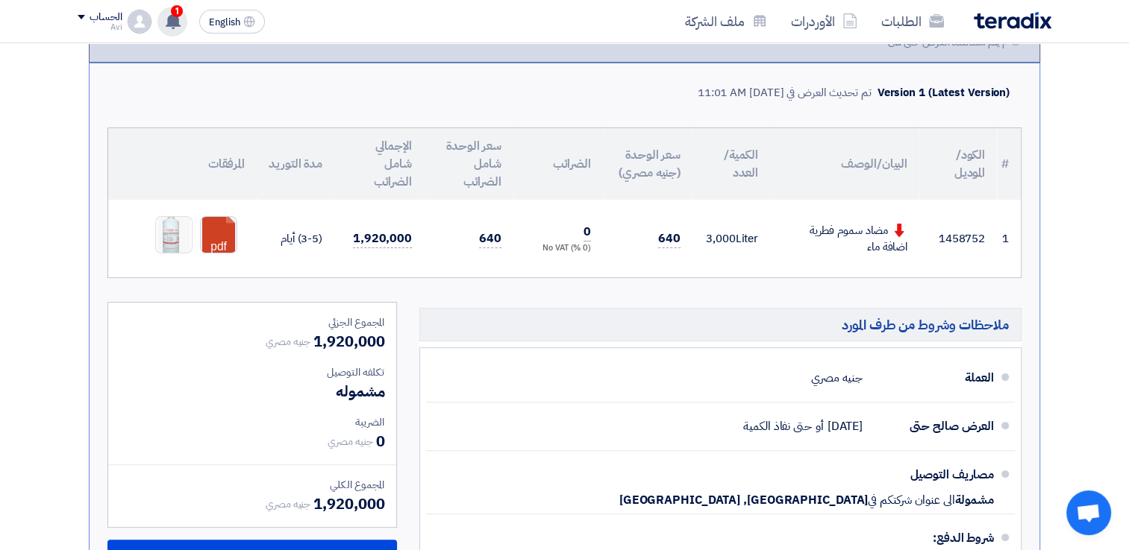
click at [173, 17] on use at bounding box center [173, 21] width 15 height 16
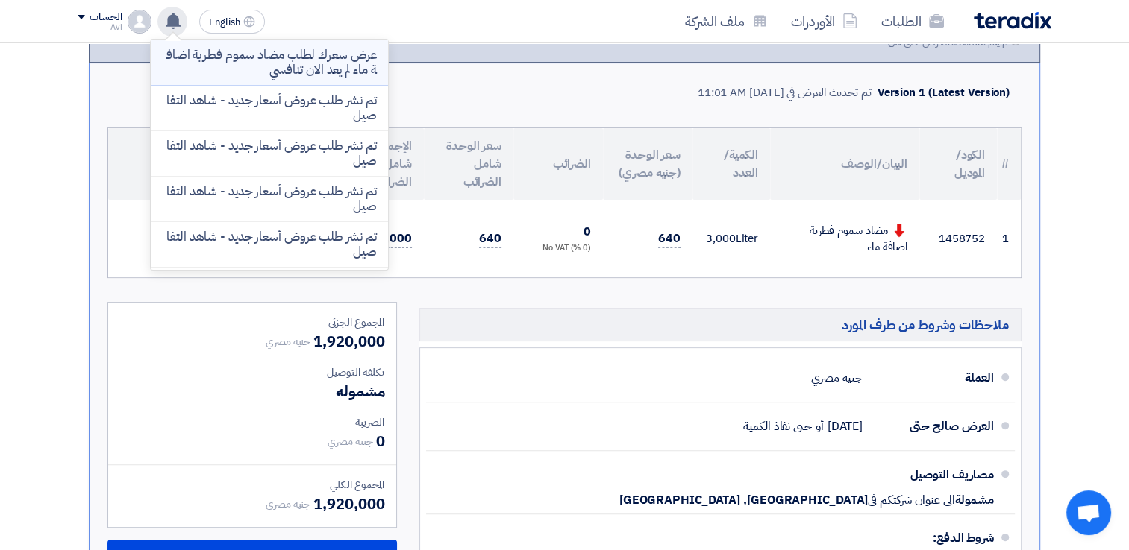
click at [239, 76] on p "عرض سعرك لطلب مضاد سموم فطرية اضافة ماء لم يعد الان تنافسي" at bounding box center [269, 63] width 213 height 30
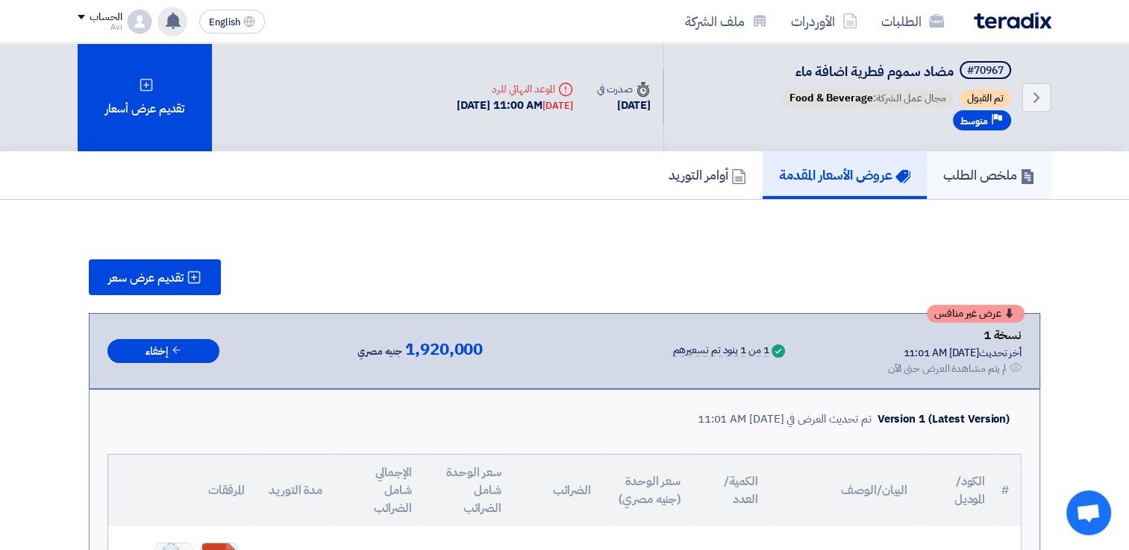
click at [964, 186] on link "ملخص الطلب" at bounding box center [988, 175] width 125 height 48
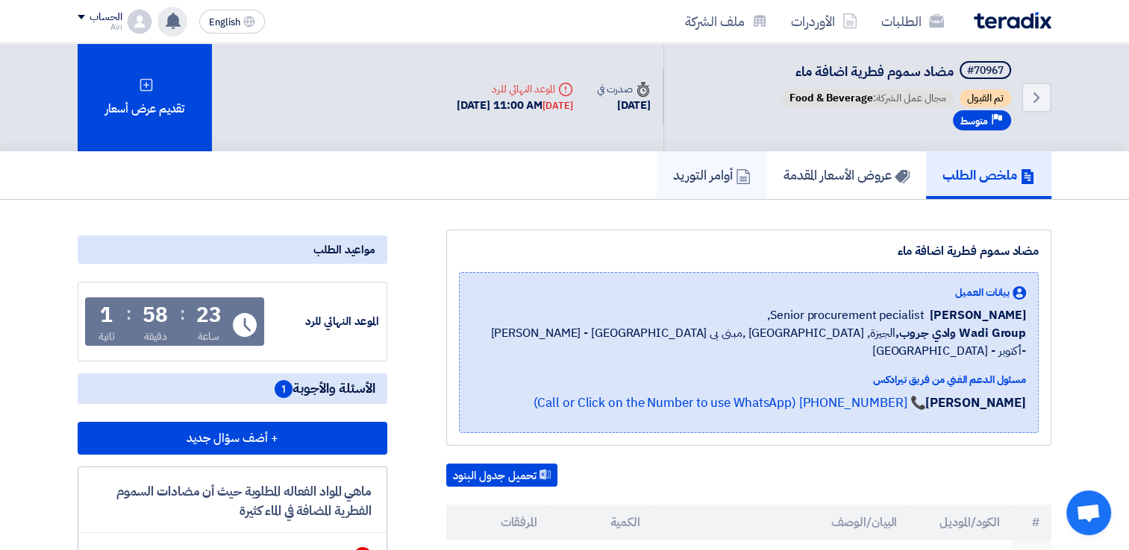
click at [707, 172] on h5 "أوامر التوريد" at bounding box center [712, 174] width 78 height 17
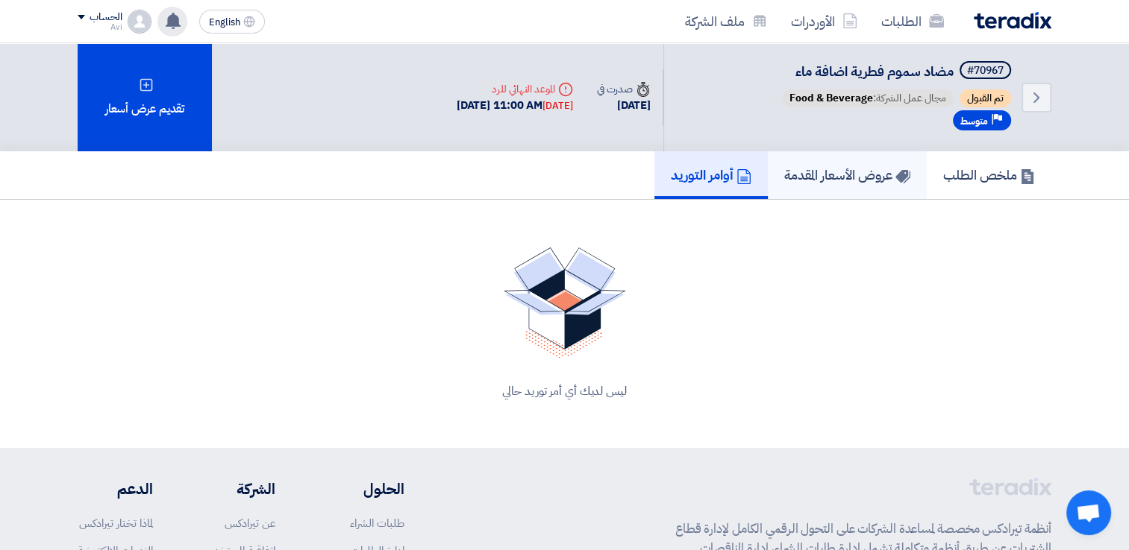
click at [853, 182] on h5 "عروض الأسعار المقدمة" at bounding box center [847, 174] width 126 height 17
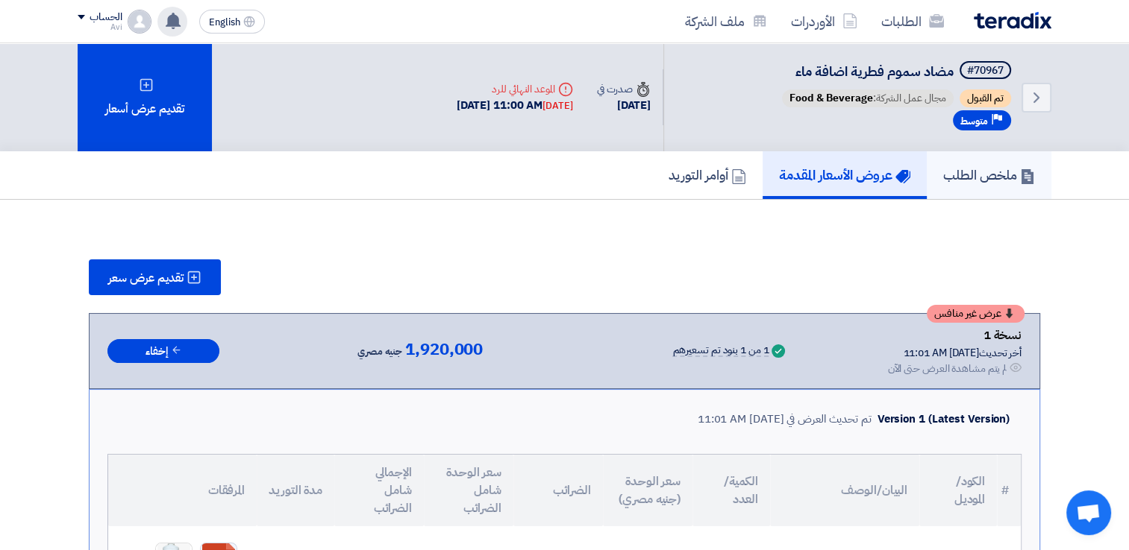
click at [1011, 178] on h5 "ملخص الطلب" at bounding box center [989, 174] width 92 height 17
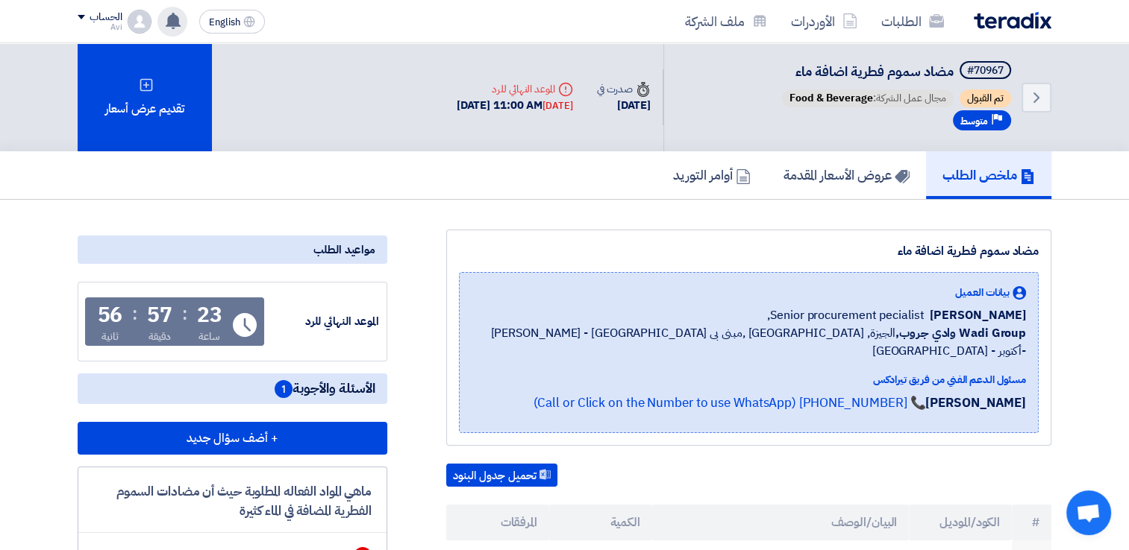
click at [1006, 31] on div "الطلبات الأوردرات ملف الشركة" at bounding box center [759, 21] width 584 height 35
click at [1005, 16] on img at bounding box center [1012, 20] width 78 height 17
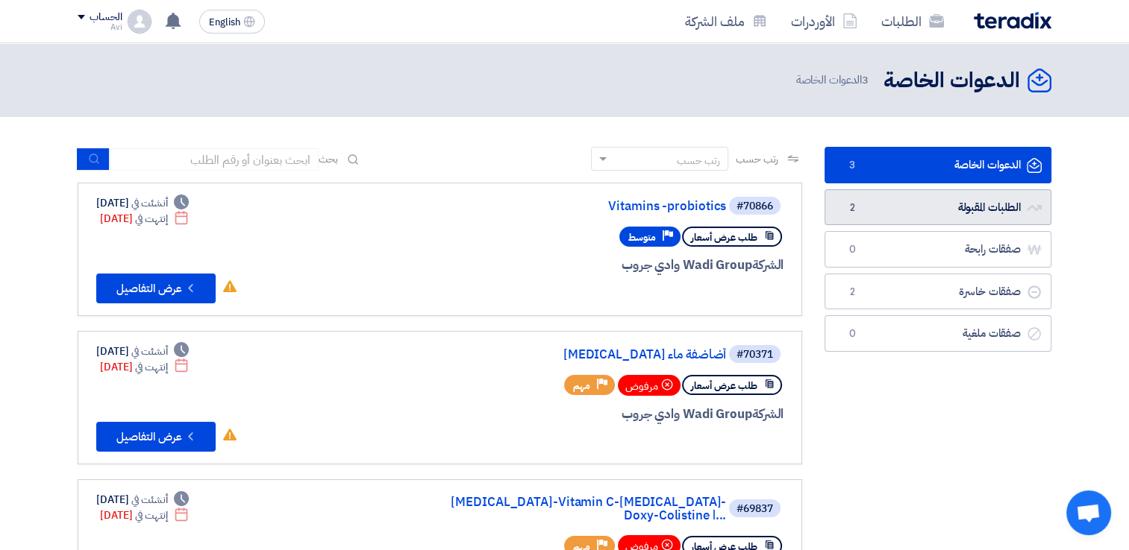
click at [979, 211] on link "الطلبات المقبولة الطلبات المقبولة 2" at bounding box center [937, 207] width 227 height 37
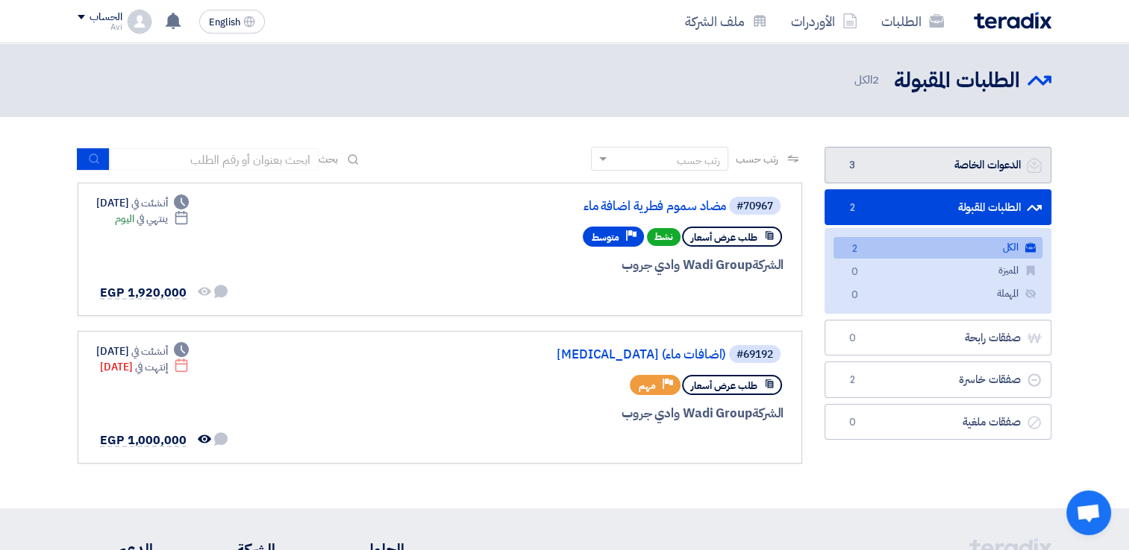
click at [966, 152] on link "الدعوات الخاصة الدعوات الخاصة 3" at bounding box center [937, 165] width 227 height 37
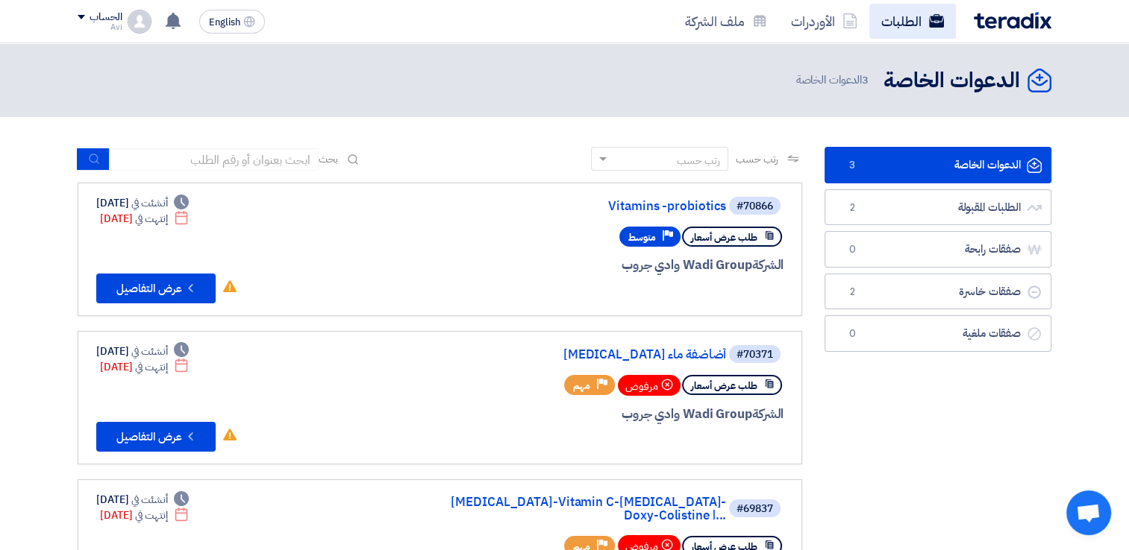
click at [907, 22] on link "الطلبات" at bounding box center [912, 21] width 87 height 35
click at [826, 75] on span "3 الدعوات الخاصة" at bounding box center [833, 80] width 76 height 17
click at [1003, 20] on img at bounding box center [1012, 20] width 78 height 17
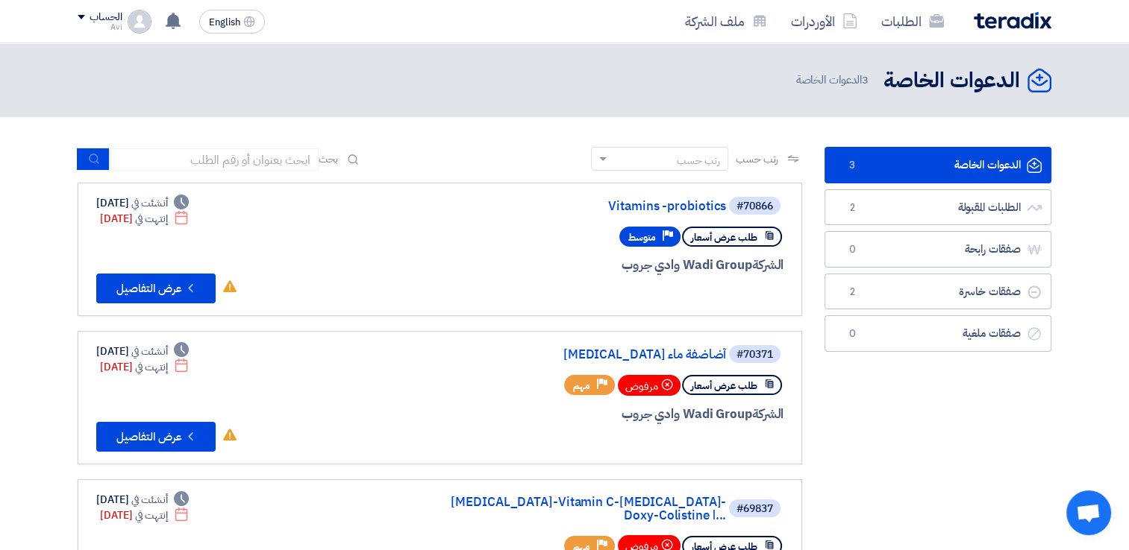
click at [1003, 20] on img at bounding box center [1012, 20] width 78 height 17
drag, startPoint x: 174, startPoint y: 37, endPoint x: 175, endPoint y: 26, distance: 11.2
click at [174, 31] on div "الطلبات الأوردرات ملف الشركة English EN عرض سعرك لطلب مضاد سموم فطرية اضافة ماء…" at bounding box center [564, 21] width 996 height 43
click at [175, 25] on use at bounding box center [173, 21] width 15 height 16
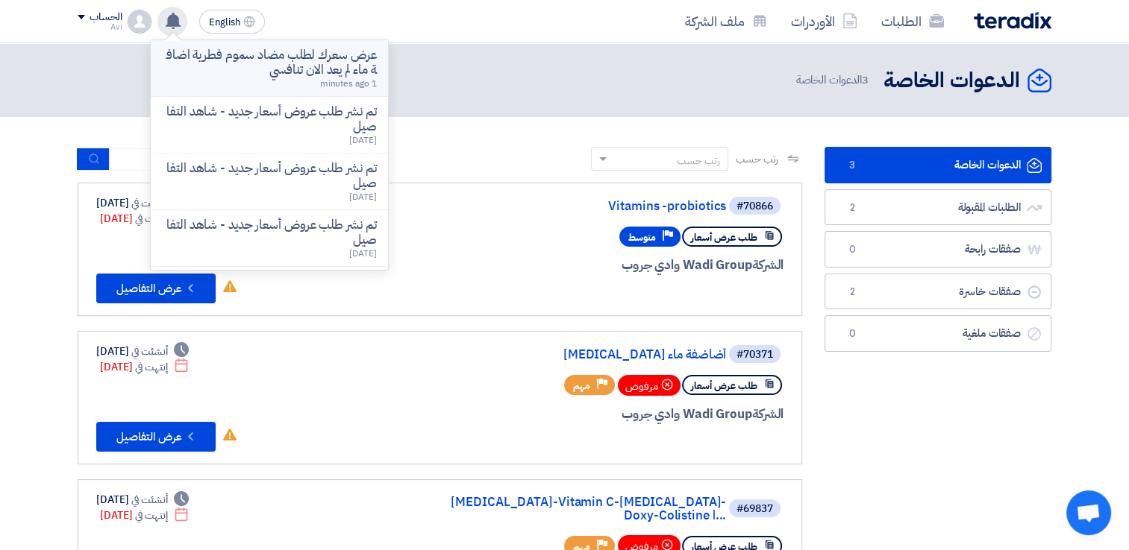
click at [272, 81] on div "عرض سعرك لطلب مضاد سموم فطرية اضافة ماء لم يعد الان تنافسي 1 minutes ago" at bounding box center [269, 68] width 213 height 41
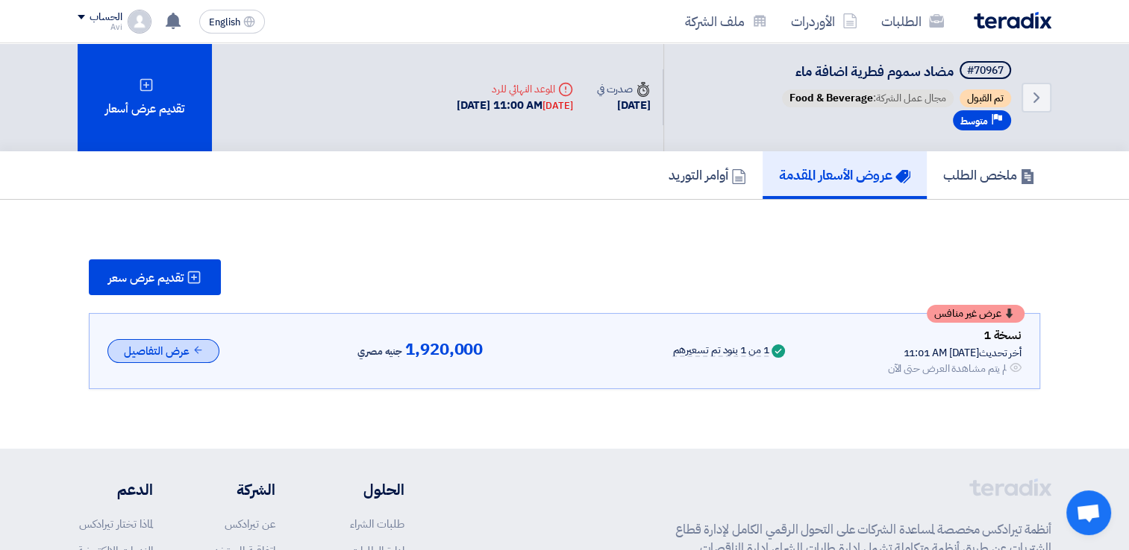
click at [175, 336] on div "عرض غير منافس نسخة 1 أخر تحديث [DATE] 11:01 AM Offer is Seen لم يتم مشاهدة العر…" at bounding box center [564, 351] width 914 height 51
click at [214, 352] on button "عرض التفاصيل" at bounding box center [163, 351] width 112 height 25
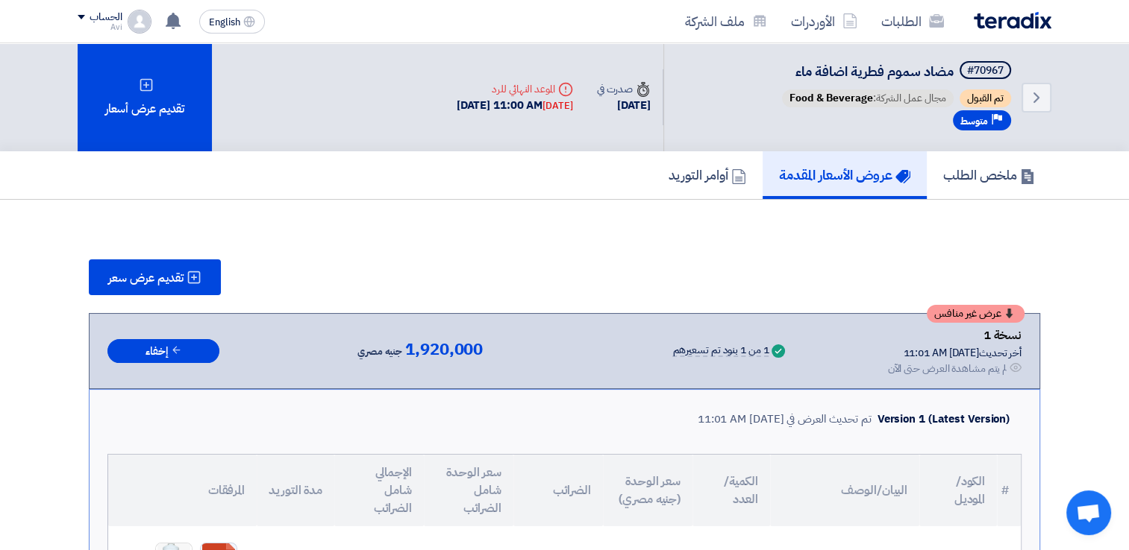
click at [847, 177] on h5 "عروض الأسعار المقدمة" at bounding box center [844, 174] width 131 height 17
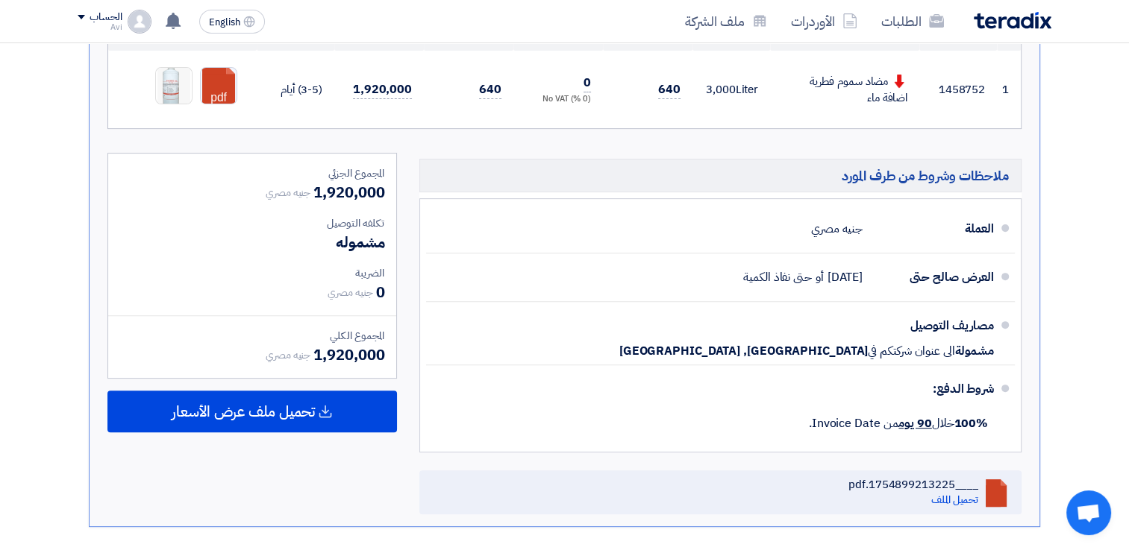
scroll to position [252, 0]
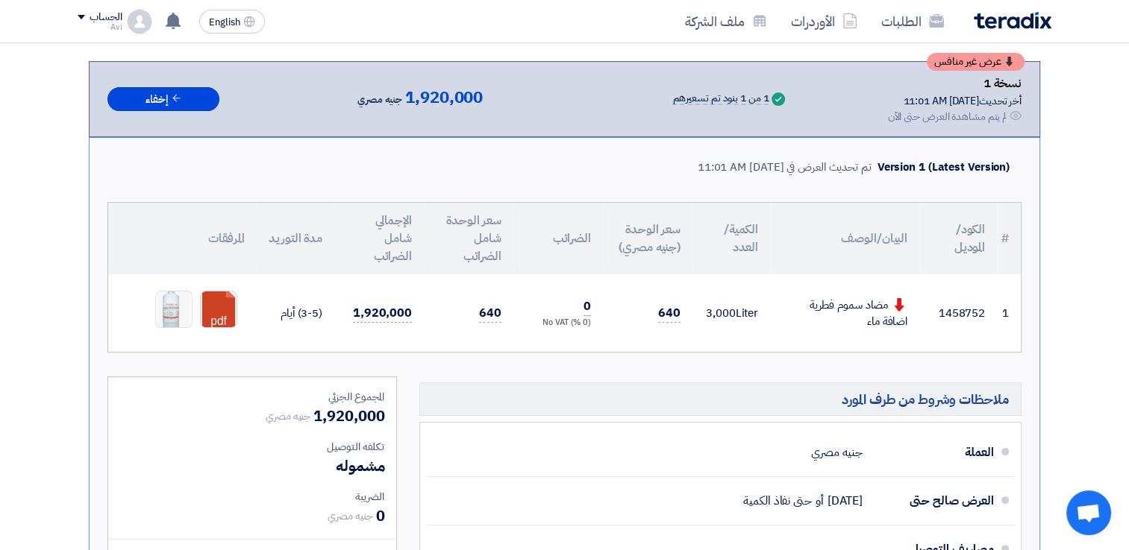
click at [1089, 100] on section "تقديم عرض سعر عرض غير منافس نسخة 1 أخر تحديث [DATE] 11:01 AM Offer is Seen لم ي…" at bounding box center [564, 379] width 1129 height 863
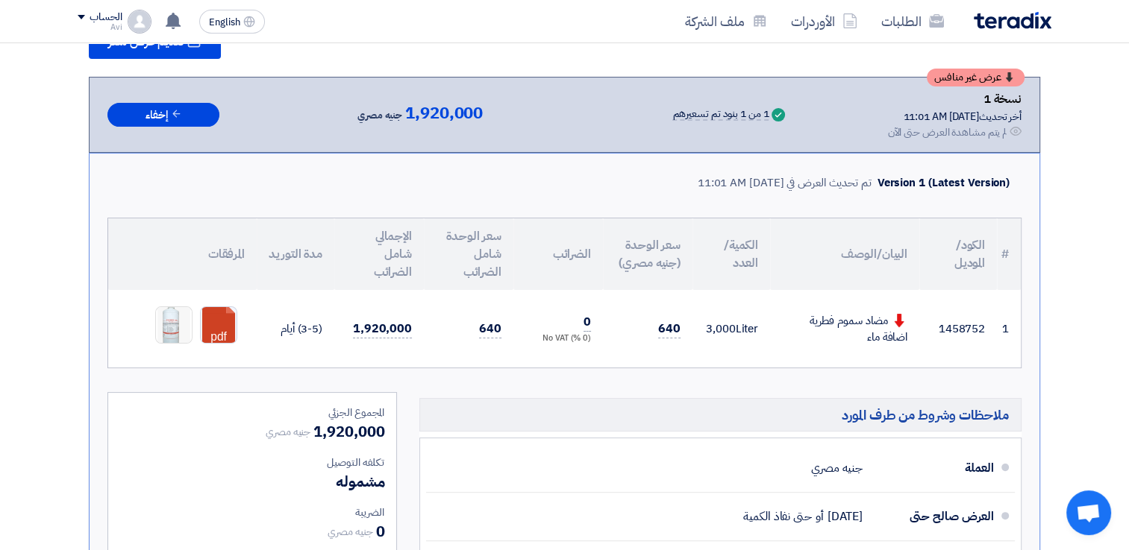
scroll to position [0, 0]
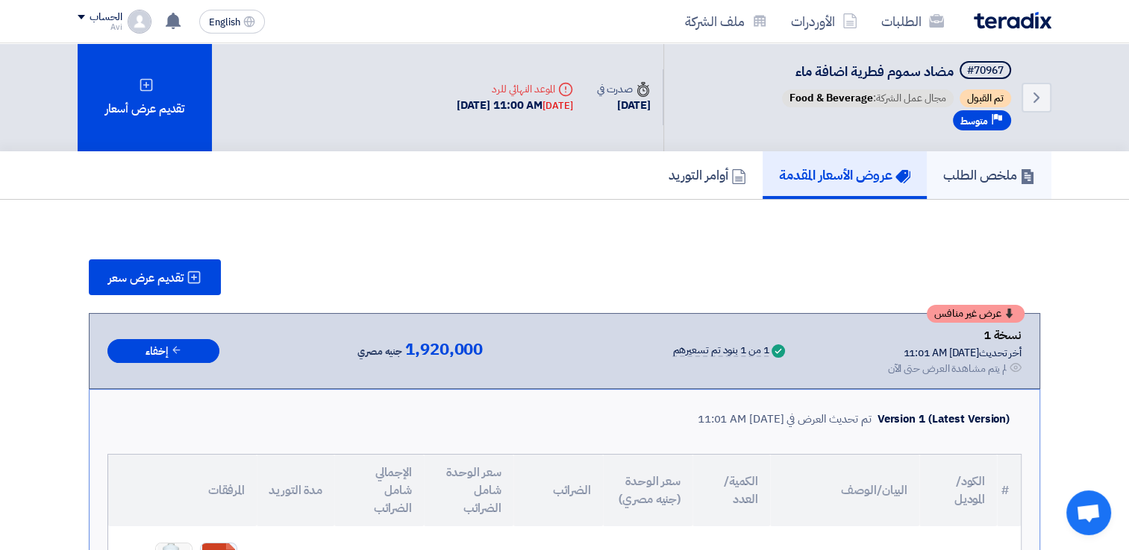
click at [971, 178] on h5 "ملخص الطلب" at bounding box center [989, 174] width 92 height 17
